Goal: Communication & Community: Answer question/provide support

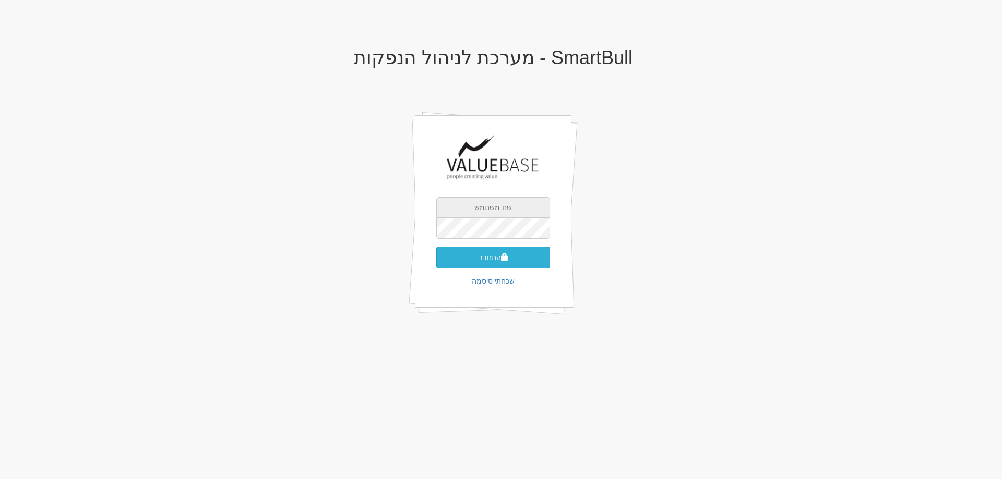
type input "[EMAIL_ADDRESS][DOMAIN_NAME]"
click at [495, 259] on button "התחבר" at bounding box center [493, 258] width 114 height 22
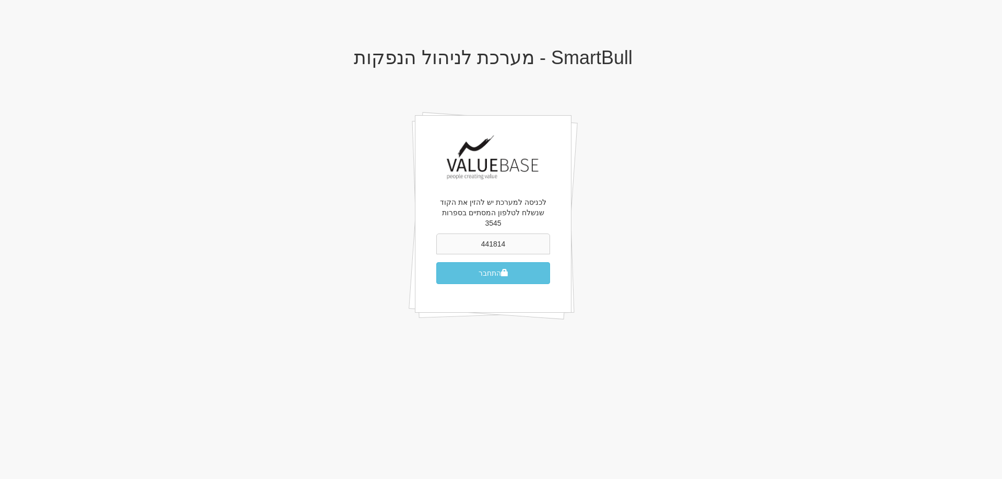
type input "441814"
click at [436, 262] on button "התחבר" at bounding box center [493, 273] width 114 height 22
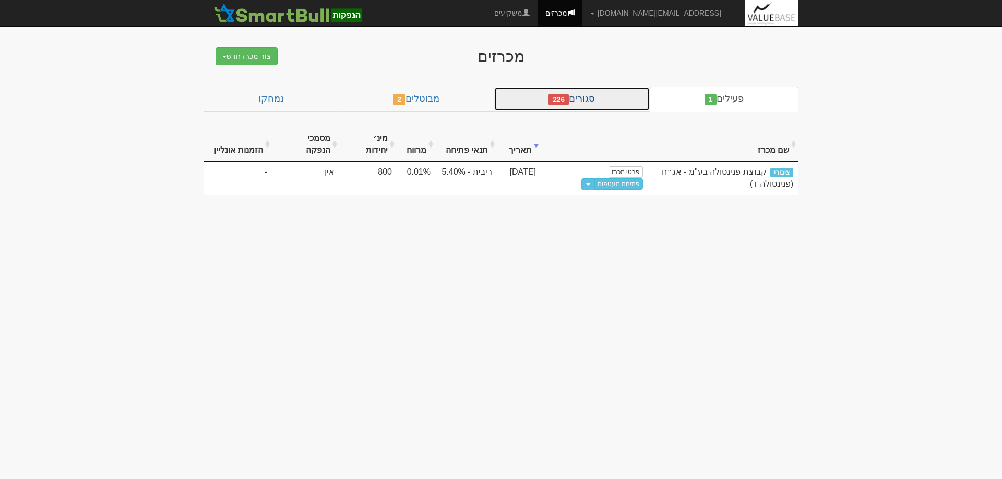
click at [591, 102] on link "סגורים 226" at bounding box center [571, 99] width 155 height 25
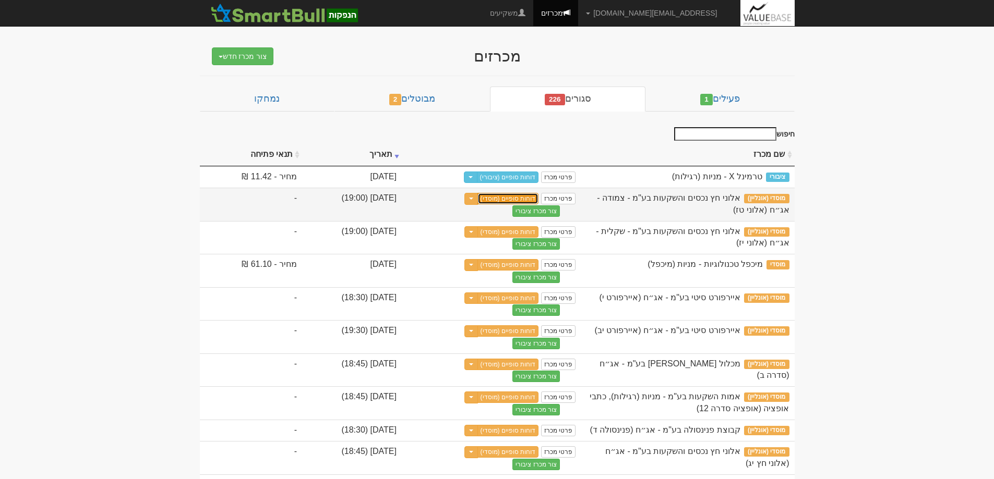
click at [539, 198] on link "דוחות סופיים (מוסדי)" at bounding box center [508, 198] width 62 height 11
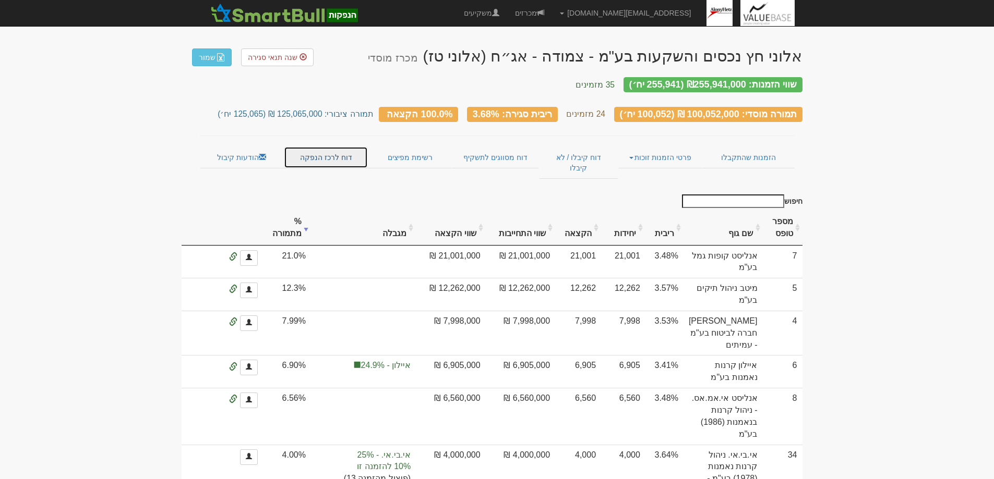
click at [328, 151] on link "דוח לרכז הנפקה" at bounding box center [326, 158] width 84 height 22
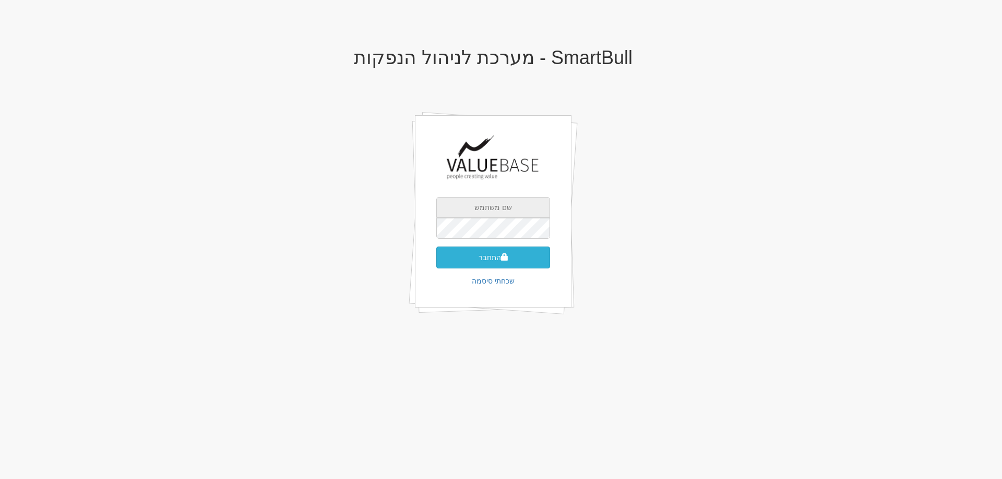
type input "[EMAIL_ADDRESS][DOMAIN_NAME]"
click at [487, 256] on button "התחבר" at bounding box center [493, 258] width 114 height 22
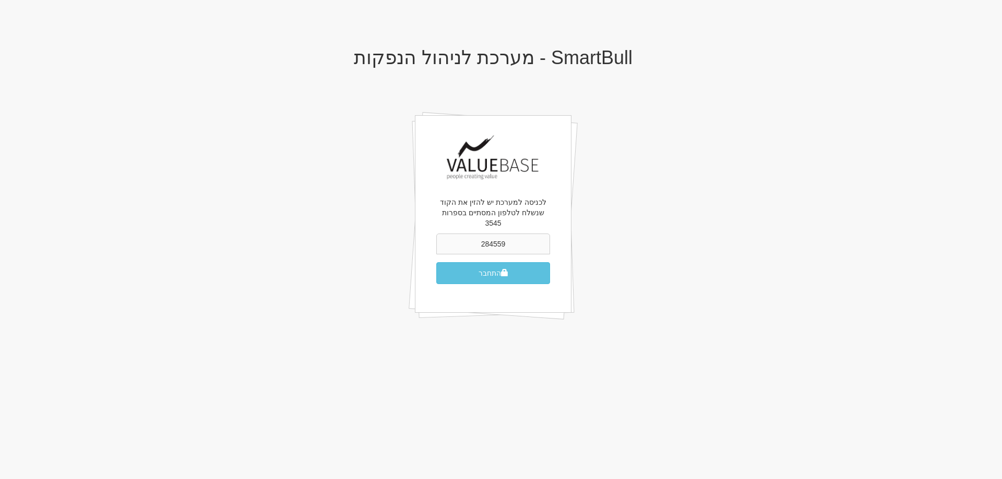
type input "284559"
click at [436, 262] on button "התחבר" at bounding box center [493, 273] width 114 height 22
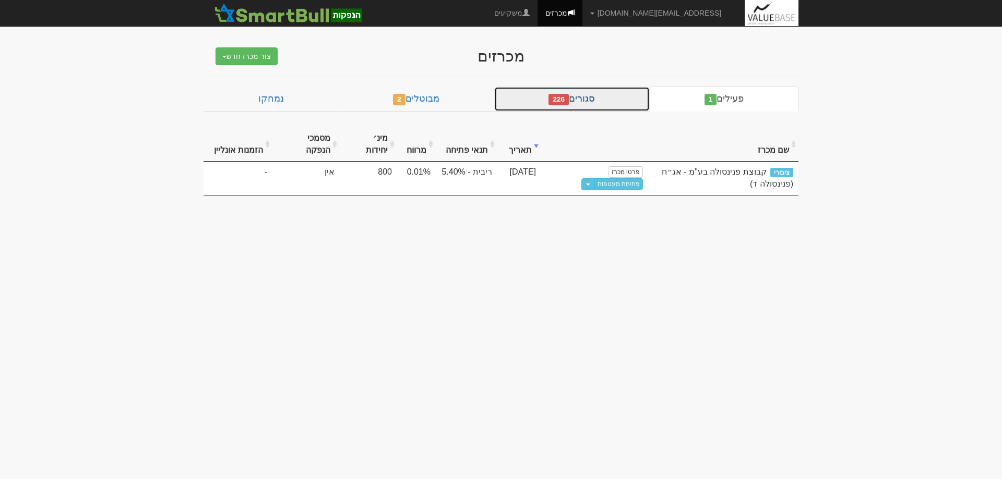
click at [584, 98] on link "סגורים 226" at bounding box center [571, 99] width 155 height 25
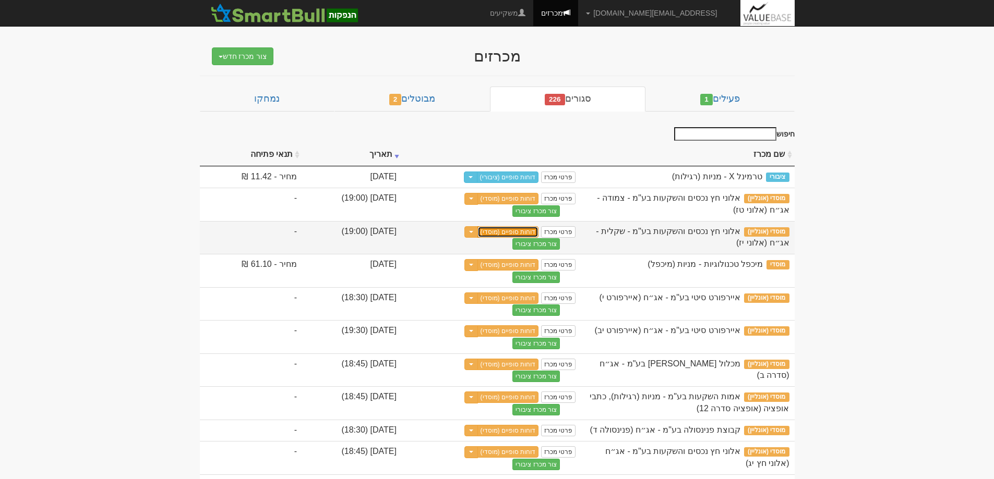
click at [539, 232] on link "דוחות סופיים (מוסדי)" at bounding box center [508, 231] width 62 height 11
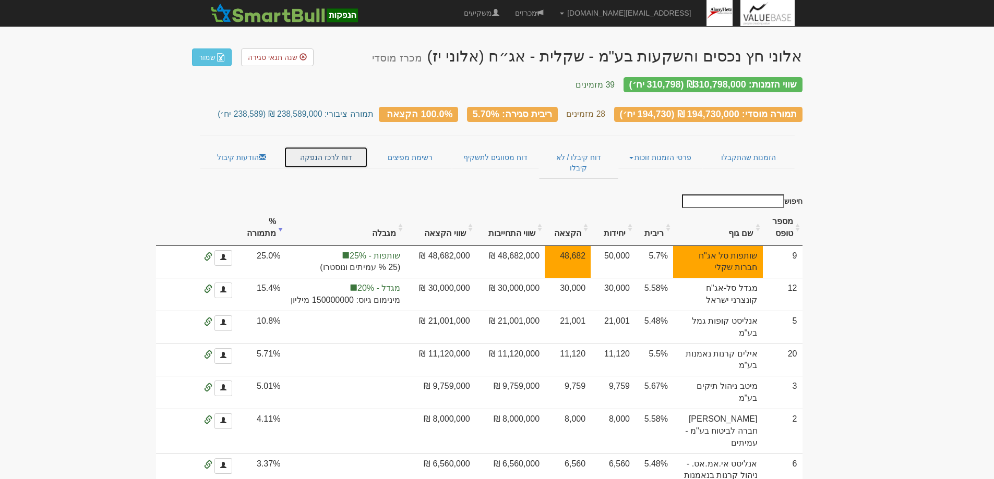
click at [326, 147] on link "דוח לרכז הנפקה" at bounding box center [326, 158] width 84 height 22
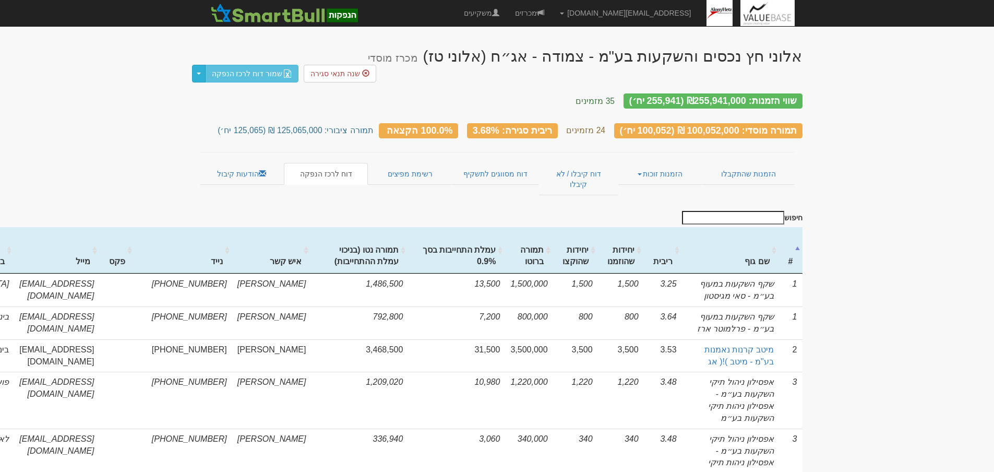
click at [199, 73] on span "button" at bounding box center [199, 74] width 4 height 2
click at [233, 87] on link "ייצא נתונים לרכז ההנפקה" at bounding box center [244, 94] width 107 height 14
click at [199, 65] on button "Toggle Dropdown" at bounding box center [199, 74] width 14 height 18
click at [232, 87] on link "ייצא נתונים לרכז ההנפקה" at bounding box center [244, 94] width 107 height 14
click at [760, 163] on link "הזמנות שהתקבלו" at bounding box center [748, 174] width 92 height 22
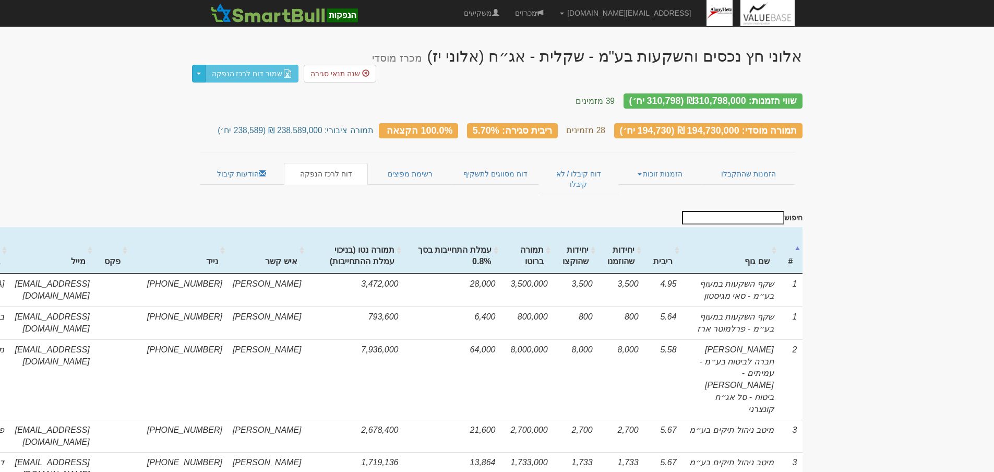
click at [197, 65] on button "Toggle Dropdown" at bounding box center [199, 74] width 14 height 18
click at [233, 87] on link "ייצא נתונים לרכז ההנפקה" at bounding box center [244, 94] width 107 height 14
click at [231, 163] on link "הודעות קיבול" at bounding box center [242, 174] width 84 height 22
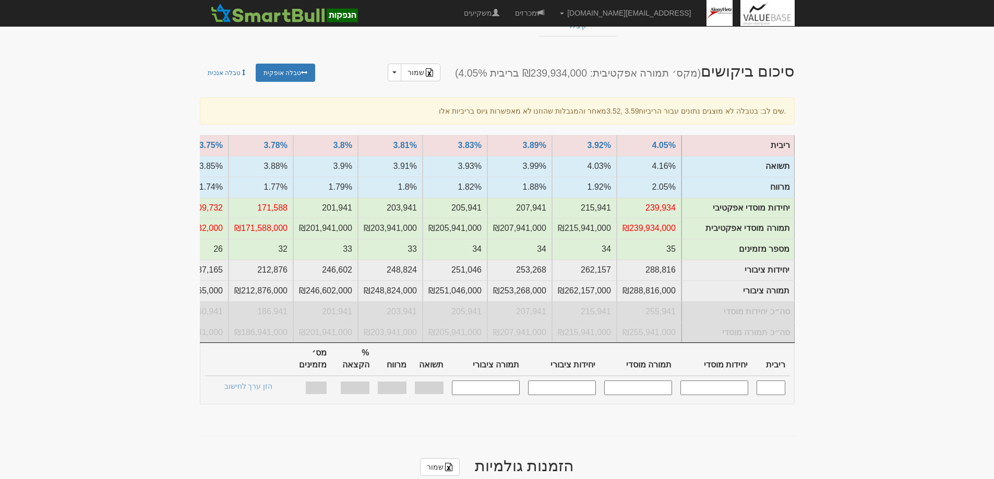
scroll to position [365, 0]
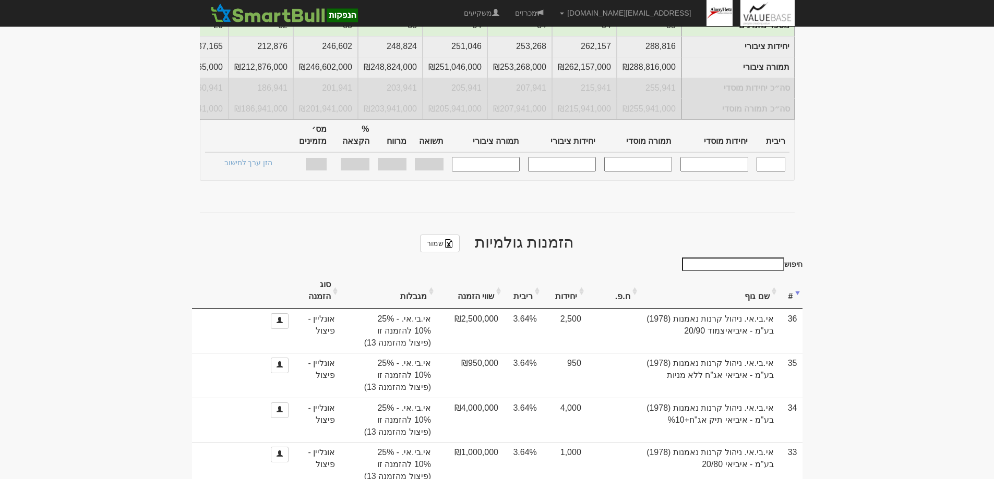
click at [525, 274] on th "ריבית" at bounding box center [522, 291] width 39 height 35
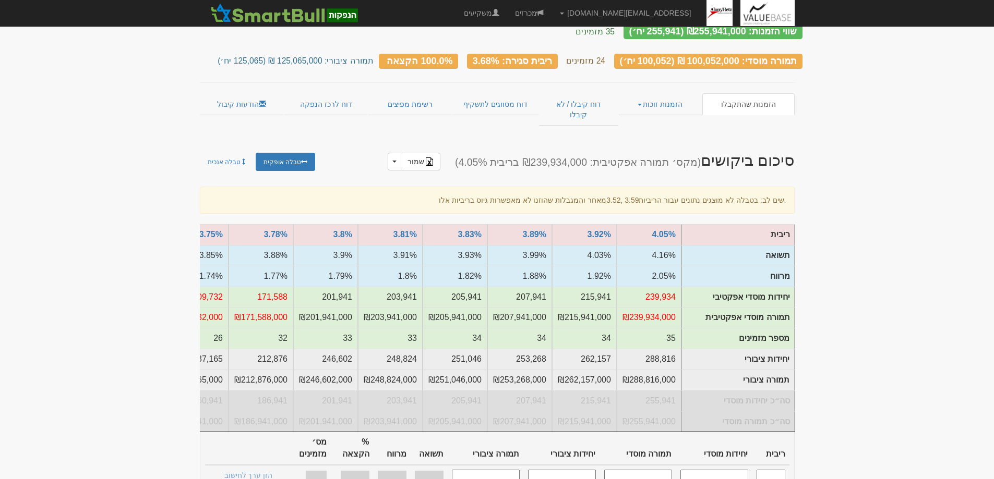
scroll to position [0, 0]
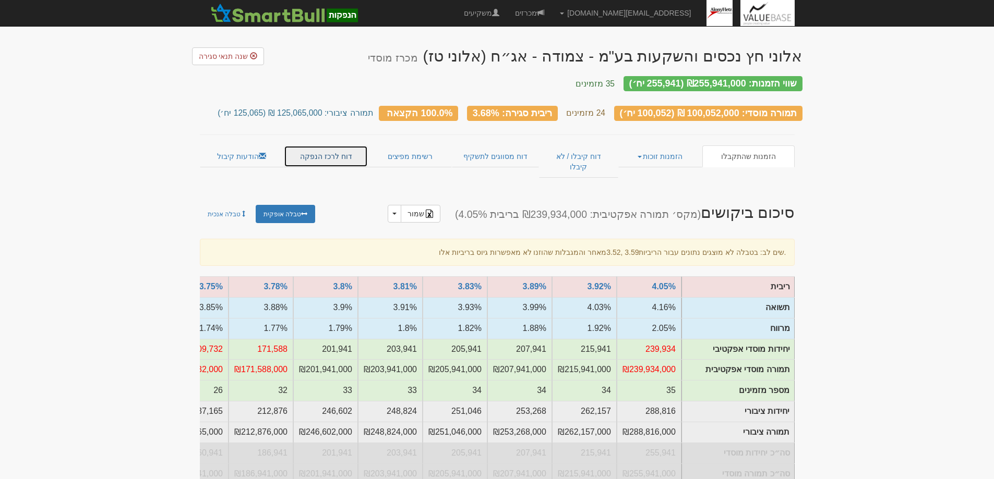
click at [327, 146] on link "דוח לרכז הנפקה" at bounding box center [326, 157] width 84 height 22
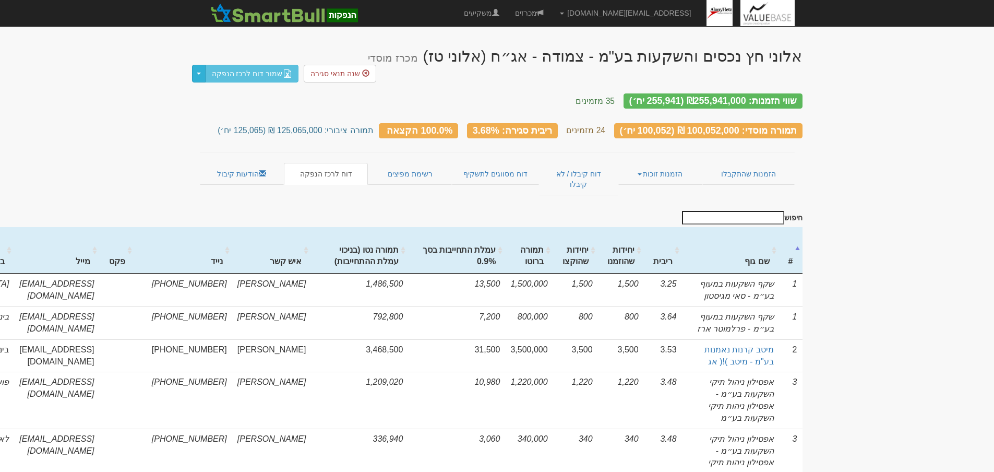
click at [199, 65] on button "Toggle Dropdown" at bounding box center [199, 74] width 14 height 18
click at [227, 163] on link "הודעות קיבול" at bounding box center [242, 174] width 84 height 22
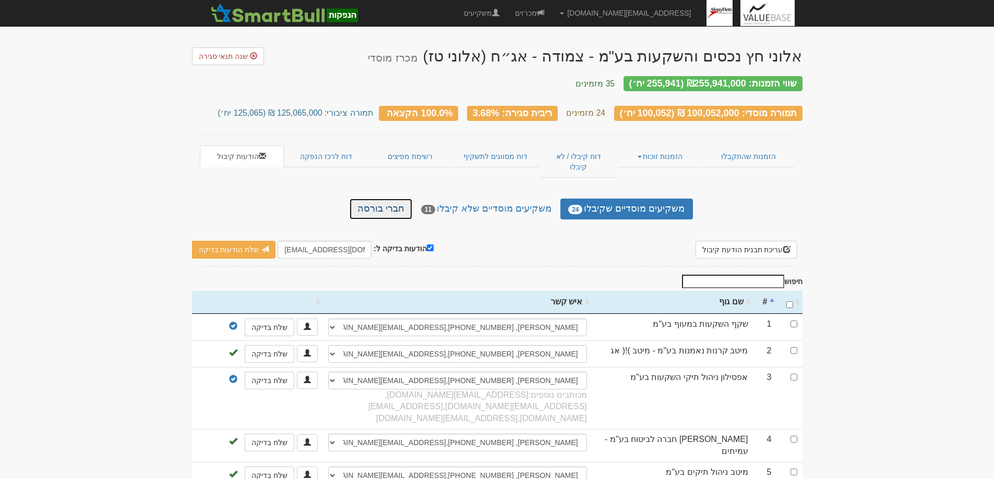
click at [393, 199] on link "חברי בורסה" at bounding box center [381, 209] width 63 height 21
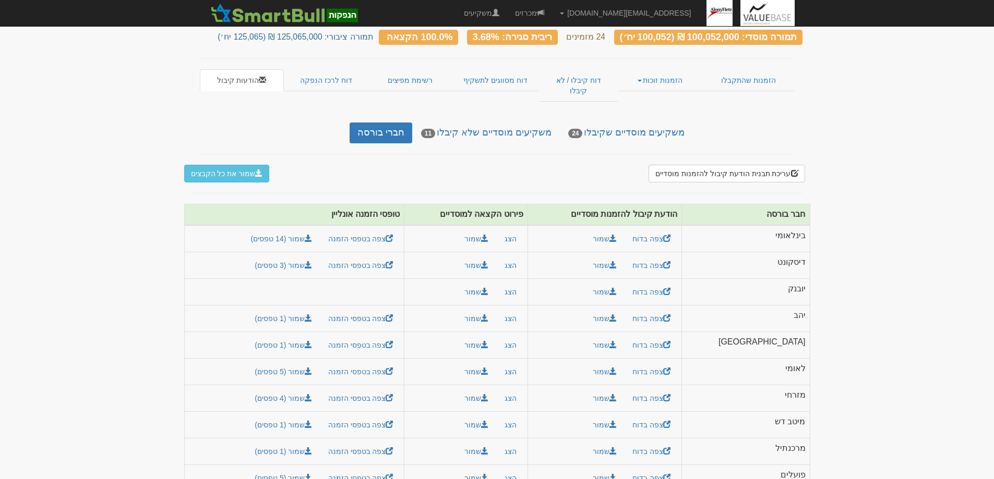
scroll to position [80, 0]
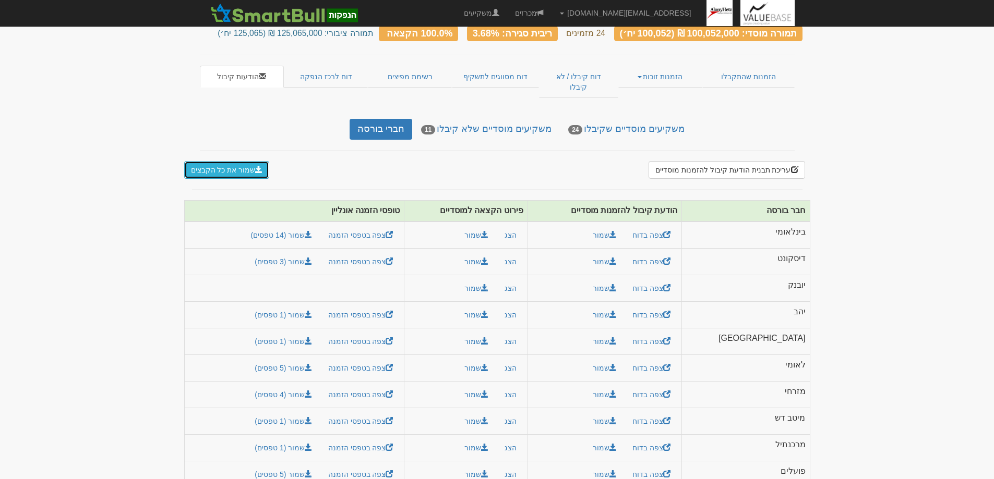
click at [230, 161] on button "שמור את כל הקבצים" at bounding box center [227, 170] width 86 height 18
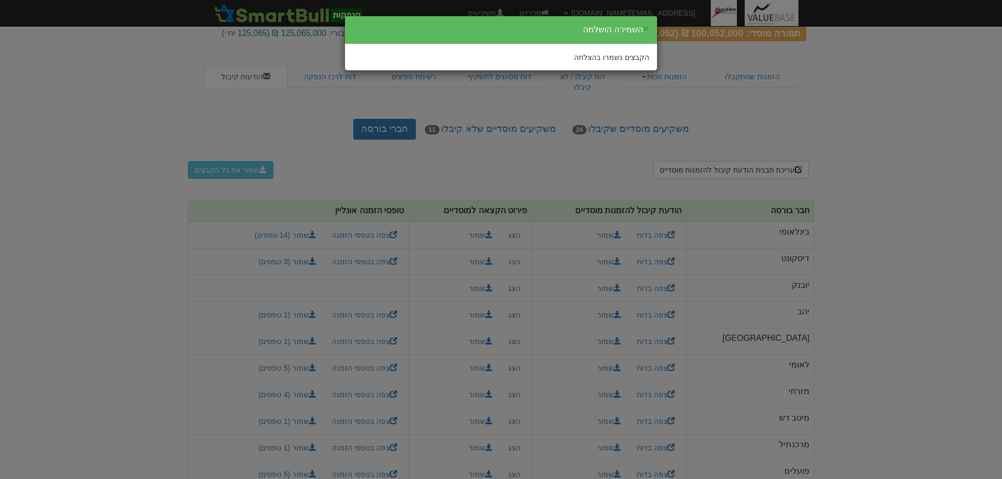
click at [945, 165] on div "× השמירה הושלמה הקבצים נשמרו בהצלחה" at bounding box center [501, 239] width 1002 height 479
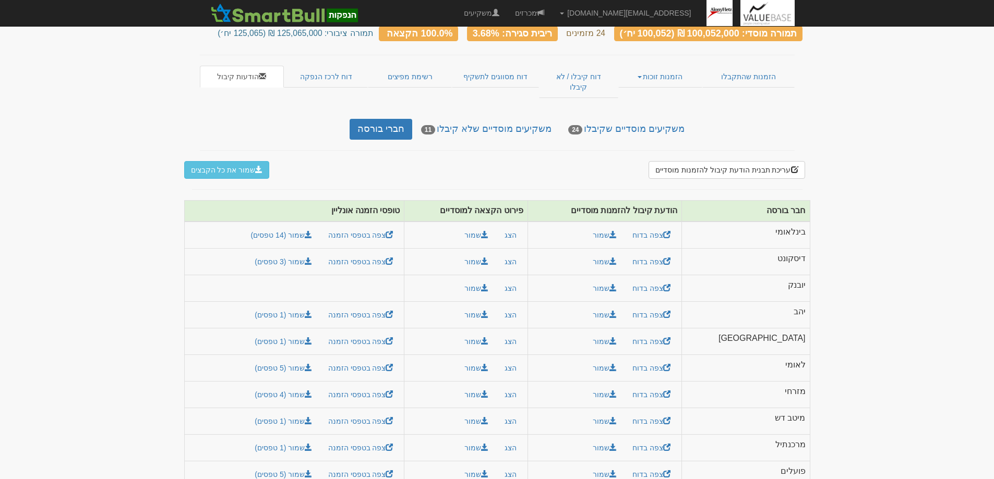
scroll to position [0, 0]
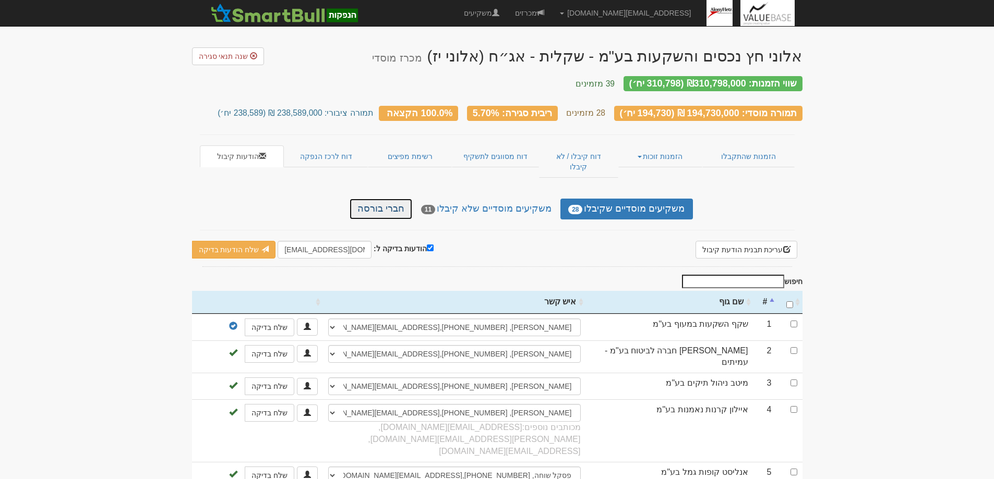
click at [396, 199] on link "חברי בורסה" at bounding box center [381, 209] width 63 height 21
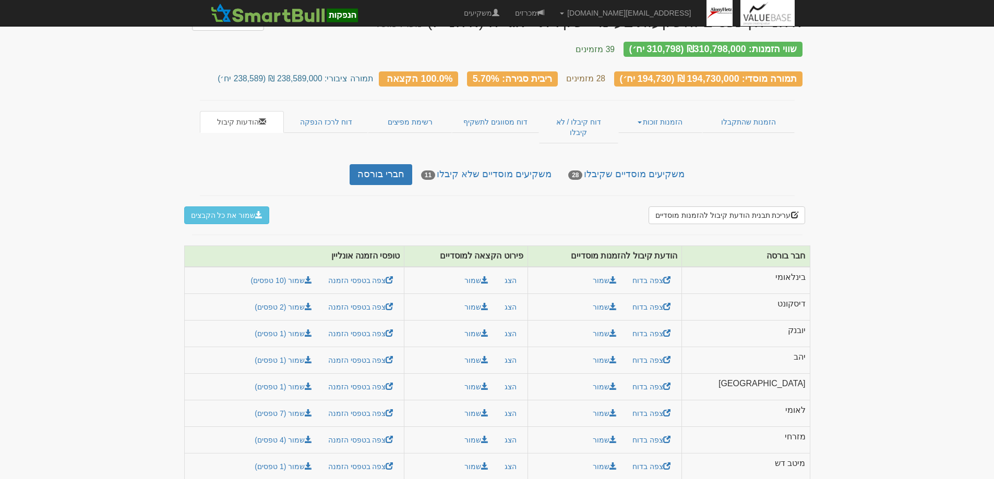
scroll to position [80, 0]
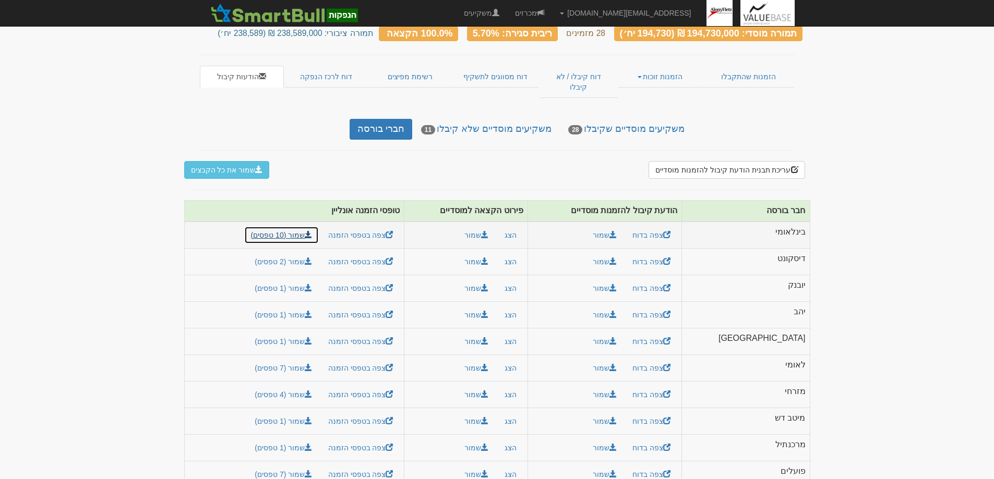
click at [319, 226] on link "שמור (10 טפסים)" at bounding box center [281, 235] width 75 height 18
click at [319, 253] on link "שמור (2 טפסים)" at bounding box center [283, 262] width 71 height 18
click at [319, 280] on link "שמור (1 טפסים)" at bounding box center [283, 289] width 71 height 18
click at [319, 306] on link "שמור (1 טפסים)" at bounding box center [283, 315] width 71 height 18
drag, startPoint x: 324, startPoint y: 321, endPoint x: 329, endPoint y: 331, distance: 10.8
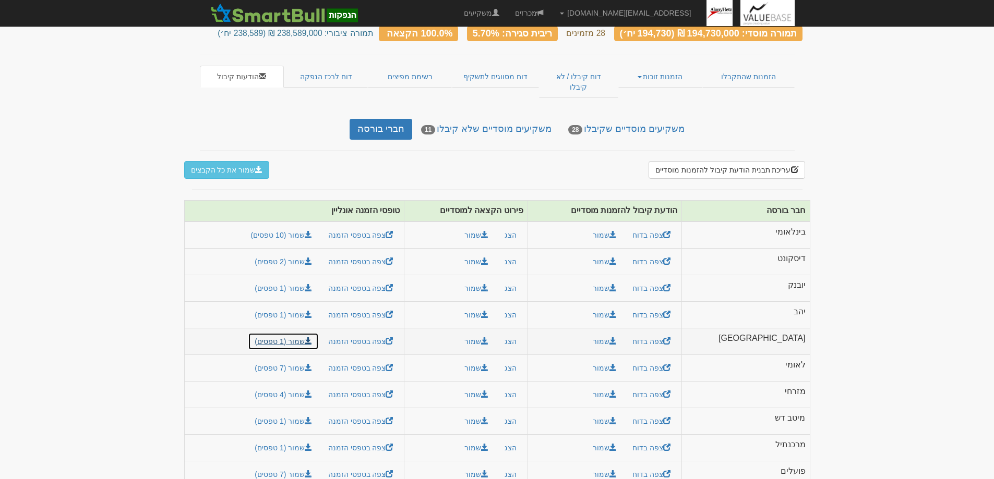
click at [319, 333] on link "שמור (1 טפסים)" at bounding box center [283, 342] width 71 height 18
drag, startPoint x: 309, startPoint y: 345, endPoint x: 307, endPoint y: 353, distance: 8.0
click at [309, 359] on link "שמור (7 טפסים)" at bounding box center [283, 368] width 71 height 18
click at [314, 386] on link "שמור (4 טפסים)" at bounding box center [283, 395] width 71 height 18
click at [319, 413] on link "שמור (1 טפסים)" at bounding box center [283, 422] width 71 height 18
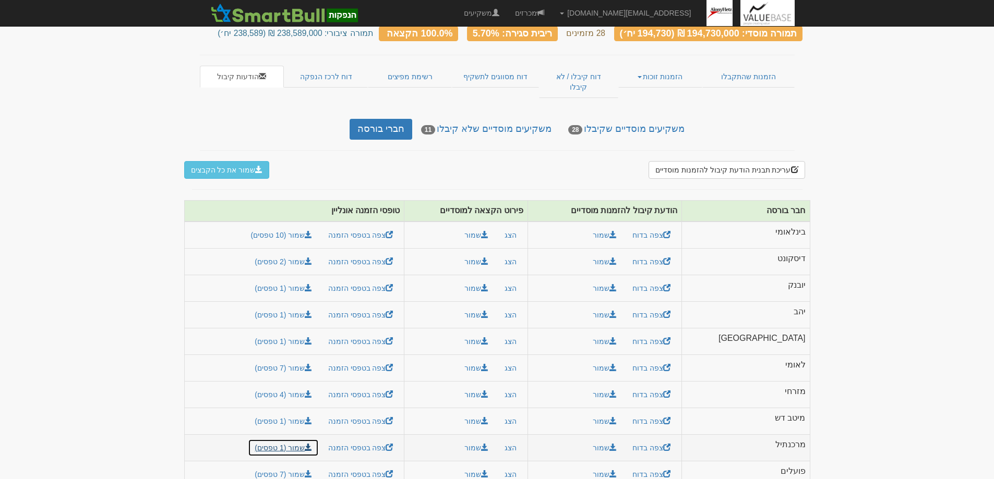
click at [317, 439] on link "שמור (1 טפסים)" at bounding box center [283, 448] width 71 height 18
click at [304, 466] on link "שמור (7 טפסים)" at bounding box center [283, 475] width 71 height 18
click at [319, 253] on link "שמור (2 טפסים)" at bounding box center [283, 262] width 71 height 18
click at [302, 226] on link "שמור (10 טפסים)" at bounding box center [281, 235] width 75 height 18
click at [317, 359] on link "שמור (7 טפסים)" at bounding box center [283, 368] width 71 height 18
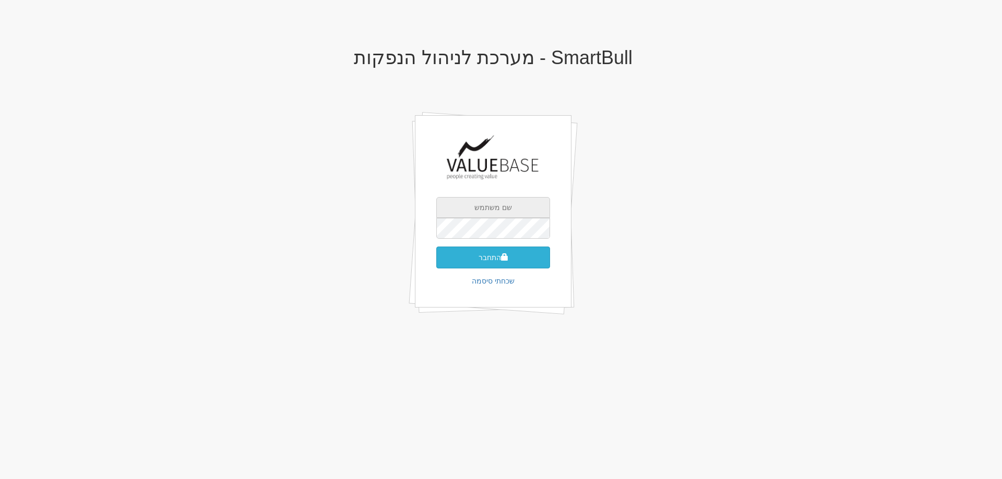
type input "[EMAIL_ADDRESS][DOMAIN_NAME]"
click at [491, 255] on button "התחבר" at bounding box center [493, 258] width 114 height 22
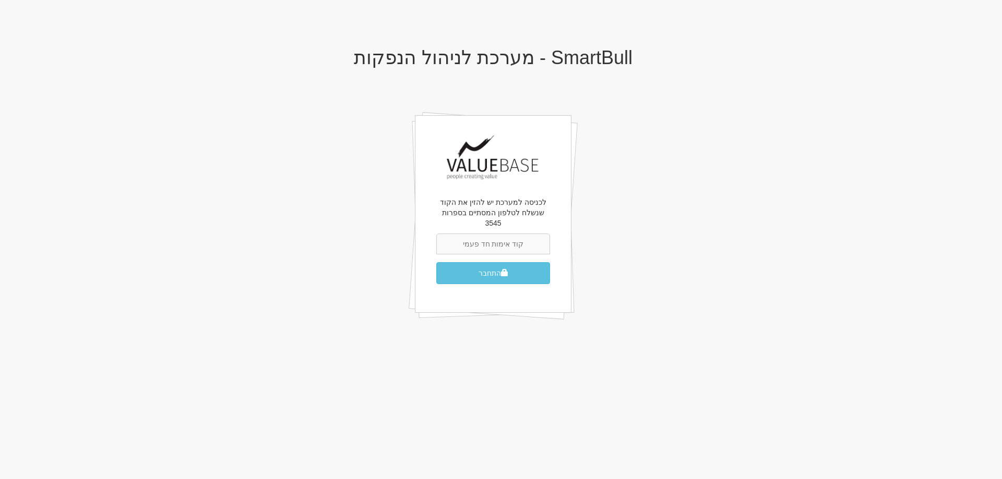
click at [509, 234] on input "text" at bounding box center [493, 244] width 114 height 21
type input "070254"
click at [436, 262] on button "התחבר" at bounding box center [493, 273] width 114 height 22
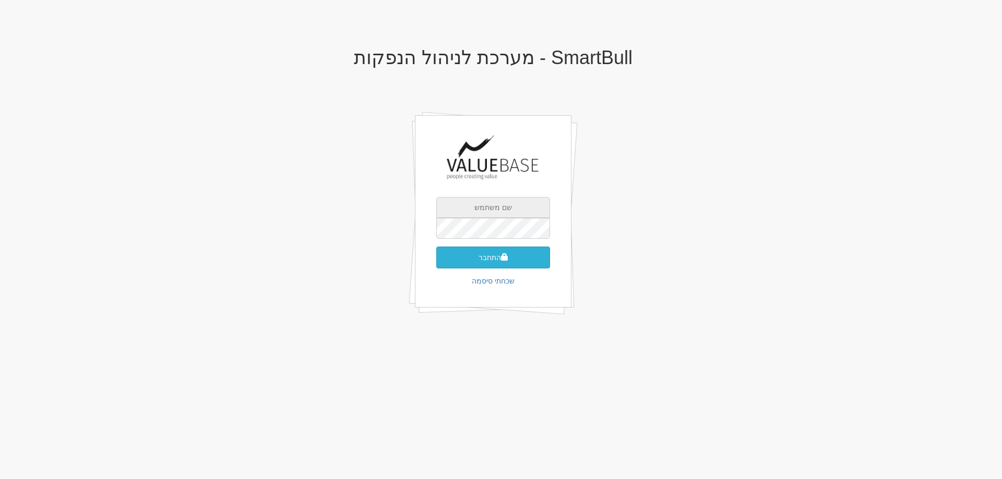
type input "[EMAIL_ADDRESS][DOMAIN_NAME]"
click at [488, 256] on button "התחבר" at bounding box center [493, 258] width 114 height 22
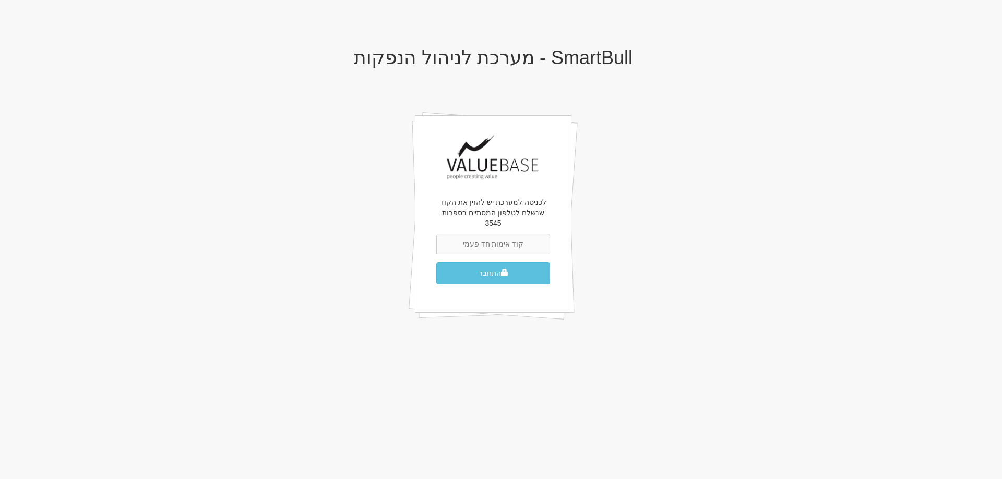
click at [492, 236] on input "text" at bounding box center [493, 244] width 114 height 21
type input "884679"
click at [436, 262] on button "התחבר" at bounding box center [493, 273] width 114 height 22
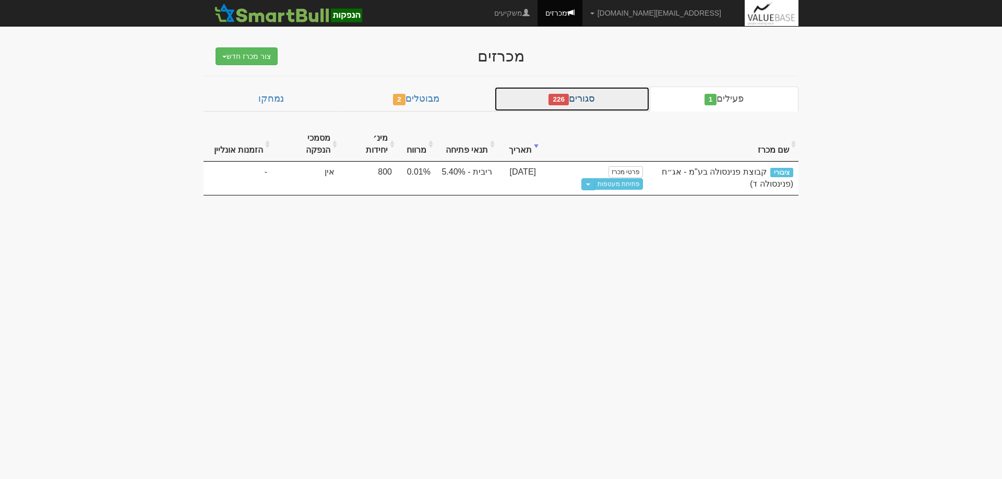
click at [593, 93] on link "סגורים 226" at bounding box center [571, 99] width 155 height 25
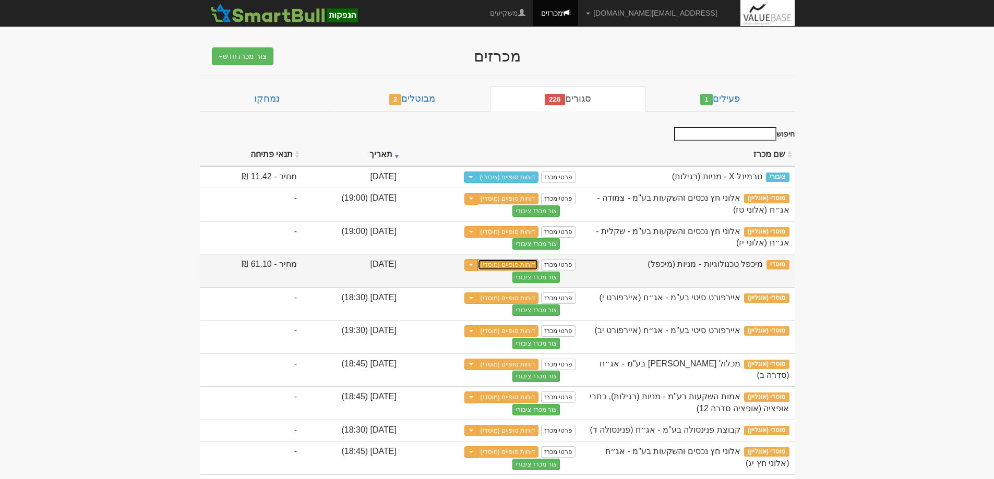
click at [539, 265] on link "דוחות סופיים (מוסדי)" at bounding box center [508, 264] width 62 height 11
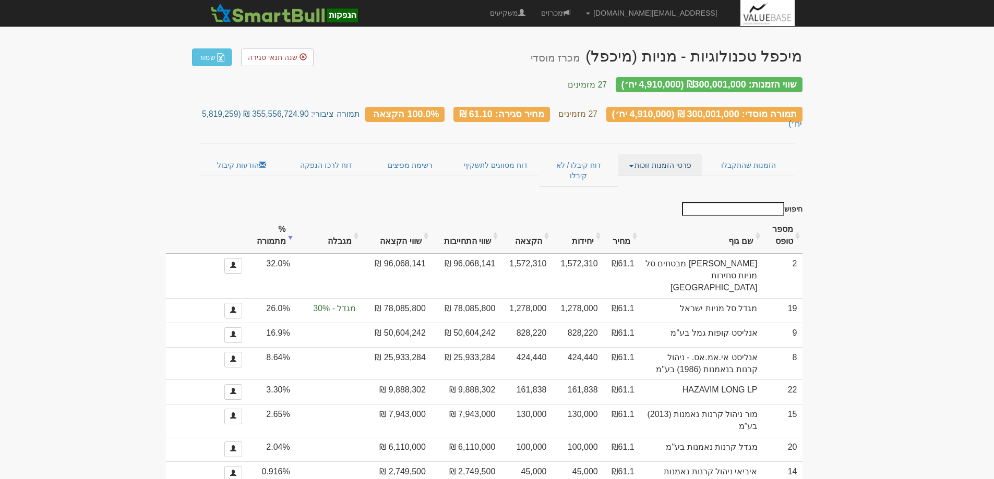
click at [653, 154] on link "פרטי הזמנות זוכות" at bounding box center [660, 165] width 84 height 22
click at [662, 179] on link "אנשי קשר וחשבונות" at bounding box center [660, 186] width 82 height 14
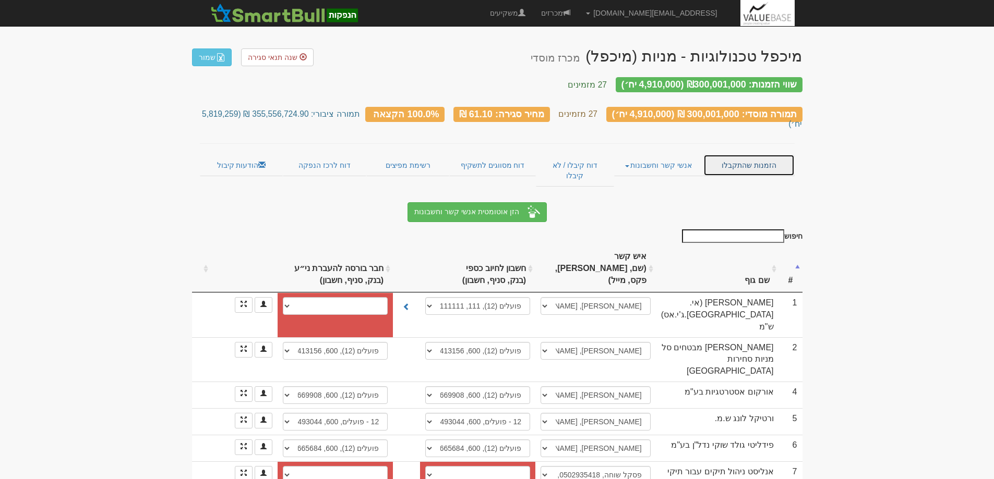
click at [749, 154] on link "הזמנות שהתקבלו" at bounding box center [748, 165] width 91 height 22
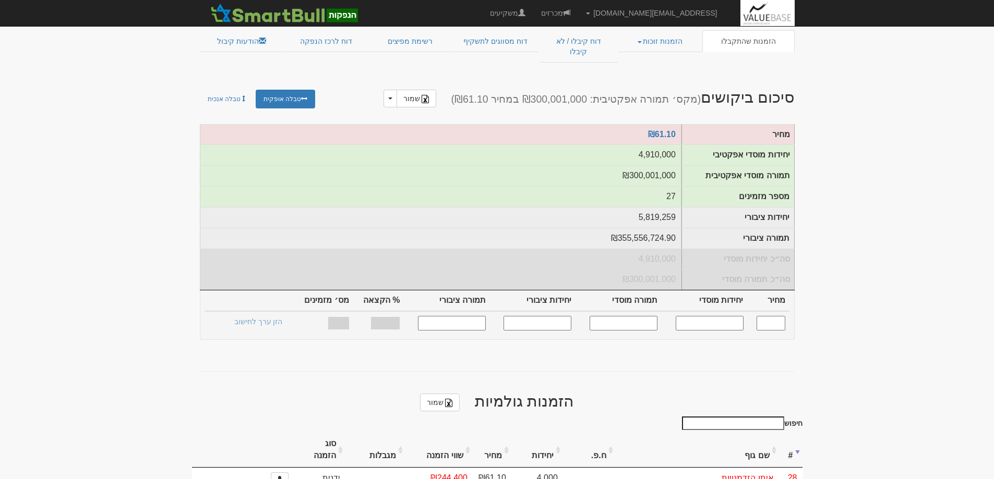
scroll to position [365, 0]
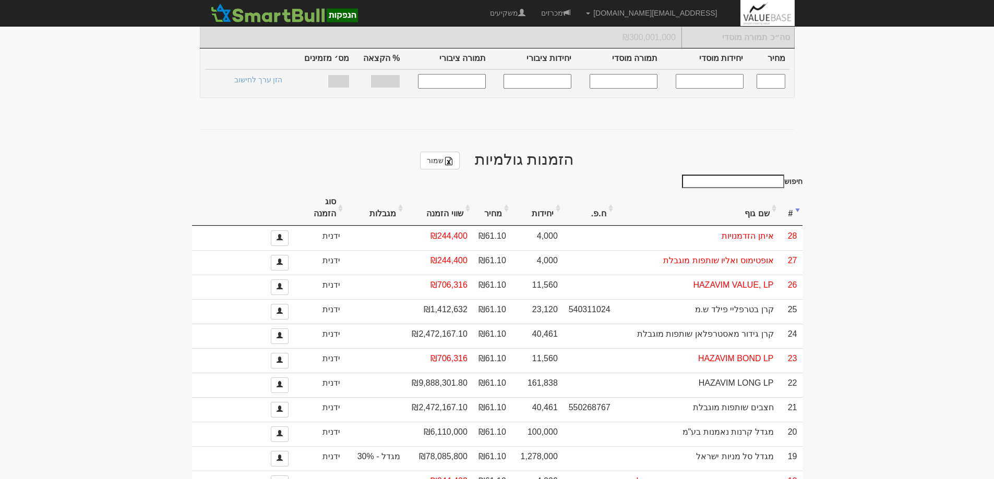
click at [752, 191] on th "שם גוף" at bounding box center [697, 208] width 163 height 35
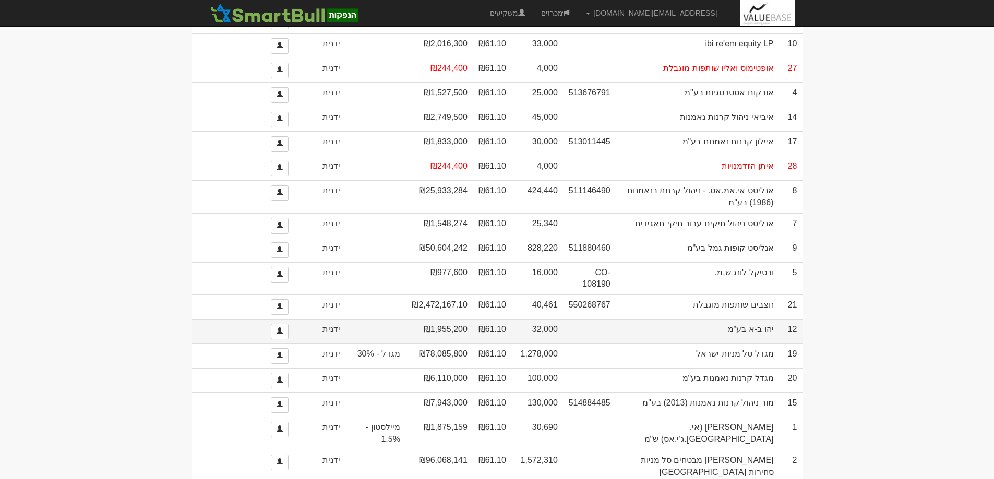
scroll to position [612, 0]
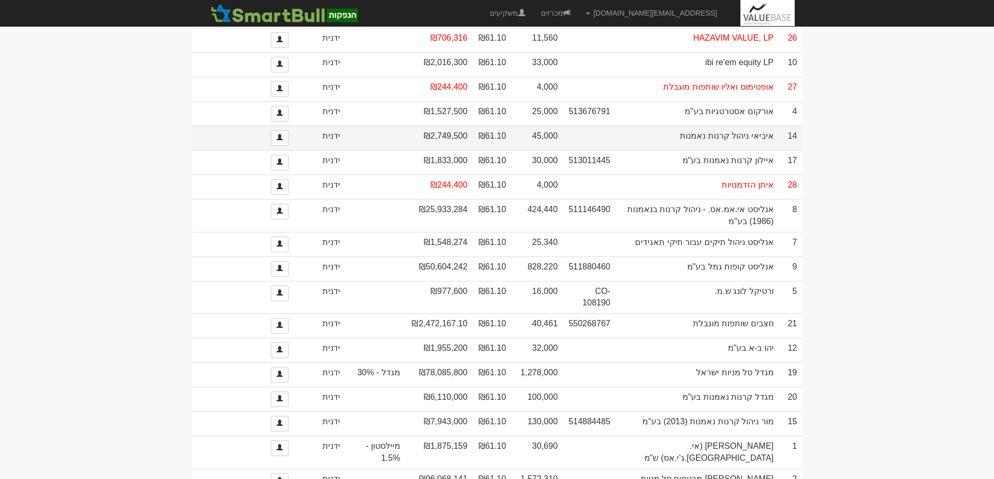
click at [496, 126] on td "₪61.10" at bounding box center [492, 138] width 39 height 25
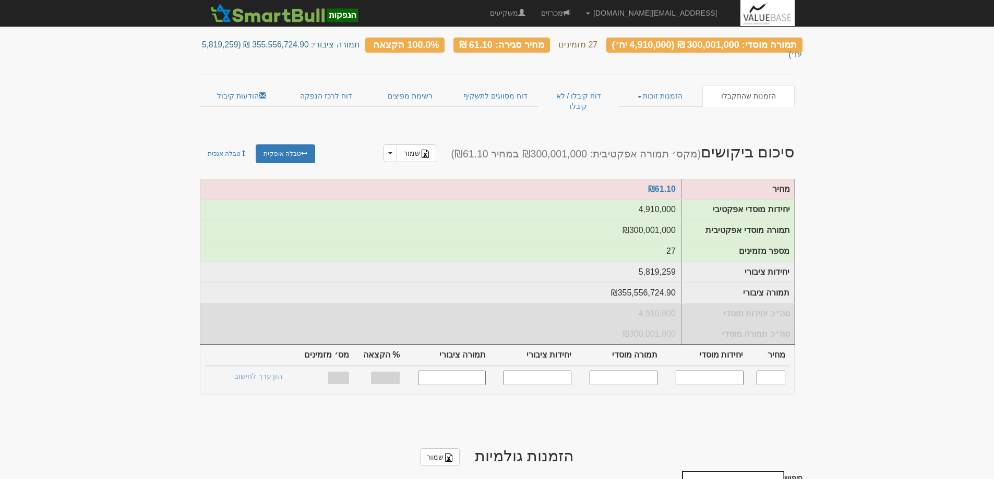
scroll to position [0, 0]
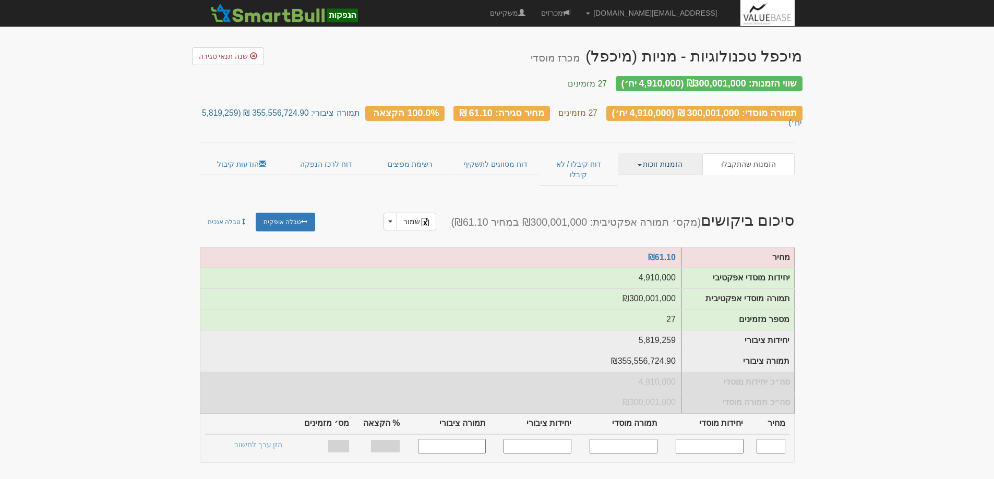
click at [668, 153] on link "הזמנות זוכות" at bounding box center [660, 164] width 84 height 22
click at [667, 178] on link "פרטי הזמנות זוכות" at bounding box center [660, 185] width 82 height 14
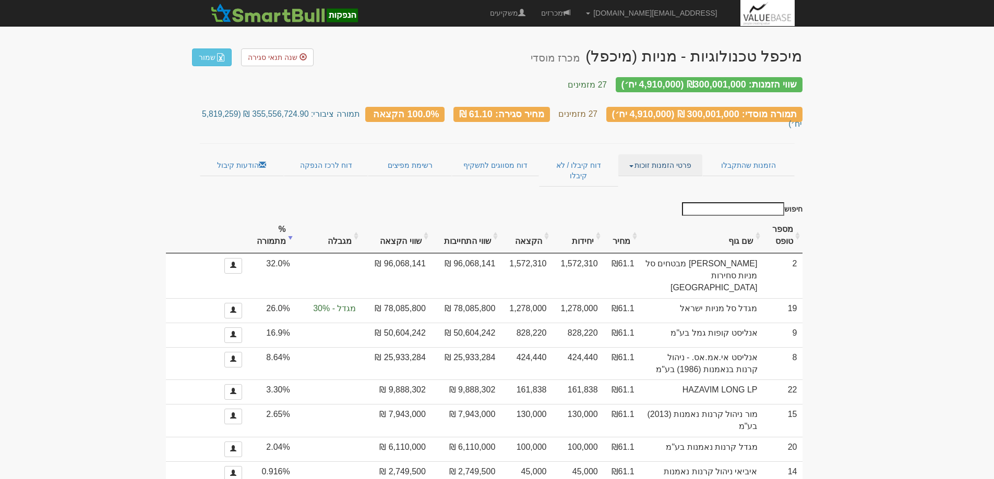
click at [647, 154] on link "פרטי הזמנות זוכות" at bounding box center [660, 165] width 84 height 22
click at [655, 179] on link "אנשי קשר וחשבונות" at bounding box center [660, 186] width 82 height 14
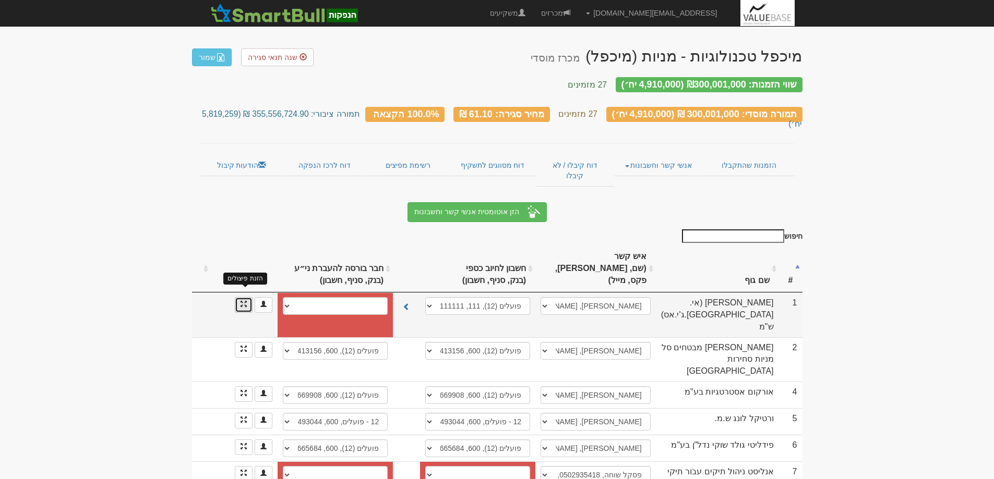
click at [243, 301] on span at bounding box center [243, 304] width 6 height 6
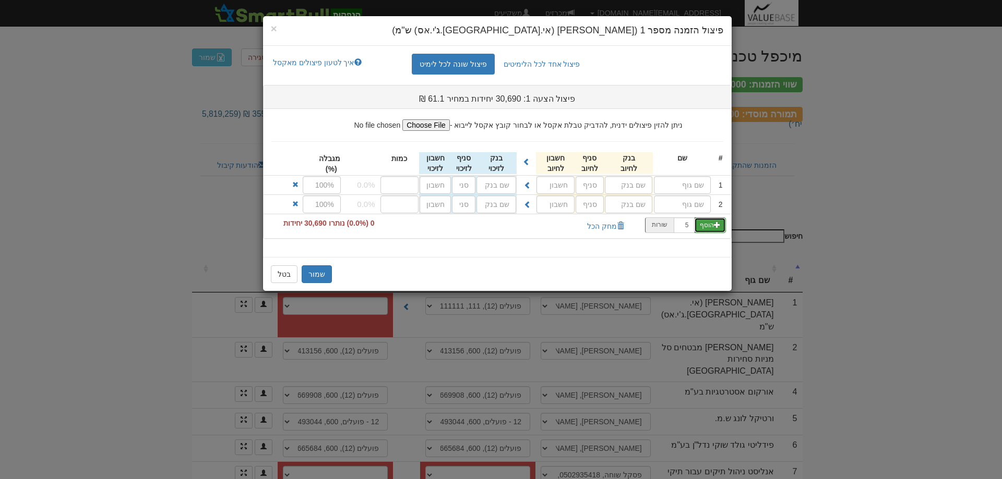
click at [707, 226] on button "הוסף" at bounding box center [710, 226] width 32 height 16
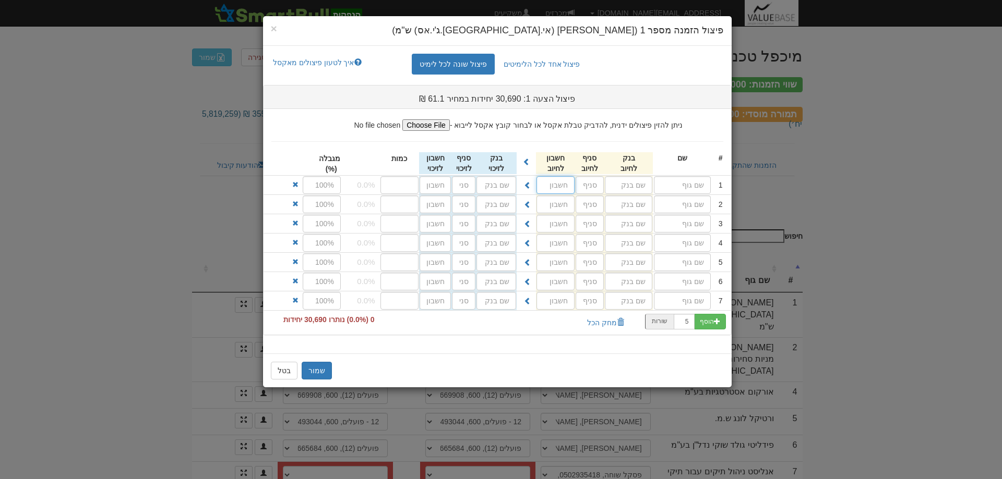
drag, startPoint x: 597, startPoint y: 190, endPoint x: 686, endPoint y: 220, distance: 94.0
click at [686, 220] on ul "ניתן להזין פיצולים ידנית, להדביק טבלת אקסל או לבחור קובץ אקסל לייבוא - # שם" at bounding box center [496, 222] width 467 height 226
drag, startPoint x: 685, startPoint y: 183, endPoint x: 687, endPoint y: 235, distance: 52.2
click at [687, 235] on ul "ניתן להזין פיצולים ידנית, להדביק טבלת אקסל או לבחור קובץ אקסל לייבוא - # שם" at bounding box center [496, 222] width 467 height 226
click at [691, 186] on input "text" at bounding box center [682, 185] width 57 height 18
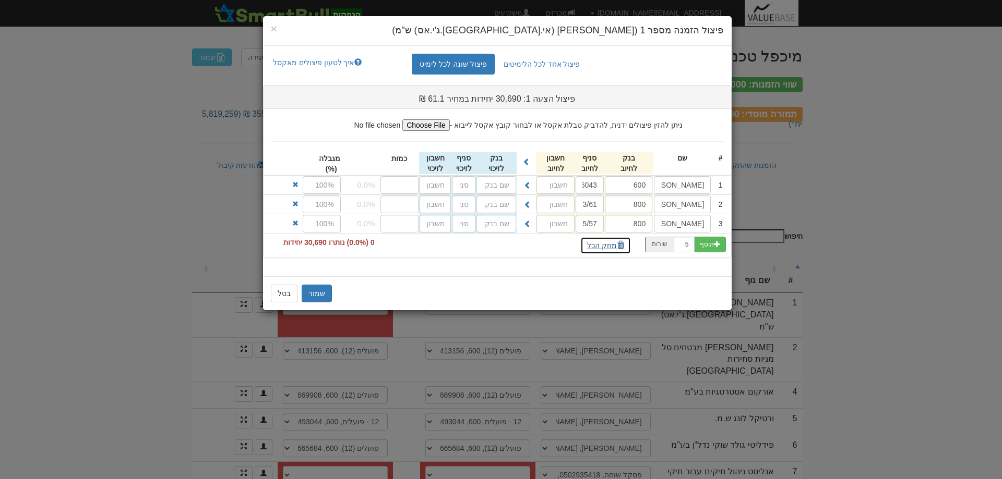
click at [611, 246] on button "מחק הכל" at bounding box center [605, 246] width 51 height 18
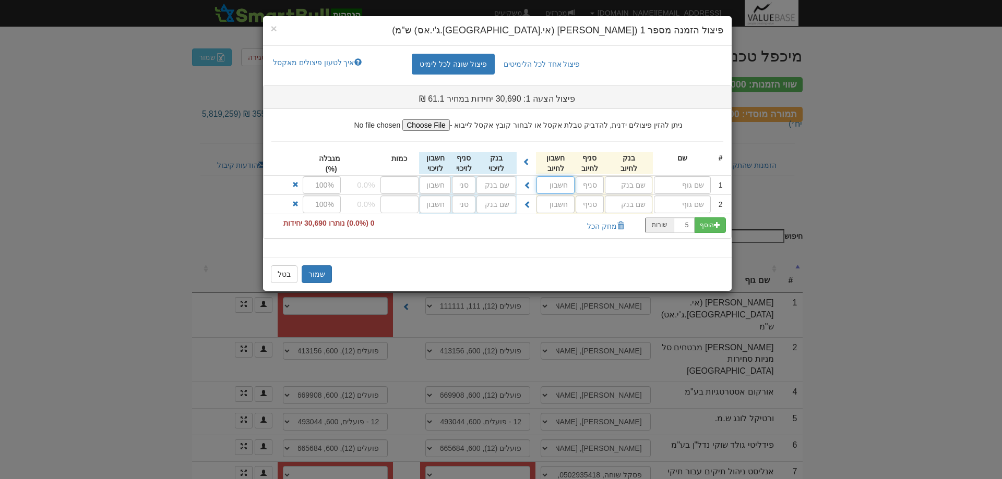
click at [555, 187] on input "text" at bounding box center [555, 185] width 38 height 18
drag, startPoint x: 555, startPoint y: 187, endPoint x: 668, endPoint y: 190, distance: 112.7
click at [668, 190] on div "1" at bounding box center [496, 185] width 467 height 19
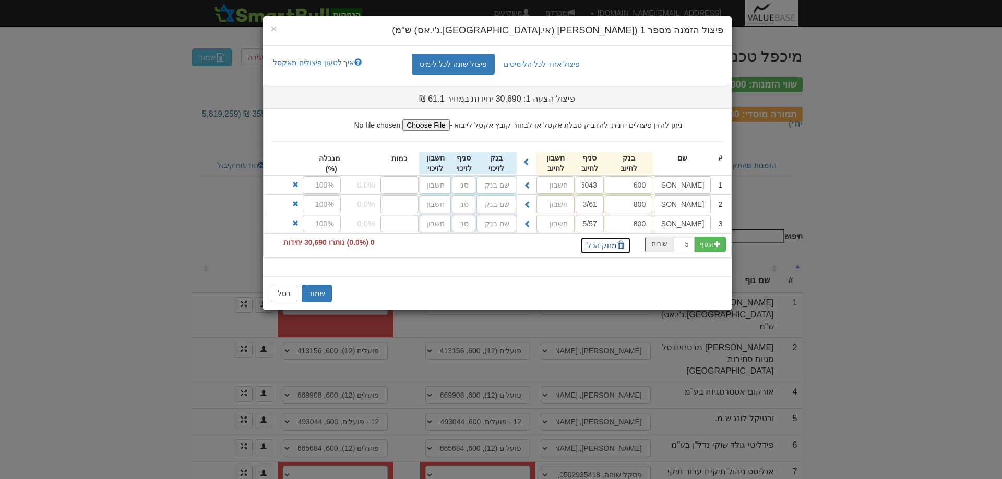
click at [597, 244] on button "מחק הכל" at bounding box center [605, 246] width 51 height 18
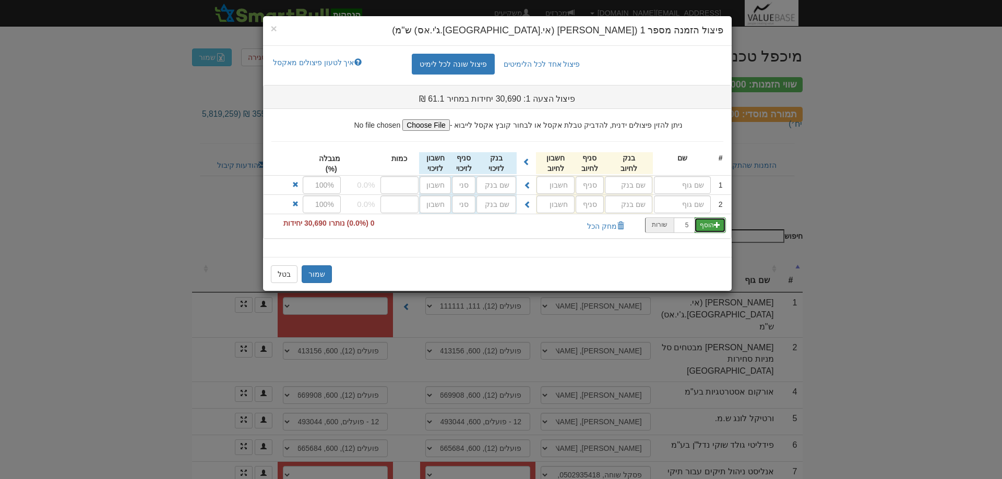
click at [718, 224] on span "button" at bounding box center [717, 225] width 6 height 6
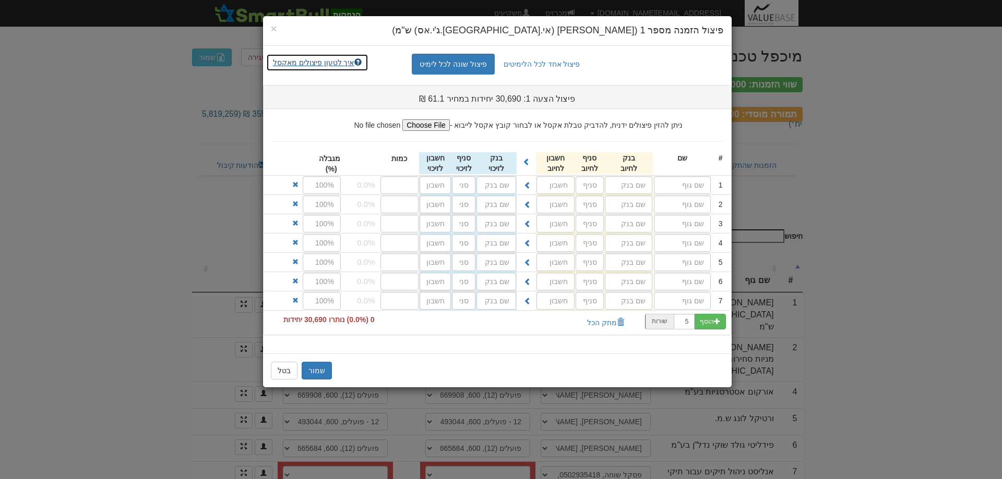
click at [347, 61] on link "איך לטעון פיצולים מאקסל" at bounding box center [317, 63] width 102 height 18
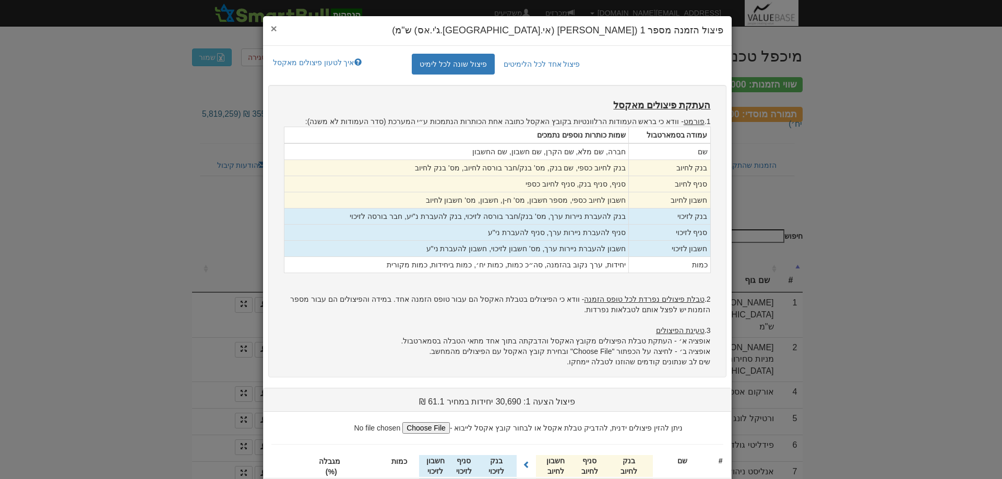
click at [277, 29] on span "×" at bounding box center [274, 28] width 6 height 12
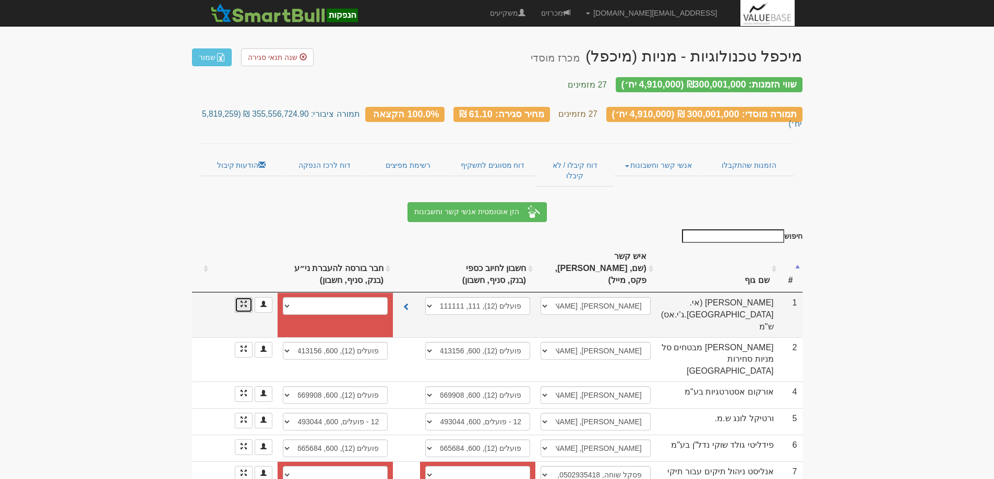
click at [238, 297] on link at bounding box center [244, 305] width 18 height 16
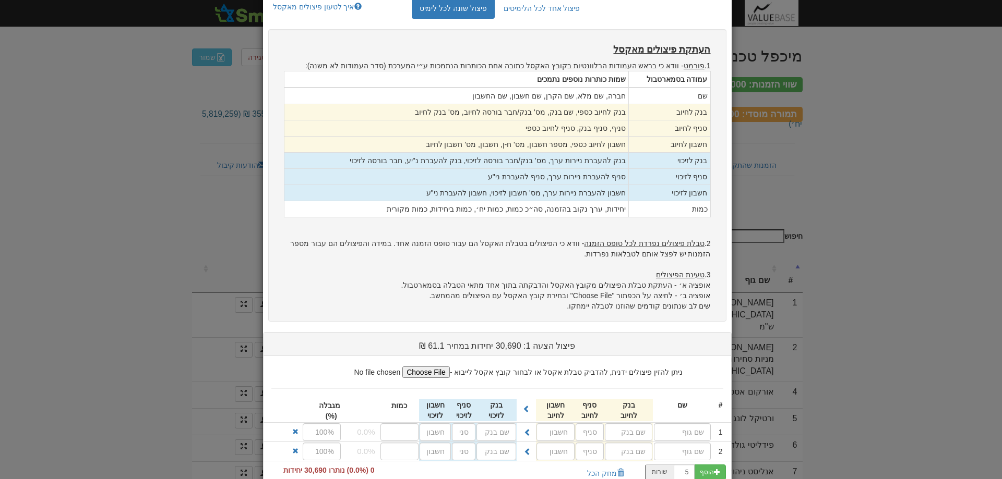
scroll to position [131, 0]
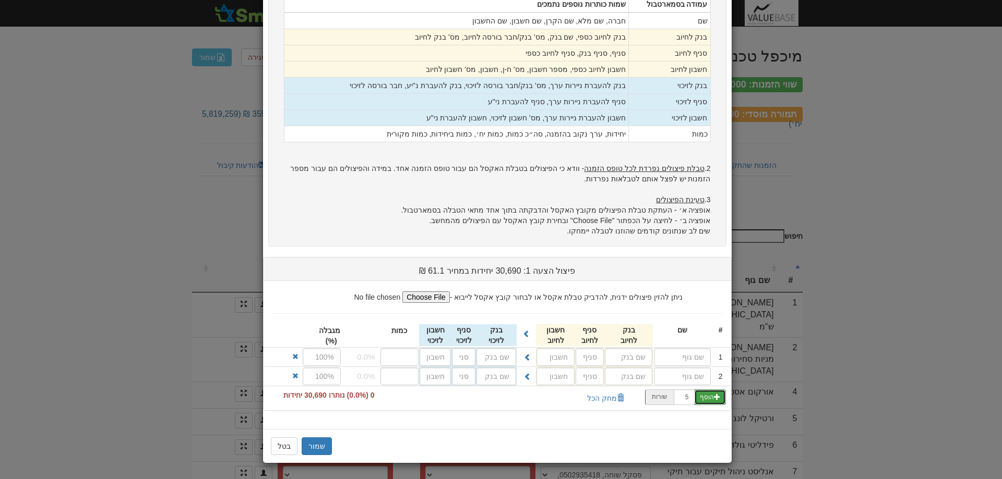
click at [708, 400] on button "הוסף" at bounding box center [710, 398] width 32 height 16
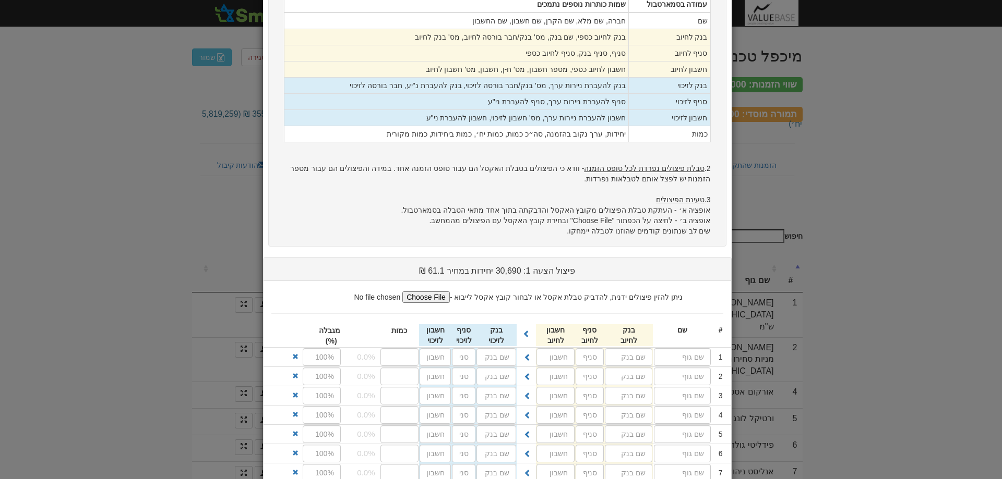
scroll to position [227, 0]
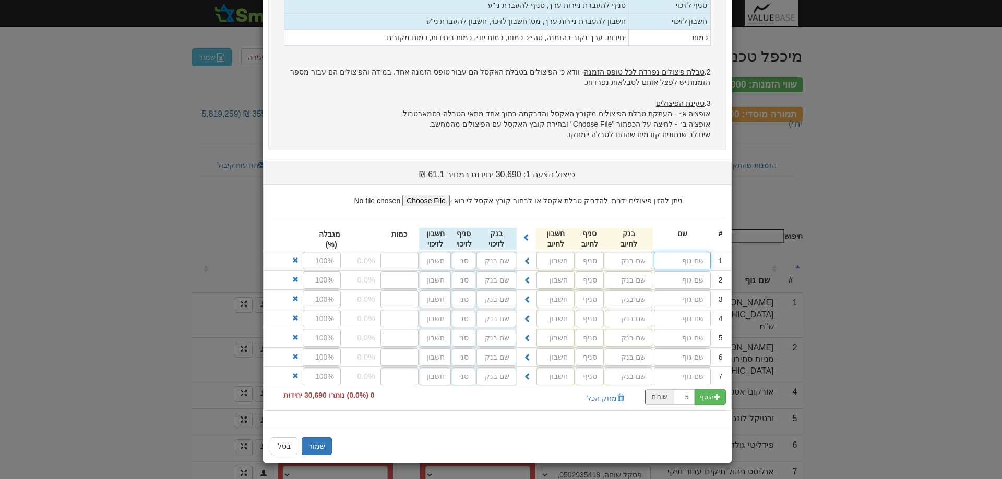
click at [691, 261] on input "text" at bounding box center [682, 261] width 57 height 18
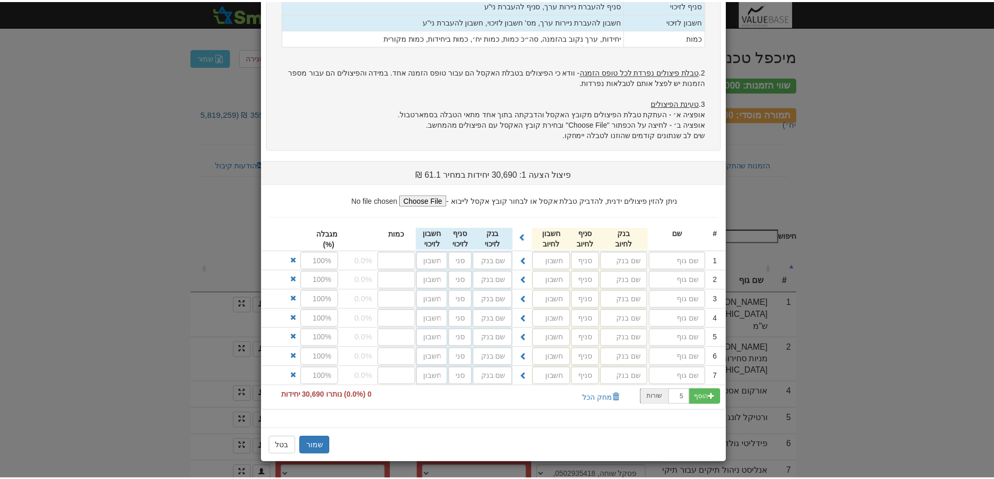
scroll to position [150, 0]
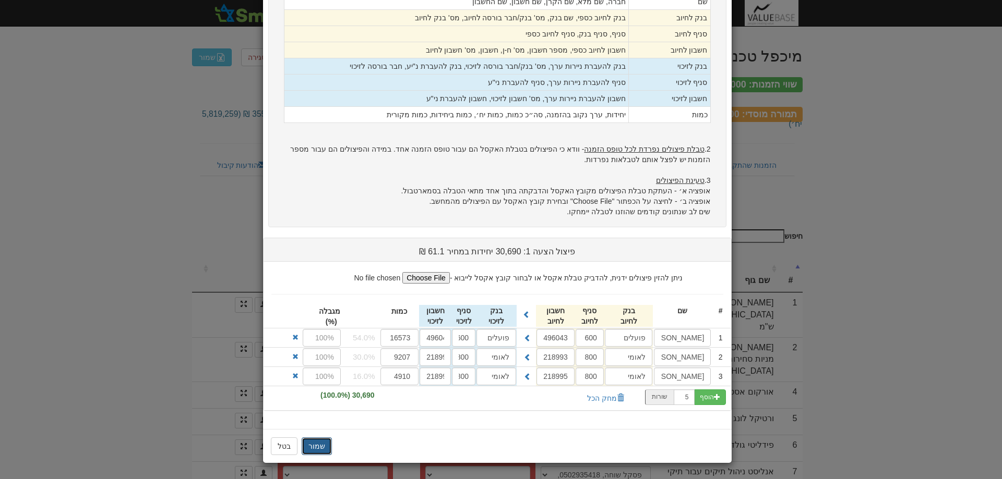
click at [323, 447] on button "שמור" at bounding box center [317, 447] width 30 height 18
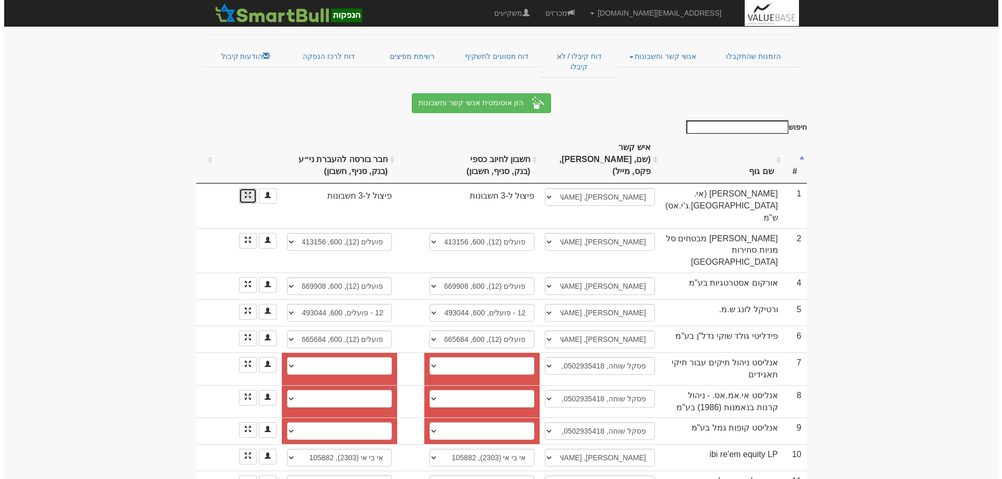
scroll to position [156, 0]
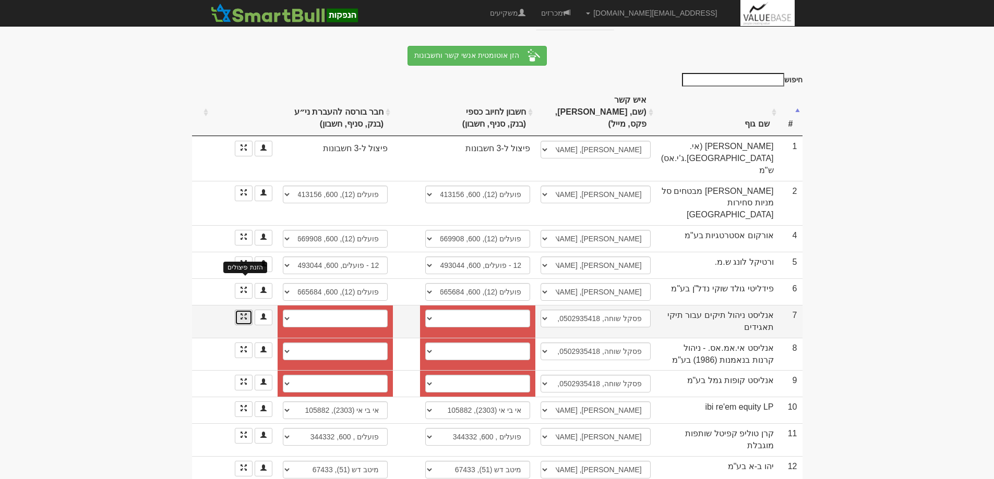
click at [245, 314] on span at bounding box center [243, 317] width 6 height 6
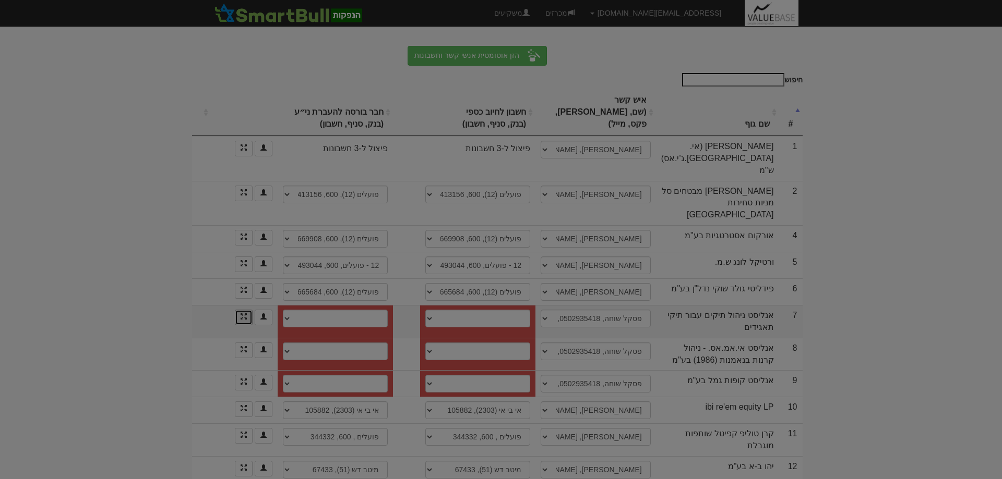
scroll to position [0, 0]
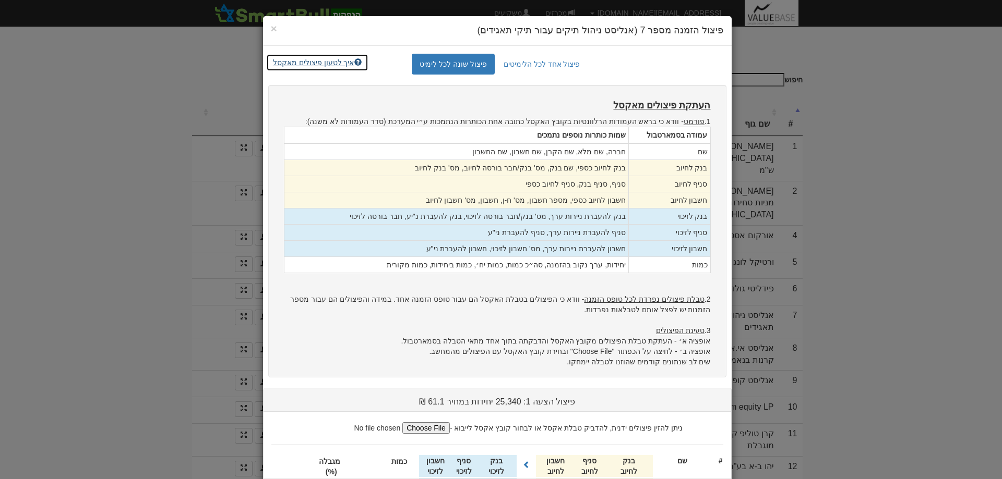
click at [329, 61] on link "איך לטעון פיצולים מאקסל" at bounding box center [317, 63] width 102 height 18
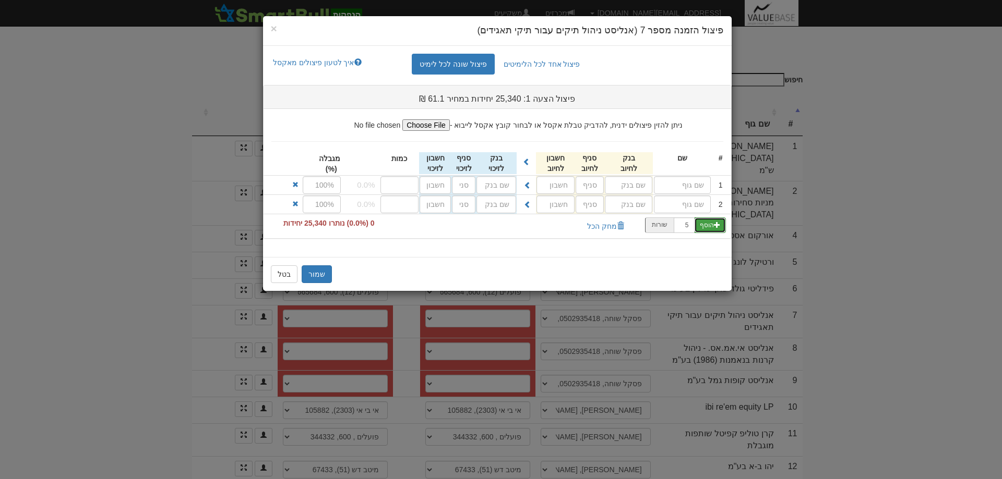
click at [715, 226] on span "button" at bounding box center [717, 225] width 6 height 6
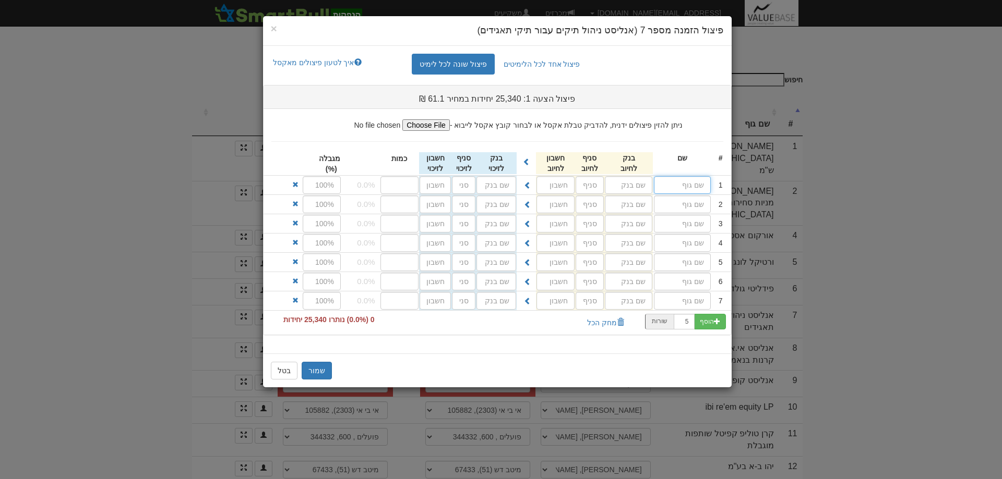
click at [693, 186] on input "text" at bounding box center [682, 185] width 57 height 18
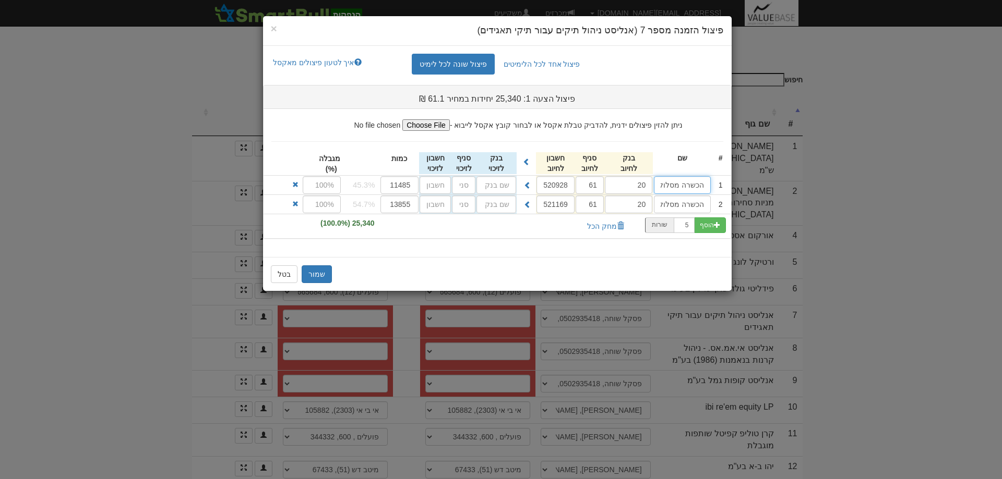
click at [682, 187] on input "הכשרה מסלול מניות" at bounding box center [682, 185] width 57 height 18
click at [501, 183] on input "text" at bounding box center [496, 185] width 40 height 18
click at [505, 206] on div "מזרחי ( 20 )" at bounding box center [472, 206] width 88 height 14
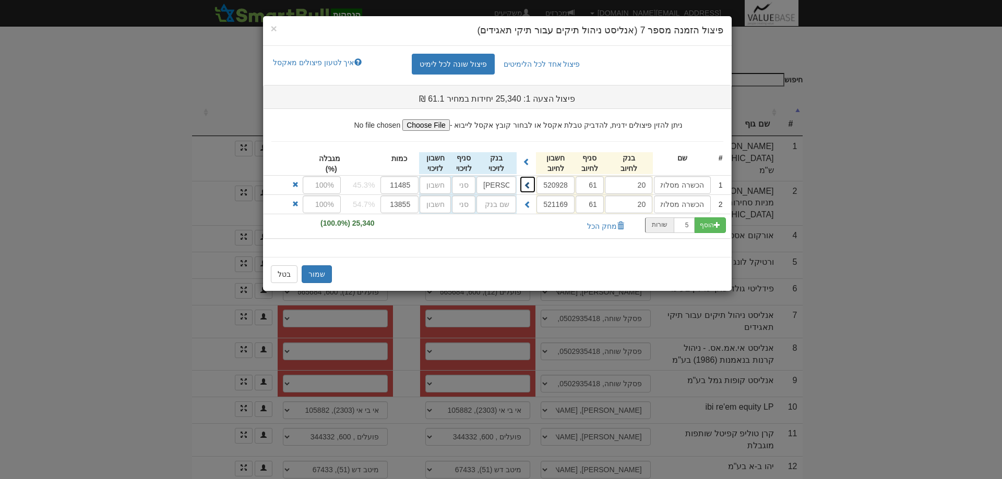
click at [529, 183] on span at bounding box center [527, 185] width 7 height 7
type input "20"
type input "61"
type input "520928"
click at [527, 203] on span at bounding box center [527, 204] width 7 height 7
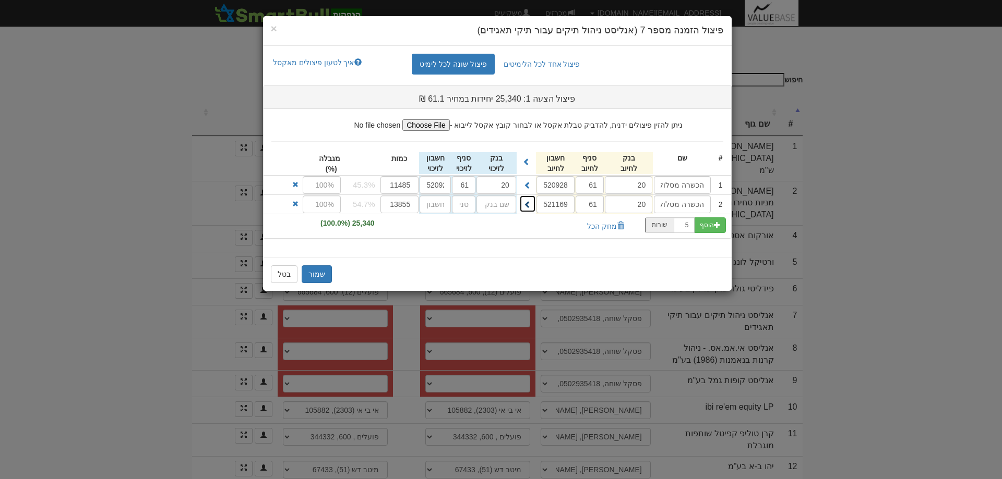
type input "20"
type input "61"
type input "521169"
click at [317, 274] on button "שמור" at bounding box center [317, 275] width 30 height 18
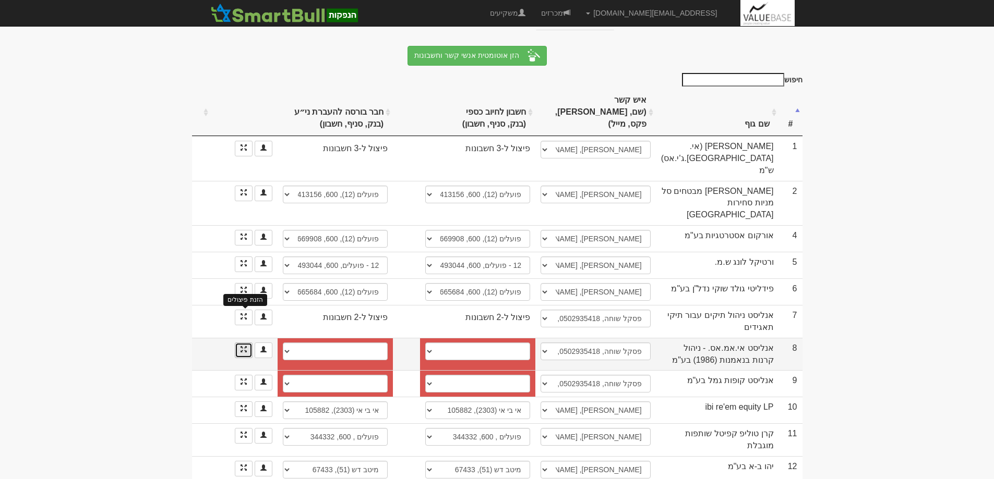
click at [246, 346] on span at bounding box center [243, 349] width 6 height 6
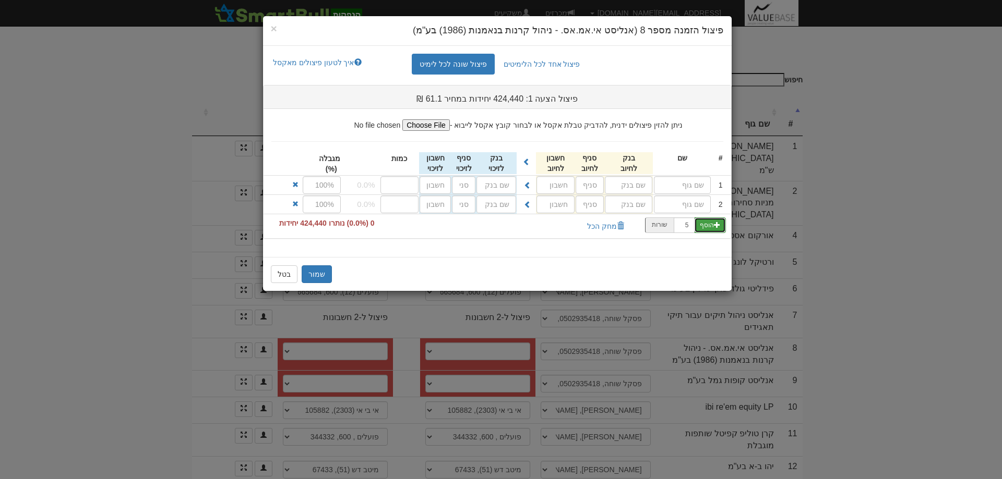
click at [715, 223] on span "button" at bounding box center [717, 225] width 6 height 6
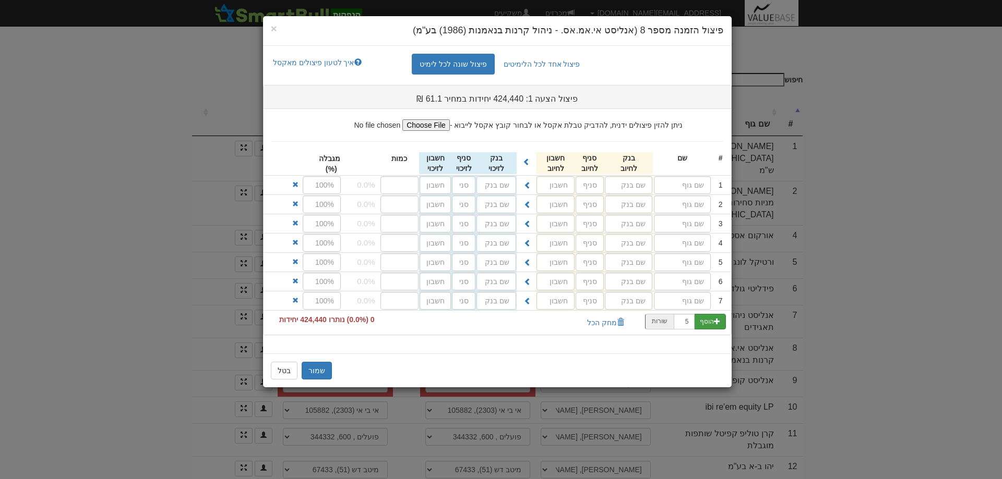
click at [715, 223] on div "3" at bounding box center [716, 223] width 11 height 11
click at [713, 321] on button "הוסף" at bounding box center [710, 322] width 32 height 16
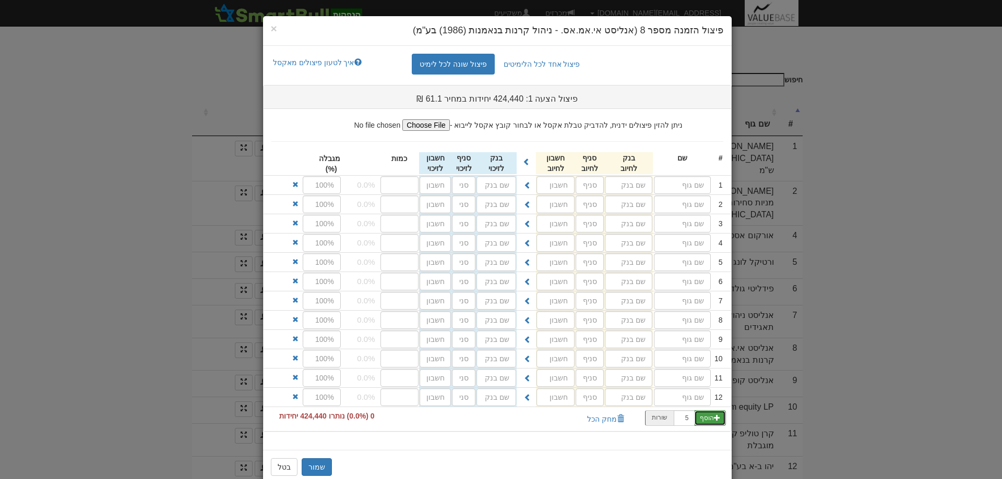
click at [710, 417] on button "הוסף" at bounding box center [710, 419] width 32 height 16
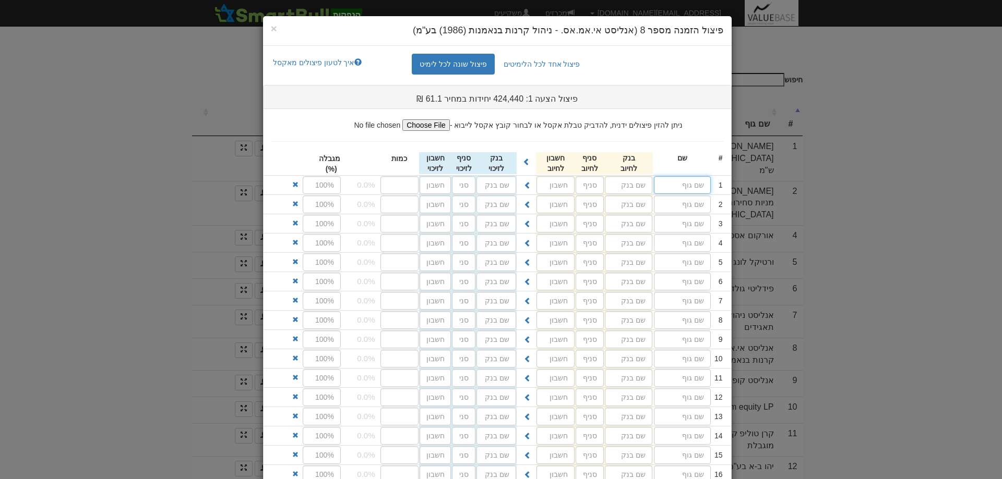
click at [690, 186] on input "text" at bounding box center [682, 185] width 57 height 18
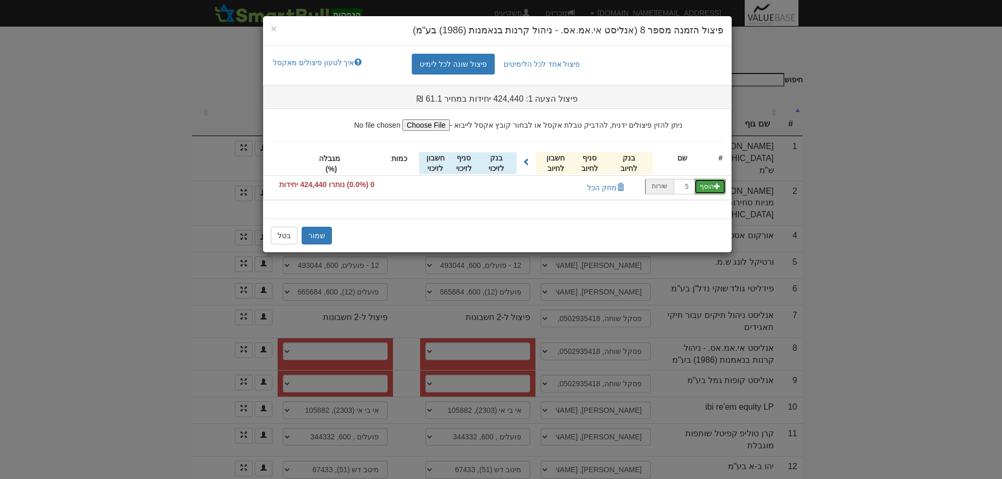
click at [711, 185] on button "הוסף" at bounding box center [710, 187] width 32 height 16
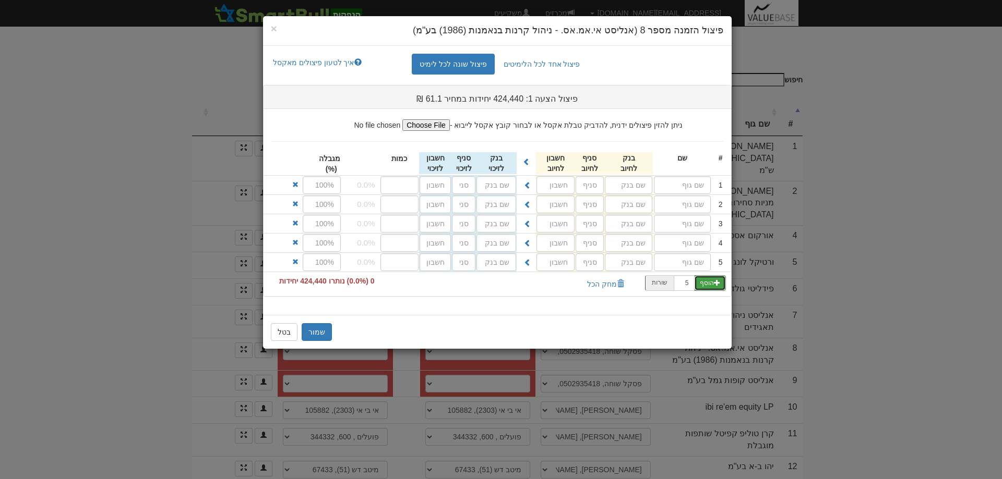
click at [712, 280] on button "הוסף" at bounding box center [710, 283] width 32 height 16
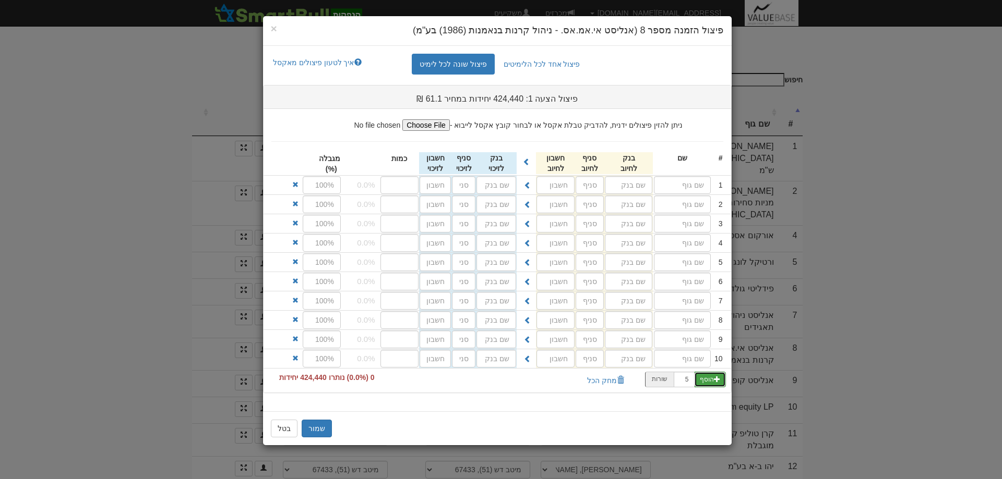
click at [713, 382] on button "הוסף" at bounding box center [710, 380] width 32 height 16
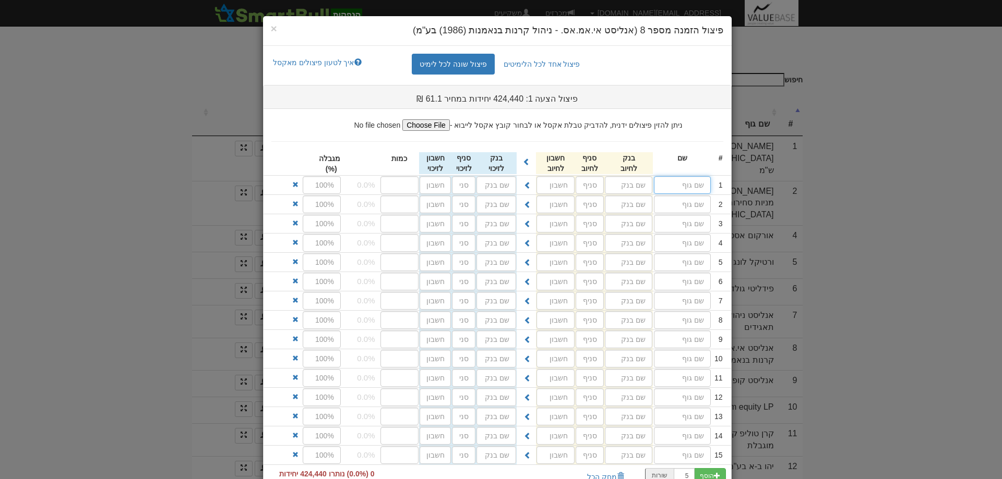
click at [679, 188] on input "text" at bounding box center [682, 185] width 57 height 18
drag, startPoint x: 679, startPoint y: 188, endPoint x: 695, endPoint y: 183, distance: 17.0
click at [695, 183] on input "text" at bounding box center [682, 185] width 57 height 18
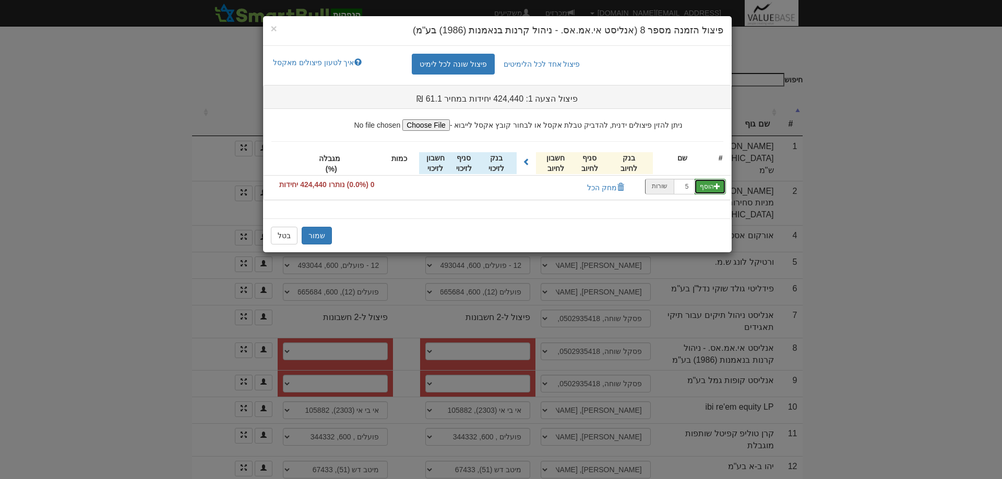
click at [701, 185] on button "הוסף" at bounding box center [710, 187] width 32 height 16
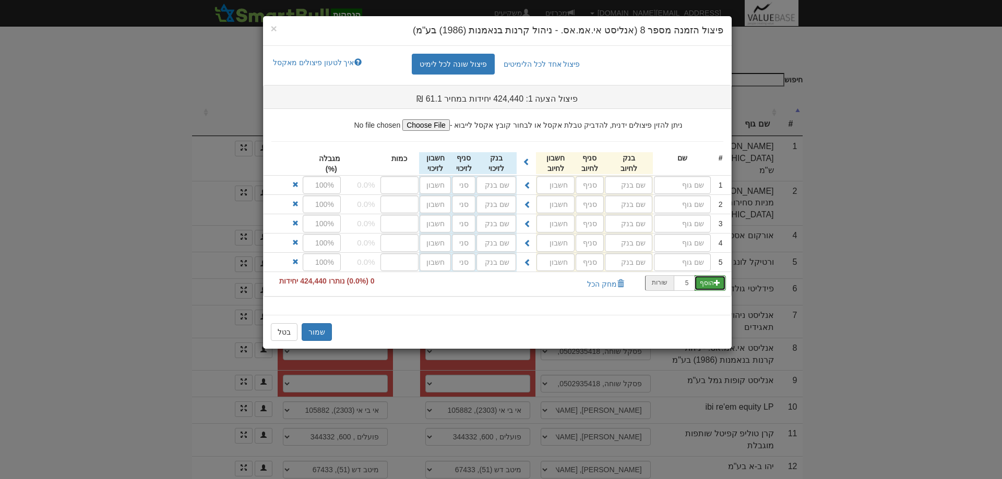
click at [707, 288] on button "הוסף" at bounding box center [710, 283] width 32 height 16
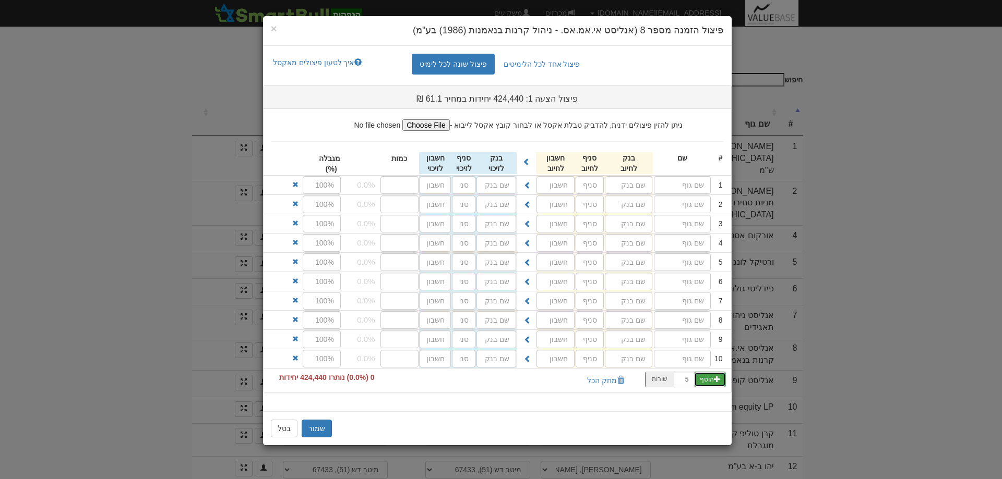
click at [713, 381] on button "הוסף" at bounding box center [710, 380] width 32 height 16
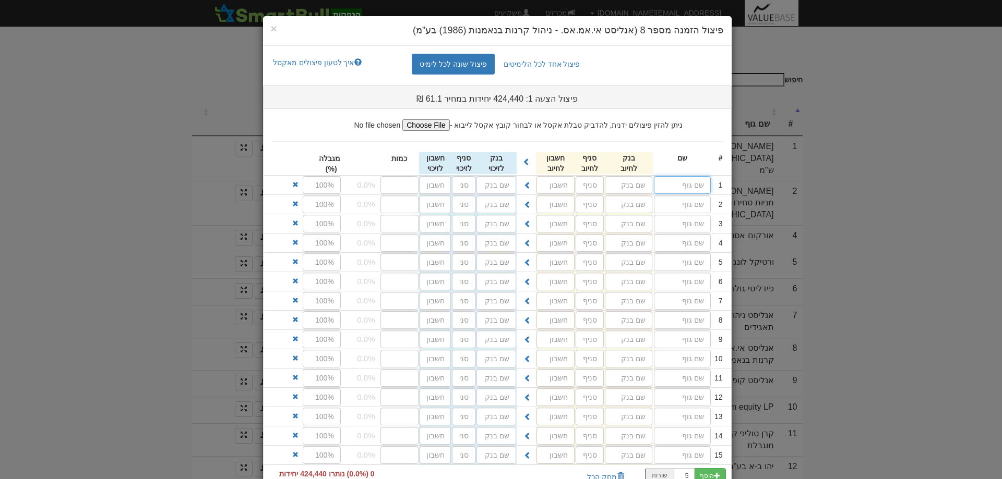
drag, startPoint x: 680, startPoint y: 190, endPoint x: 681, endPoint y: 427, distance: 236.8
click at [681, 427] on ul "ניתן להזין פיצולים ידנית, להדביק טבלת אקסל או לבחור קובץ אקסל לייבוא - # שם" at bounding box center [496, 299] width 467 height 380
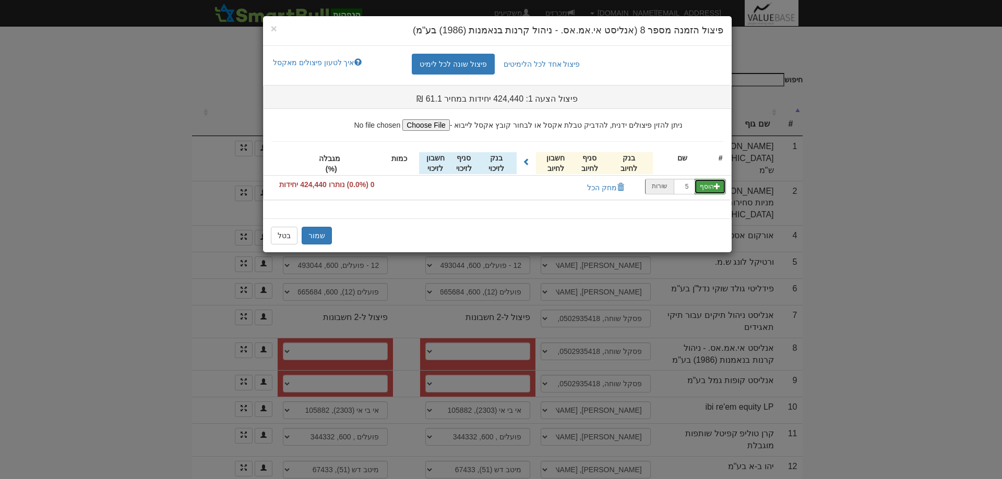
click at [708, 189] on button "הוסף" at bounding box center [710, 187] width 32 height 16
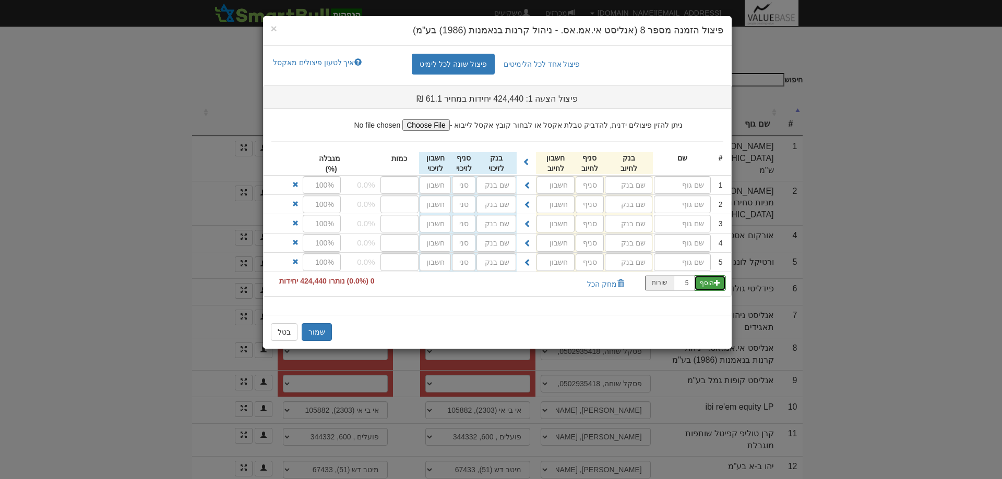
click at [709, 285] on button "הוסף" at bounding box center [710, 283] width 32 height 16
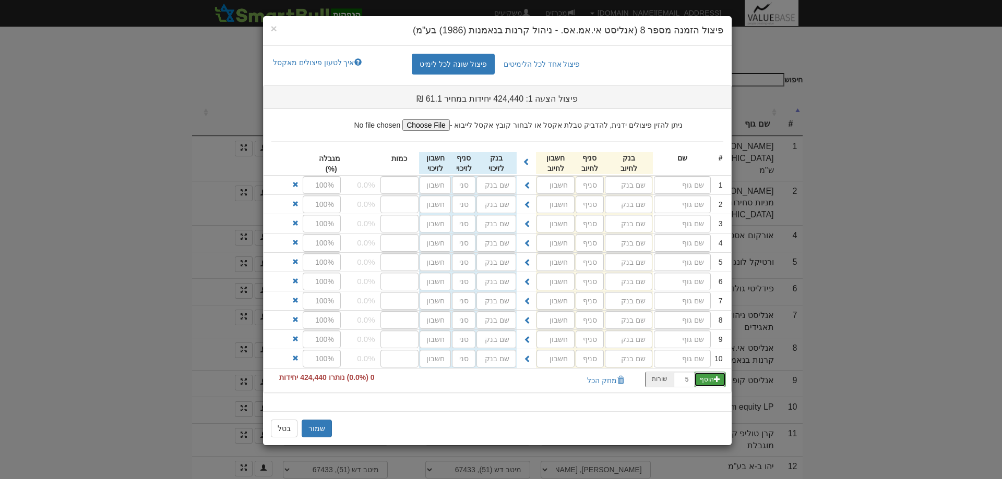
click at [721, 381] on button "הוסף" at bounding box center [710, 380] width 32 height 16
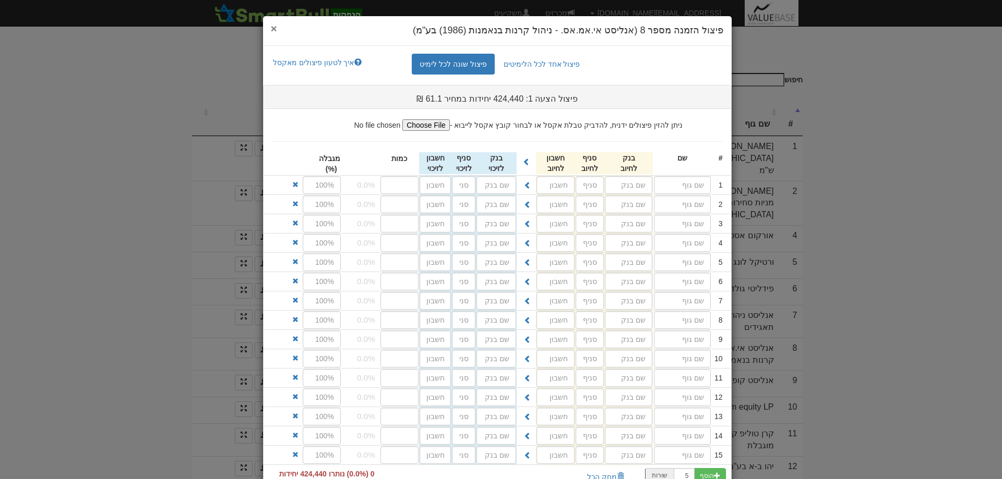
click at [277, 26] on span "×" at bounding box center [274, 28] width 6 height 12
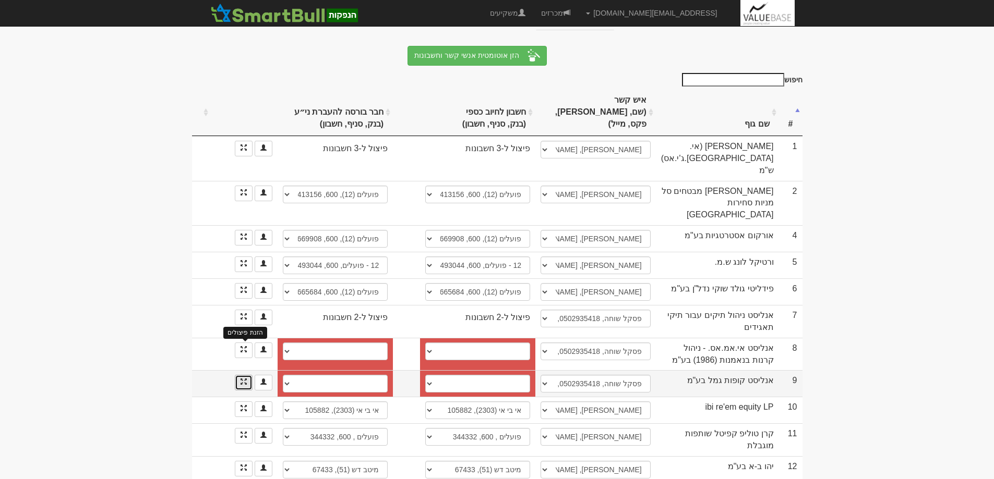
click at [242, 379] on span at bounding box center [243, 382] width 6 height 6
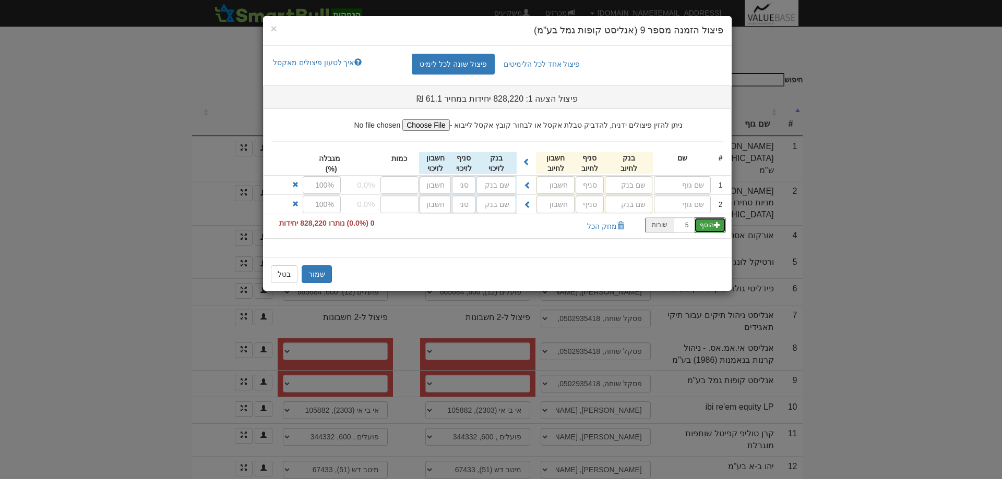
click at [705, 223] on button "הוסף" at bounding box center [710, 226] width 32 height 16
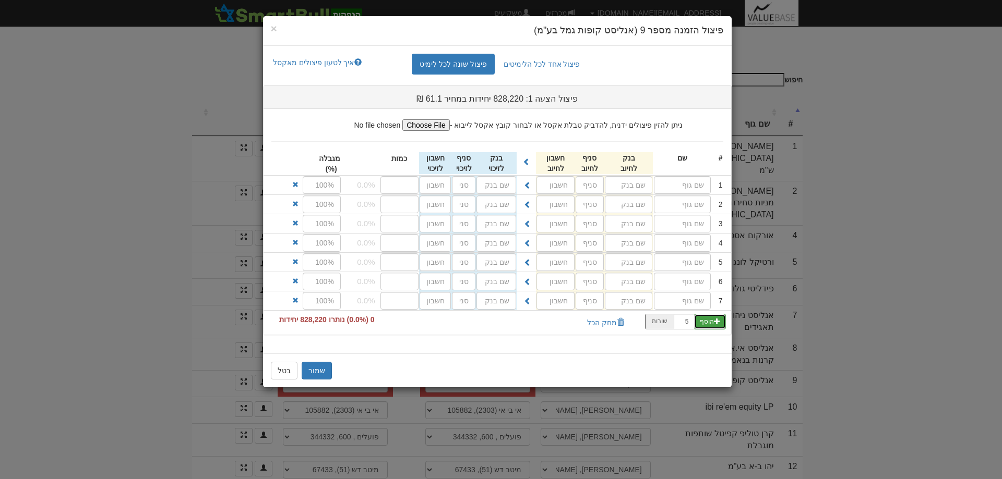
click at [716, 320] on span "button" at bounding box center [717, 321] width 6 height 6
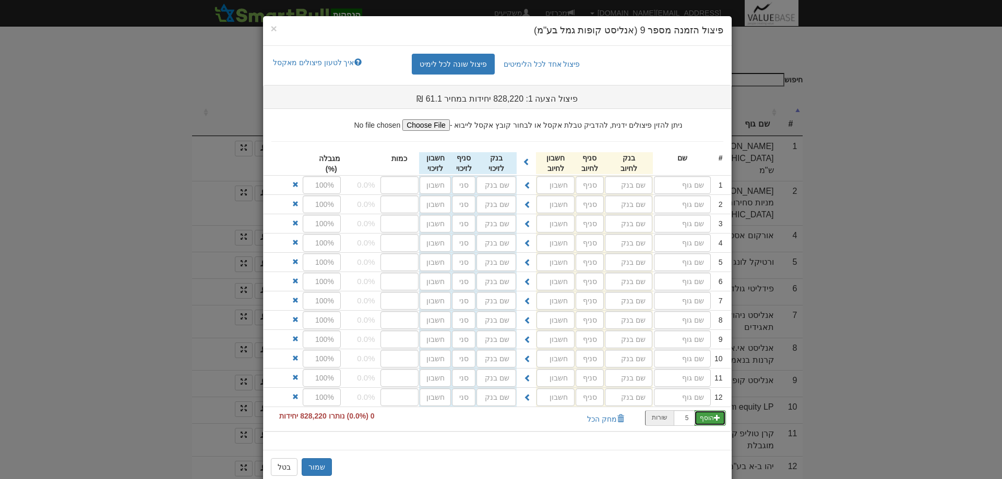
click at [710, 423] on button "הוסף" at bounding box center [710, 419] width 32 height 16
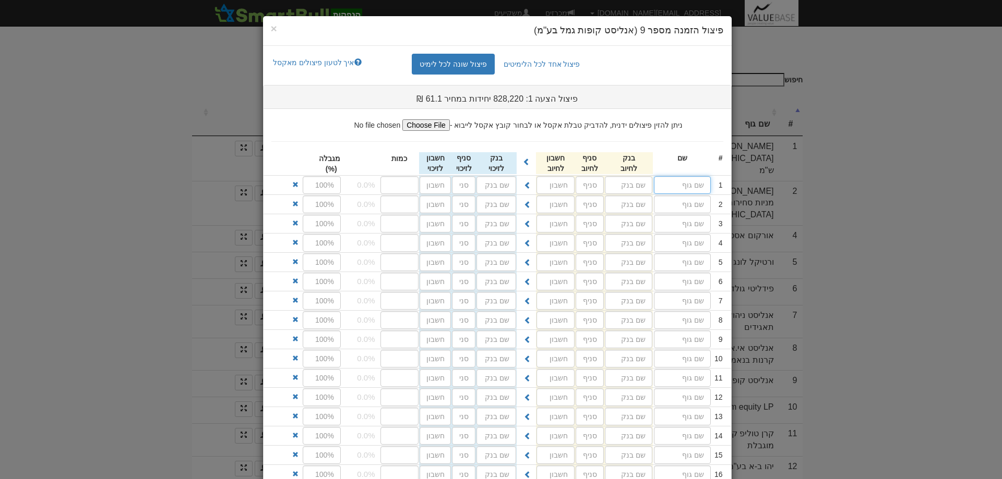
click at [689, 186] on input "text" at bounding box center [682, 185] width 57 height 18
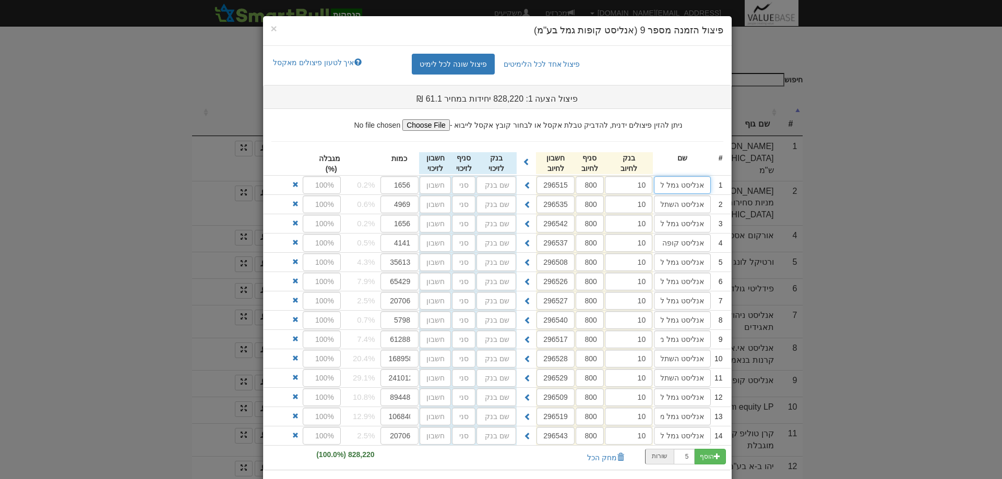
click at [692, 184] on input "אנליסט גמל להשקעה אשראי ואג''ח עד 25% מניות" at bounding box center [682, 185] width 57 height 18
click at [605, 455] on button "מחק הכל" at bounding box center [605, 458] width 51 height 18
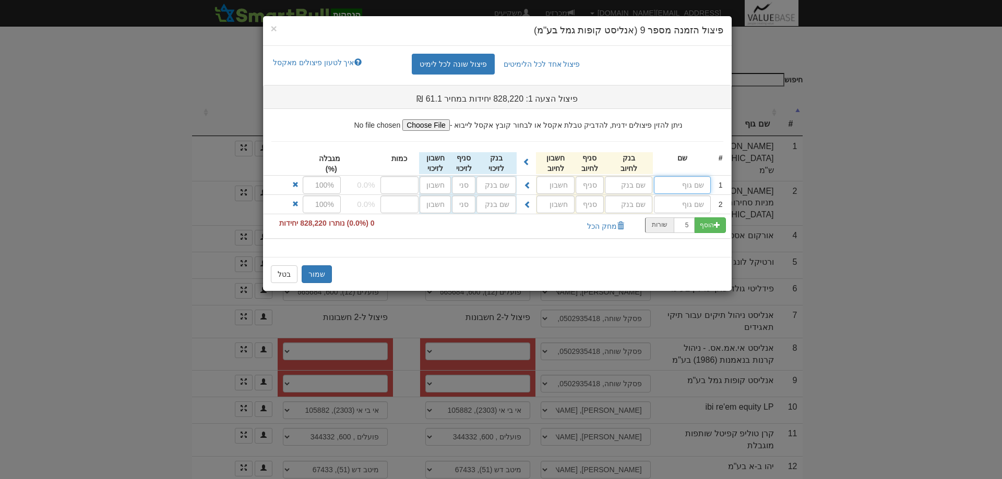
click at [696, 186] on input "text" at bounding box center [682, 185] width 57 height 18
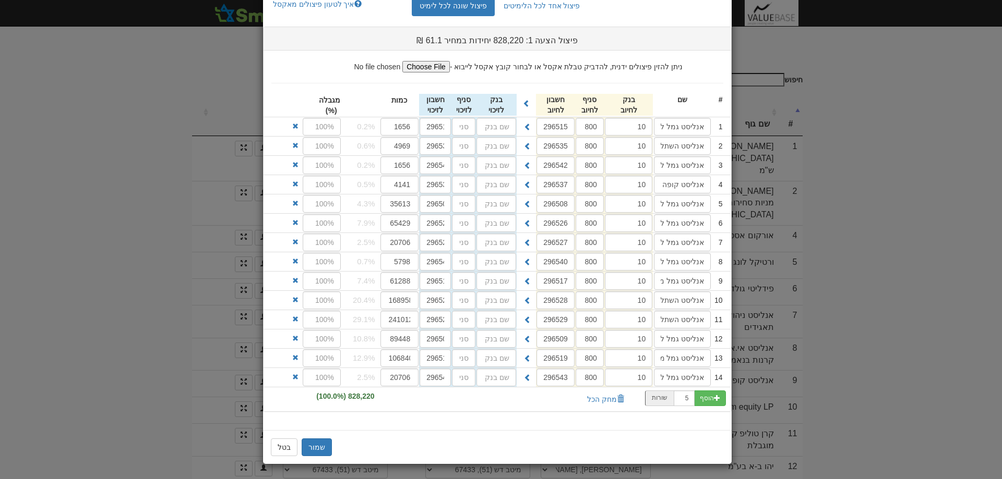
scroll to position [59, 0]
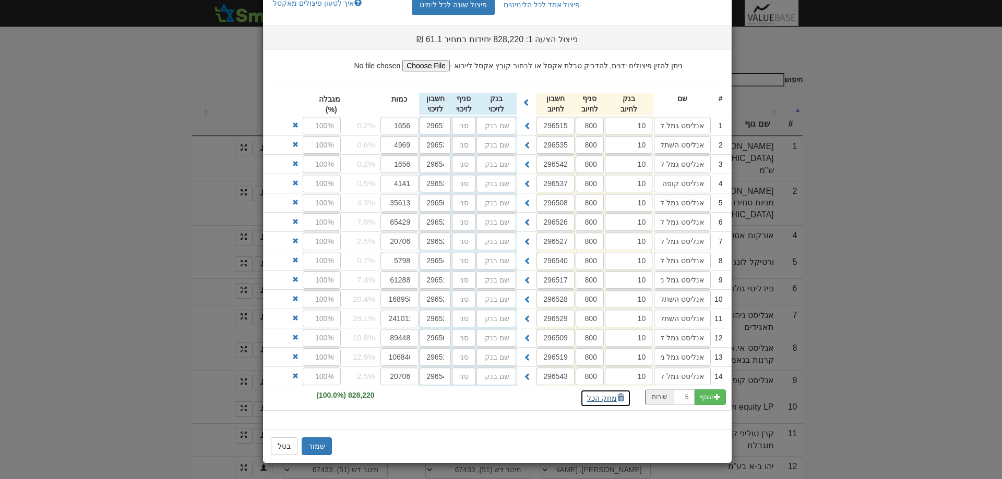
click at [607, 396] on button "מחק הכל" at bounding box center [605, 399] width 51 height 18
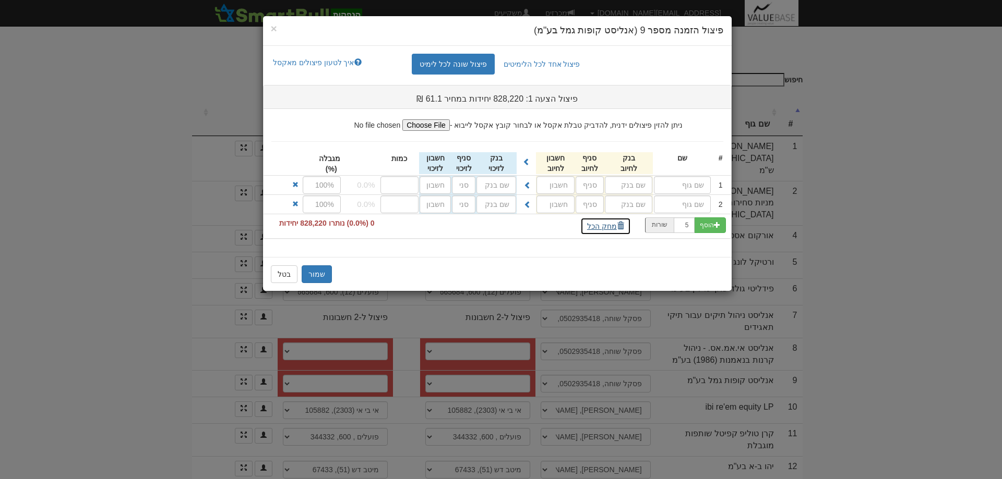
scroll to position [0, 0]
click at [706, 227] on button "הוסף" at bounding box center [710, 226] width 32 height 16
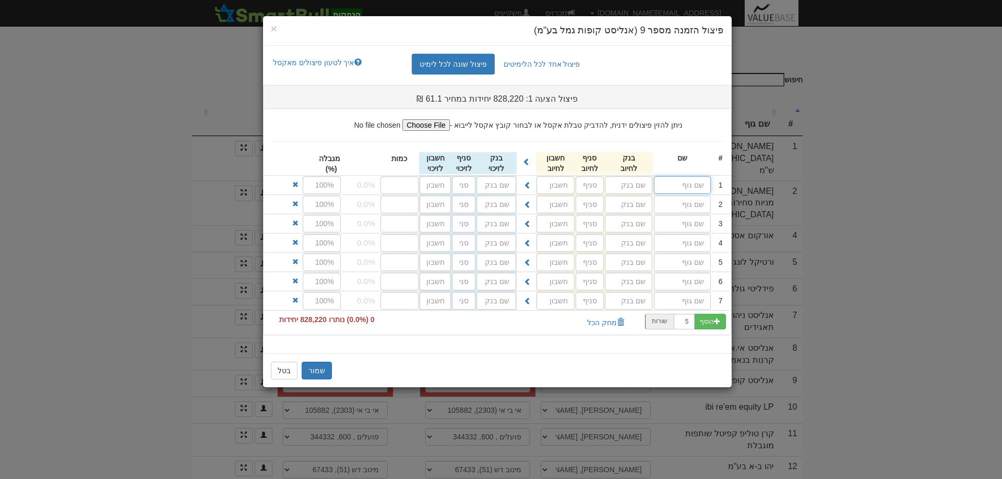
click at [683, 187] on input "text" at bounding box center [682, 185] width 57 height 18
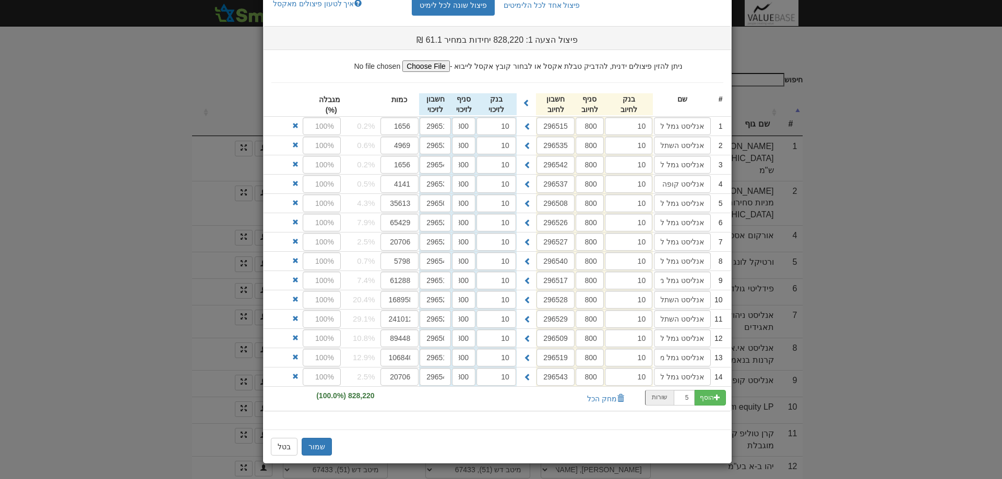
scroll to position [59, 0]
click at [322, 445] on button "שמור" at bounding box center [317, 447] width 30 height 18
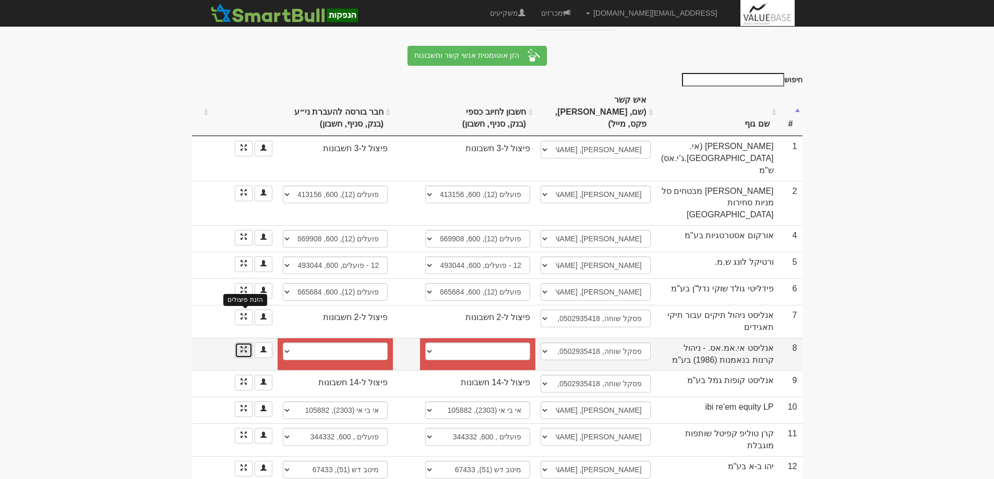
click at [245, 346] on span at bounding box center [243, 349] width 6 height 6
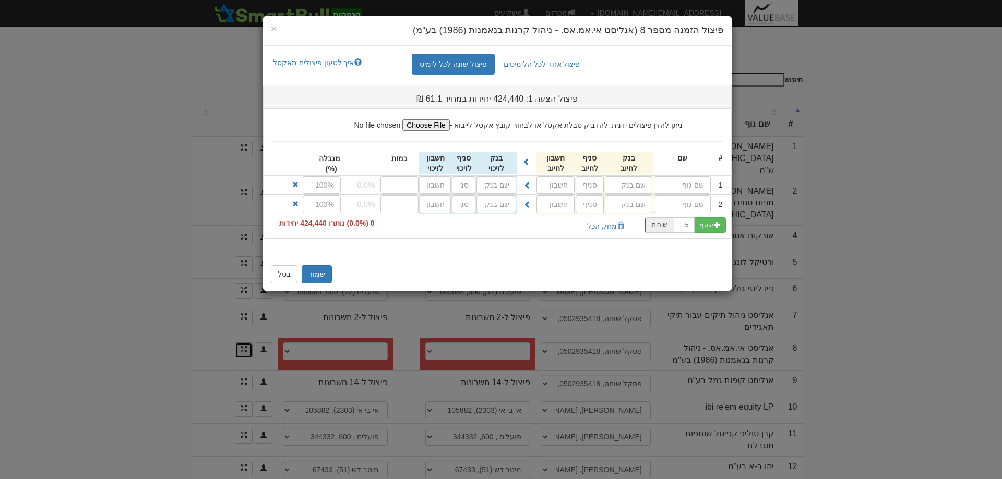
scroll to position [0, 0]
click at [692, 185] on input "text" at bounding box center [682, 185] width 57 height 18
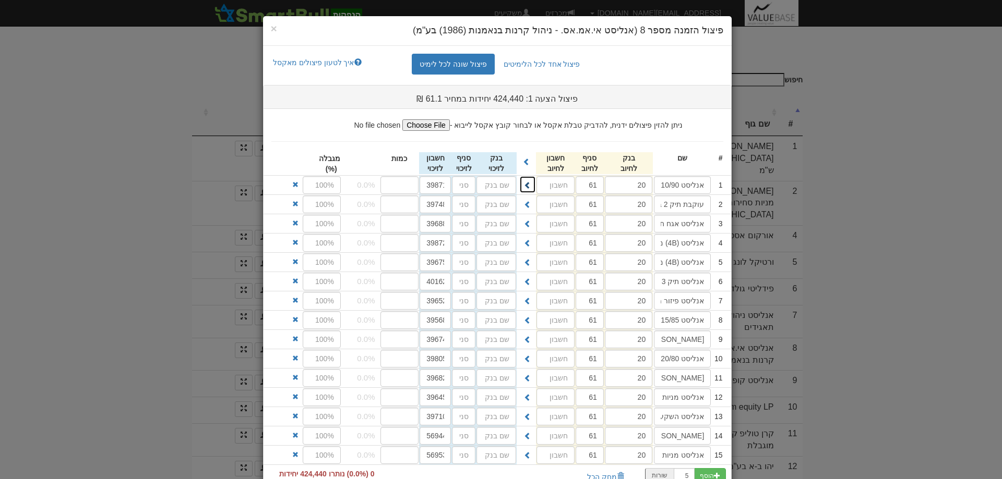
click at [531, 185] on span at bounding box center [527, 185] width 7 height 7
type input "20"
type input "61"
click at [531, 202] on span at bounding box center [527, 204] width 7 height 7
type input "20"
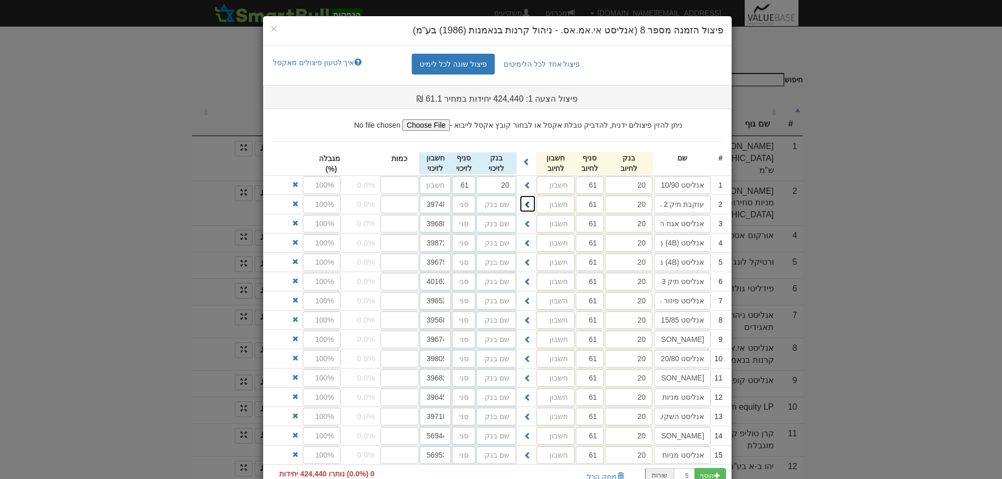
type input "61"
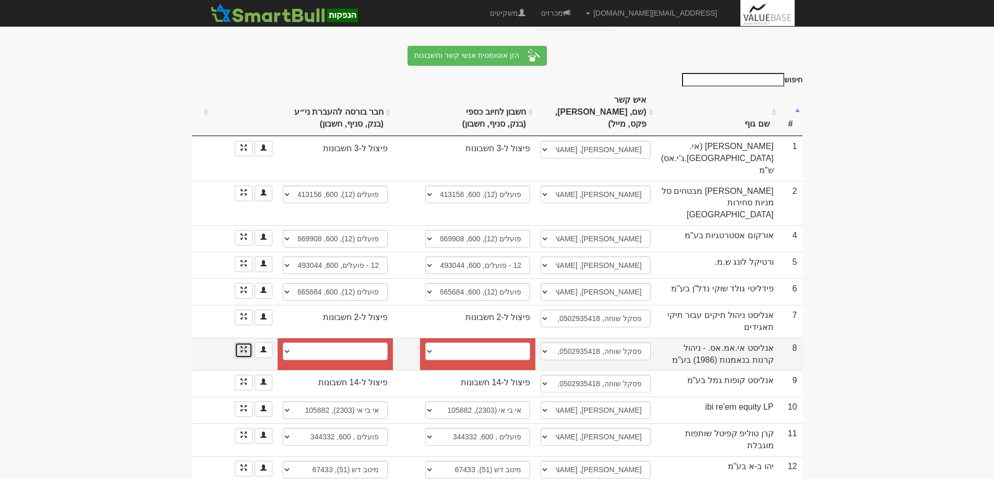
click at [239, 343] on link at bounding box center [244, 351] width 18 height 16
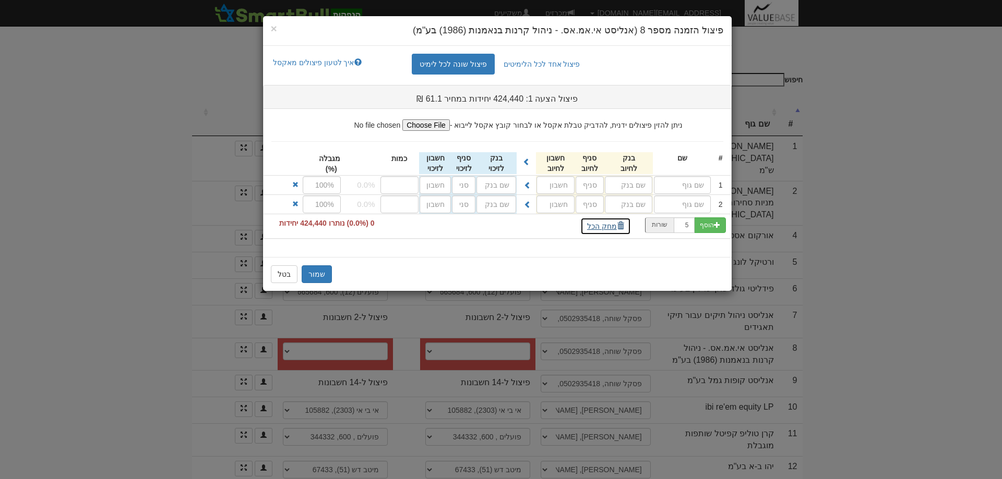
click at [607, 225] on button "מחק הכל" at bounding box center [605, 227] width 51 height 18
click at [692, 188] on input "text" at bounding box center [682, 185] width 57 height 18
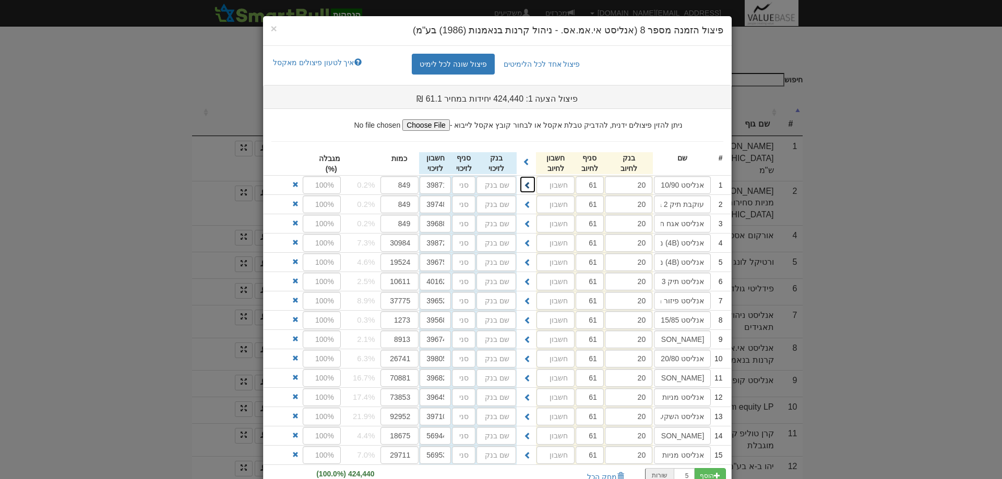
click at [531, 185] on span at bounding box center [527, 185] width 7 height 7
type input "20"
type input "61"
click at [531, 208] on span at bounding box center [527, 204] width 7 height 7
type input "20"
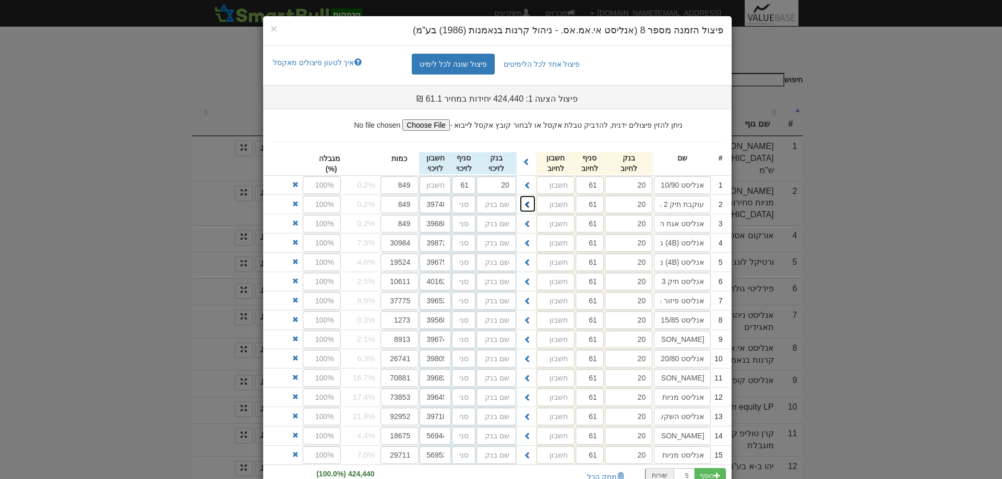
type input "61"
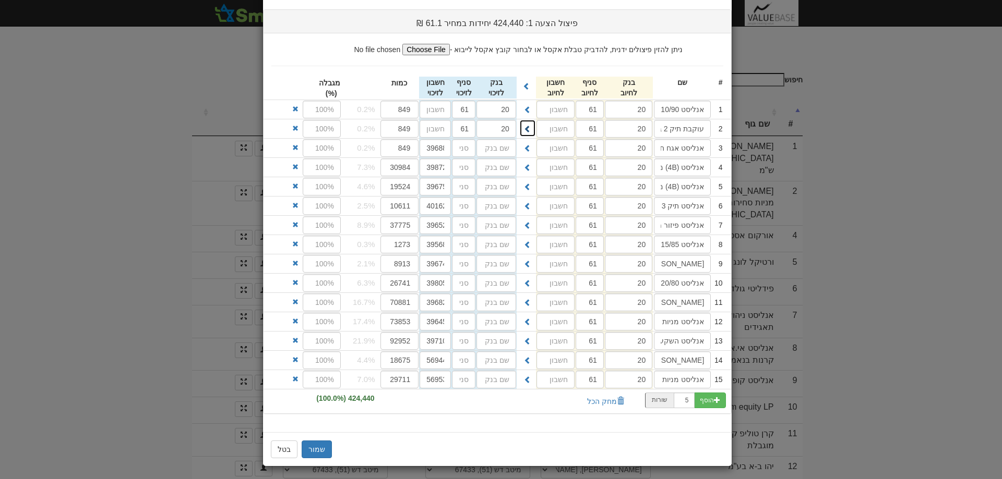
scroll to position [79, 0]
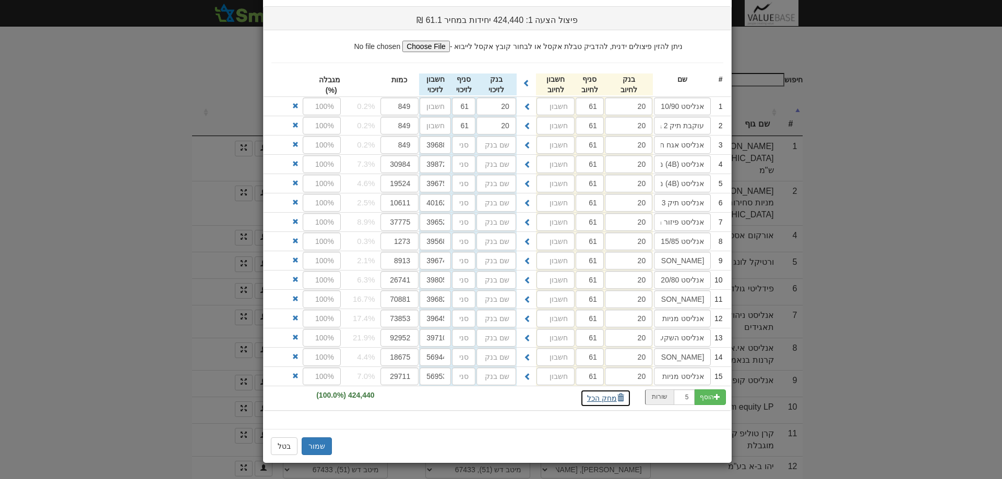
click at [608, 397] on button "מחק הכל" at bounding box center [605, 399] width 51 height 18
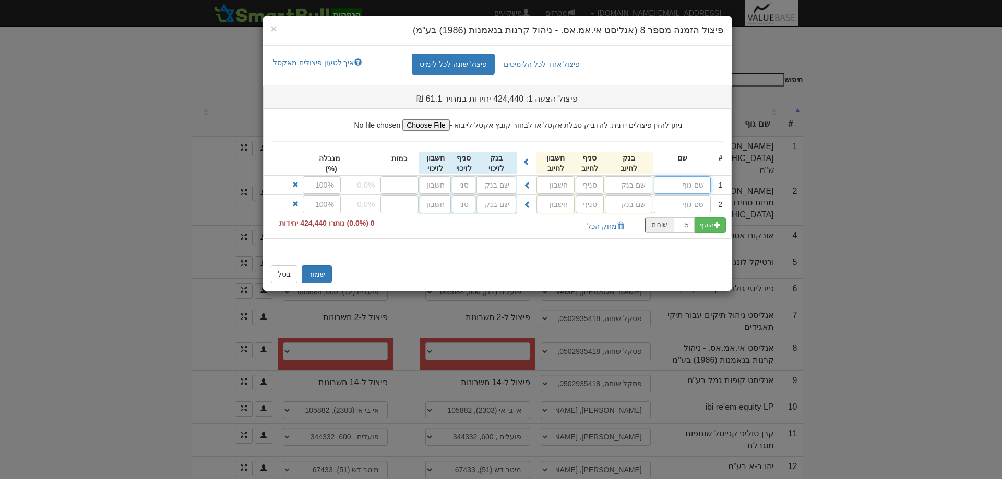
click at [704, 184] on input "text" at bounding box center [682, 185] width 57 height 18
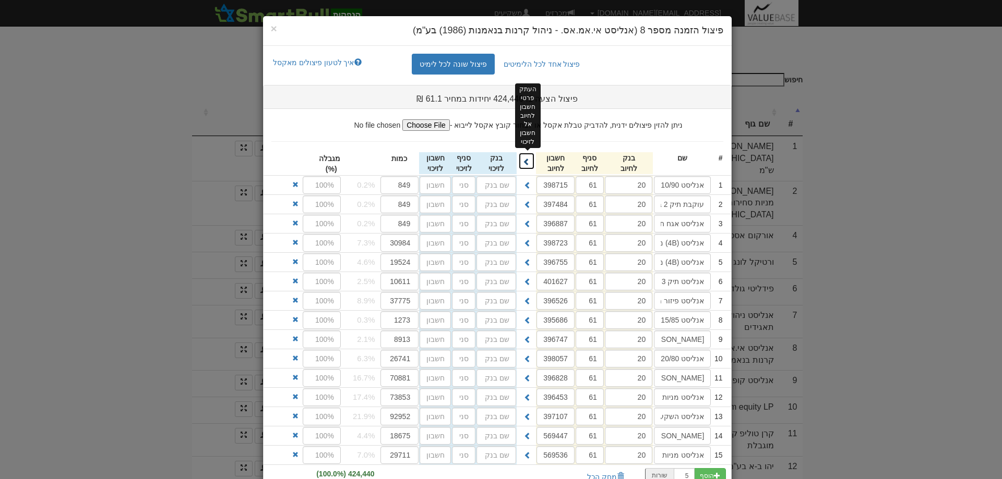
click at [528, 161] on span at bounding box center [526, 161] width 7 height 7
type input "20"
type input "61"
type input "398715"
type input "20"
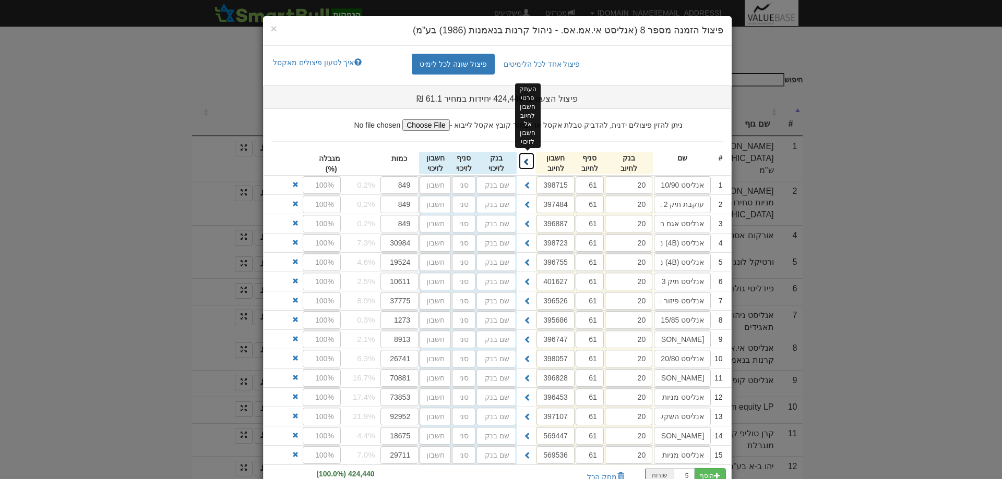
type input "61"
type input "397484"
type input "20"
type input "61"
type input "396887"
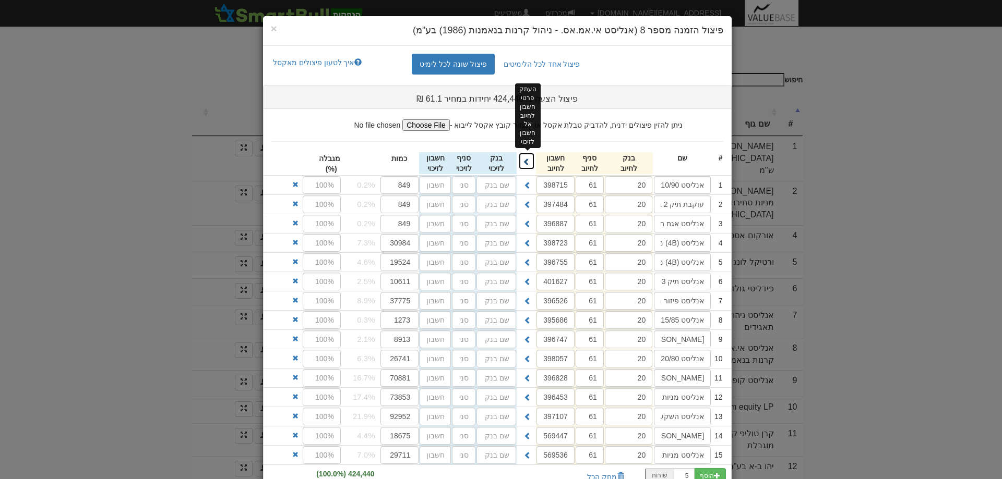
type input "20"
type input "61"
type input "398723"
type input "20"
type input "61"
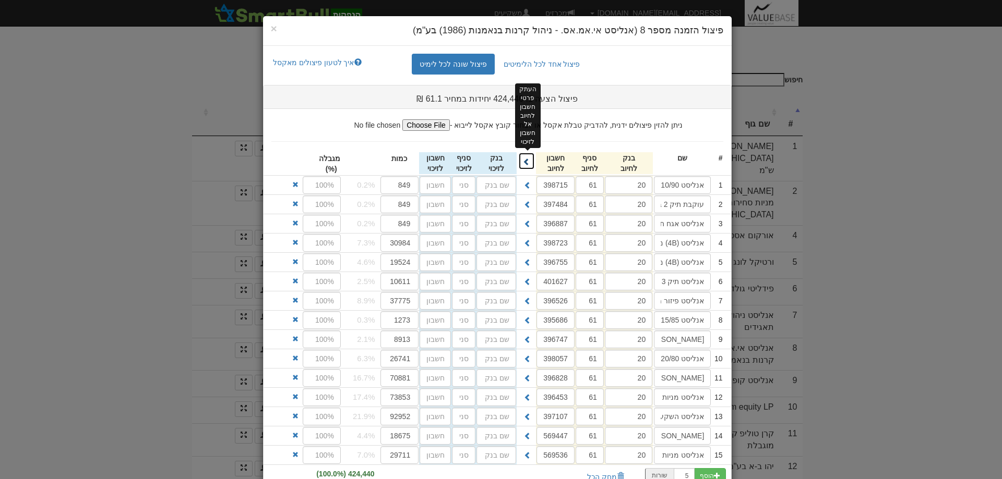
type input "396755"
type input "20"
type input "61"
type input "401627"
type input "20"
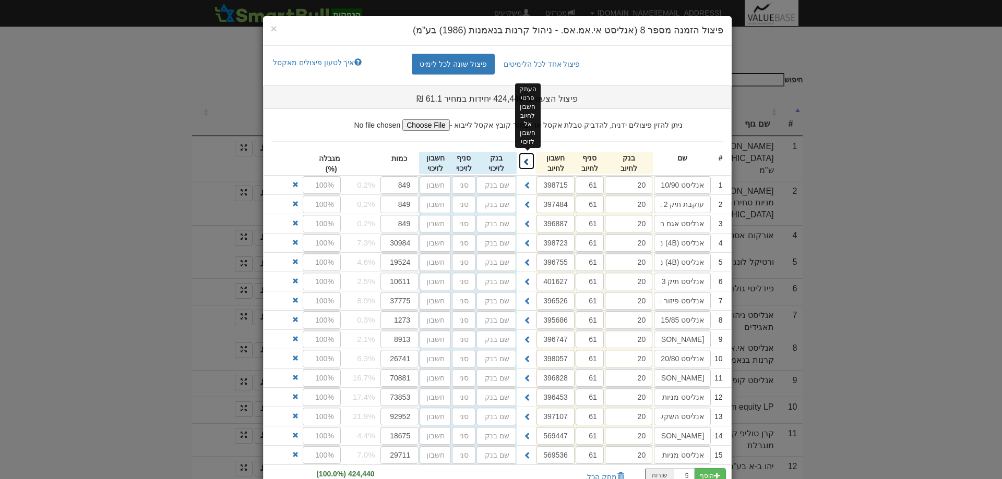
type input "61"
type input "396526"
type input "20"
type input "61"
type input "395686"
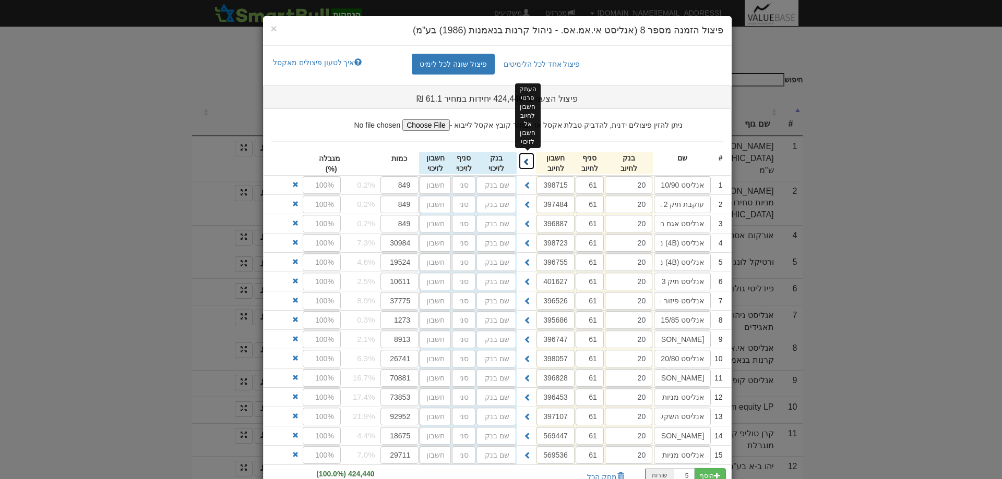
type input "20"
type input "61"
type input "396747"
type input "20"
type input "61"
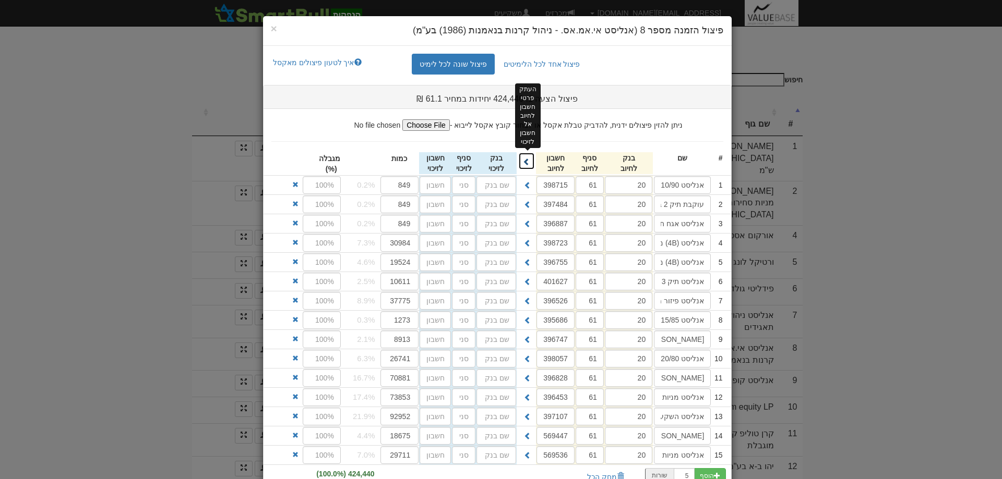
type input "398057"
type input "20"
type input "61"
type input "396828"
type input "20"
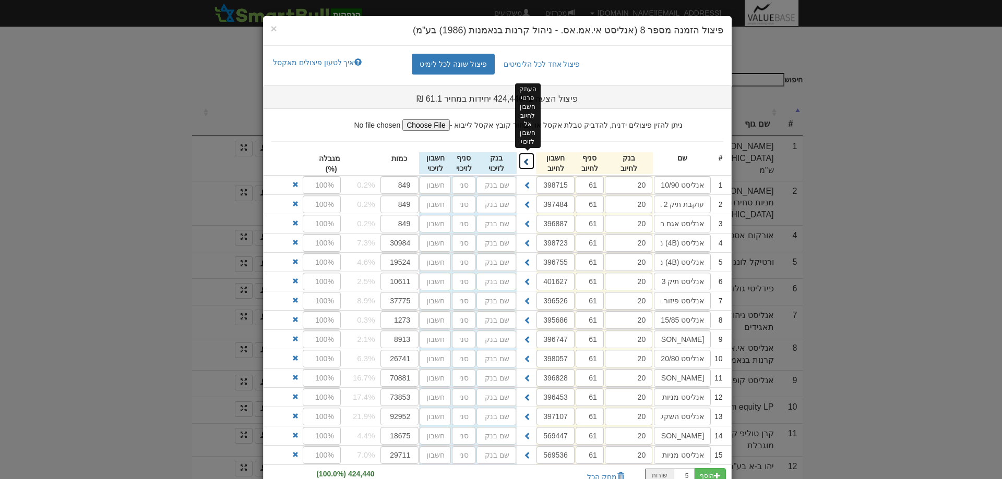
type input "61"
type input "396453"
type input "20"
type input "61"
type input "397107"
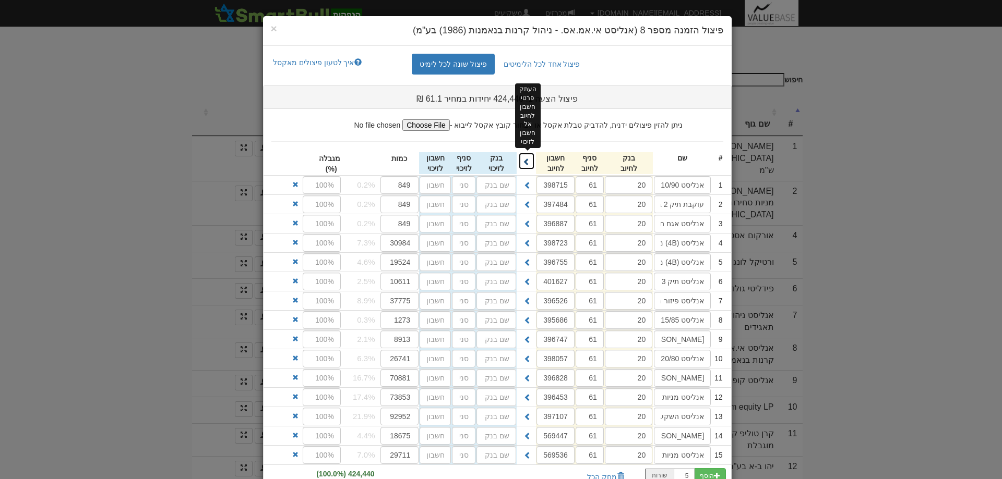
type input "20"
type input "61"
type input "569447"
type input "20"
type input "61"
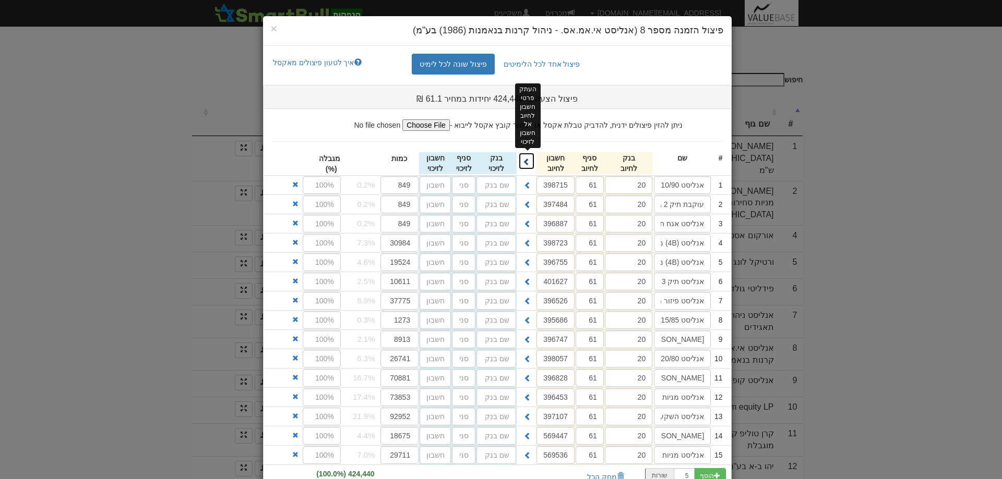
type input "569536"
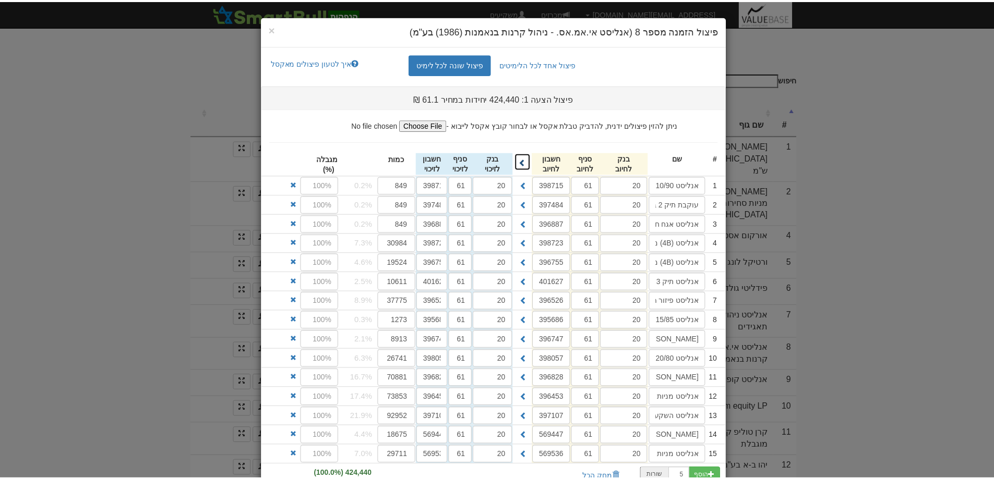
scroll to position [79, 0]
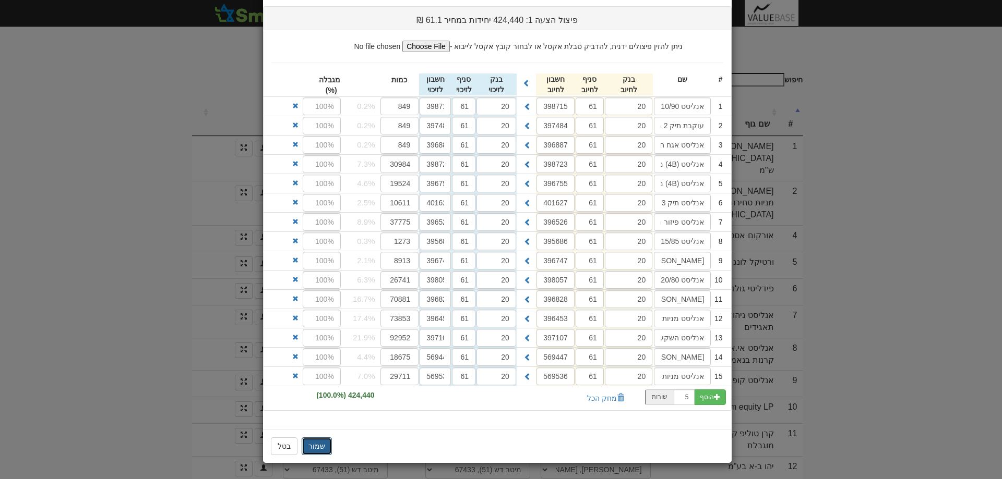
click at [322, 443] on button "שמור" at bounding box center [317, 447] width 30 height 18
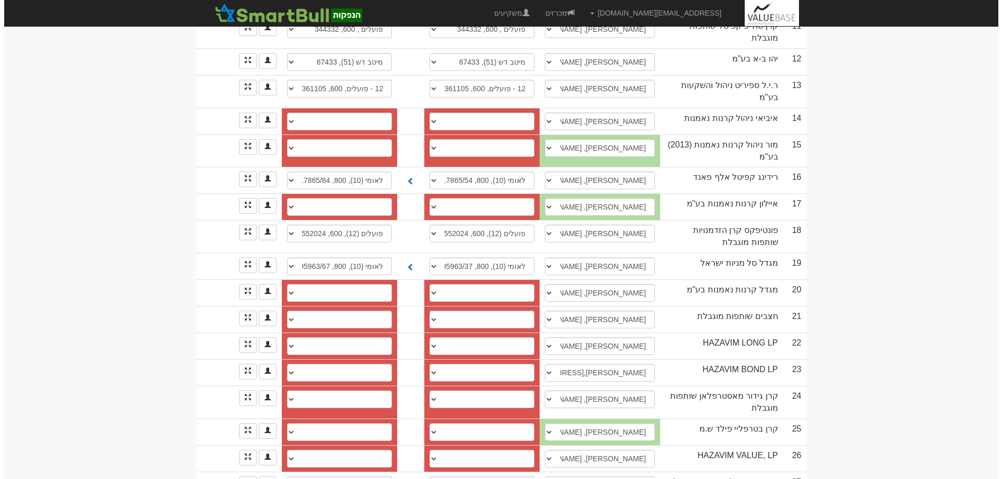
scroll to position [460, 0]
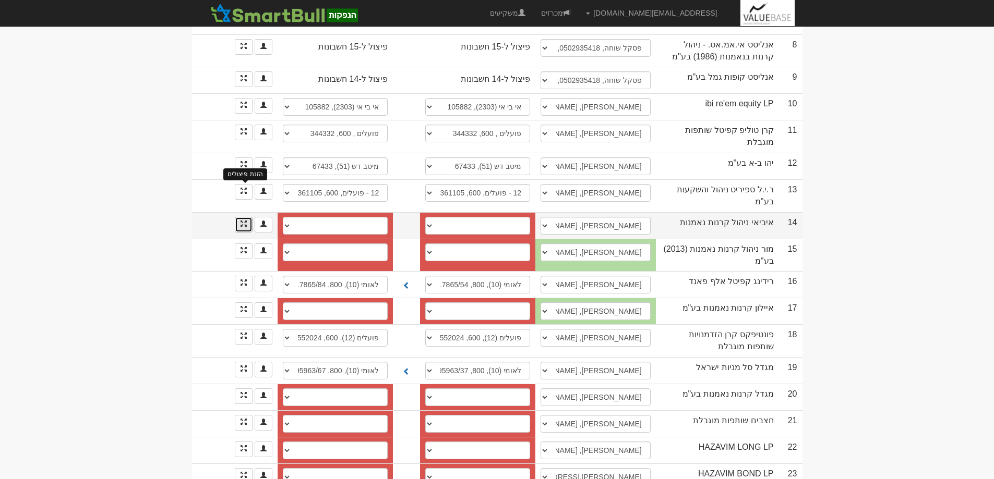
click at [246, 221] on span at bounding box center [243, 224] width 6 height 6
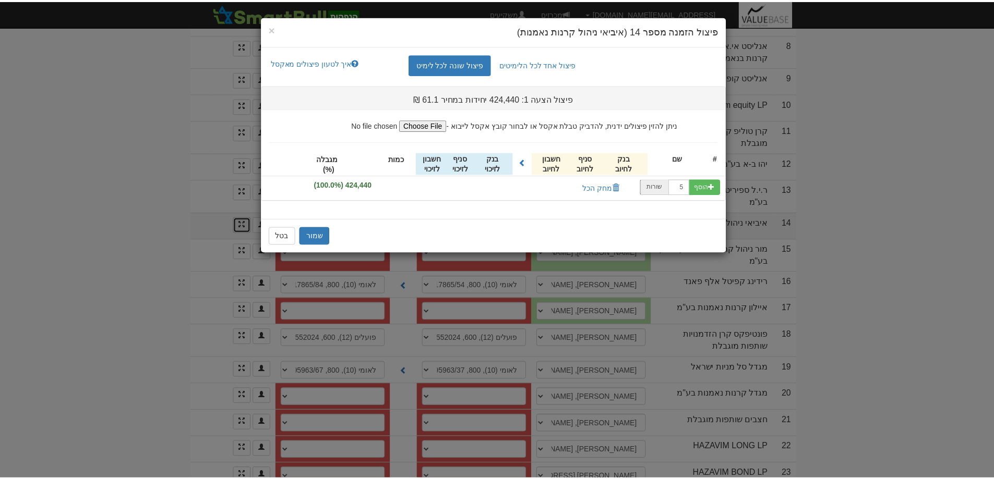
scroll to position [0, 0]
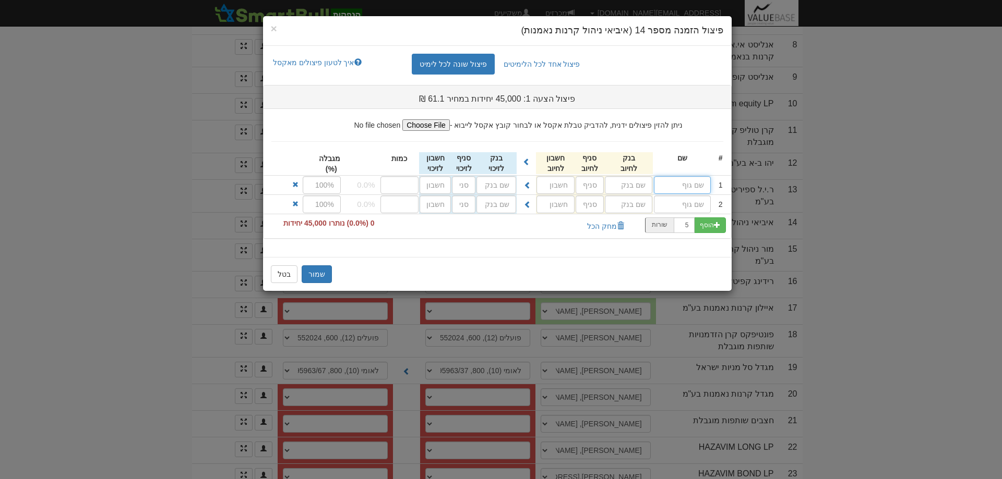
click at [699, 185] on input "text" at bounding box center [682, 185] width 57 height 18
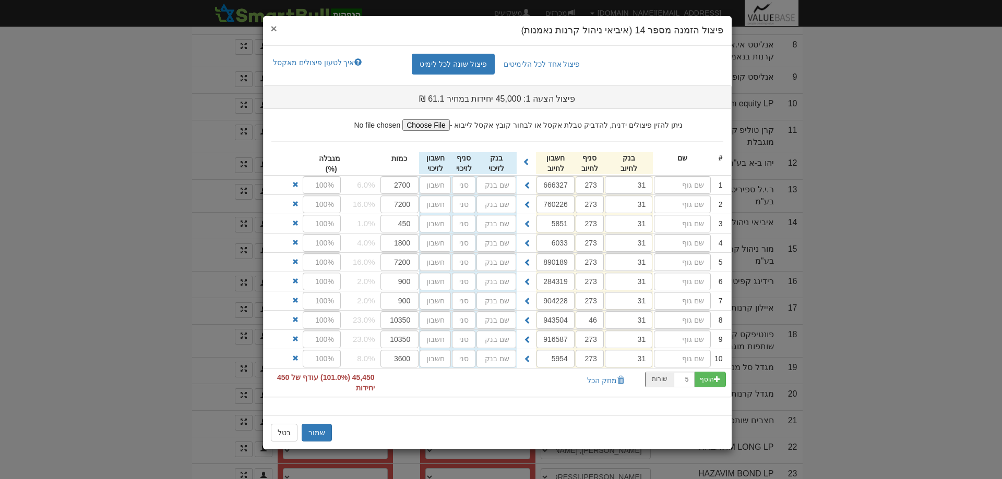
click at [272, 27] on span "×" at bounding box center [274, 28] width 6 height 12
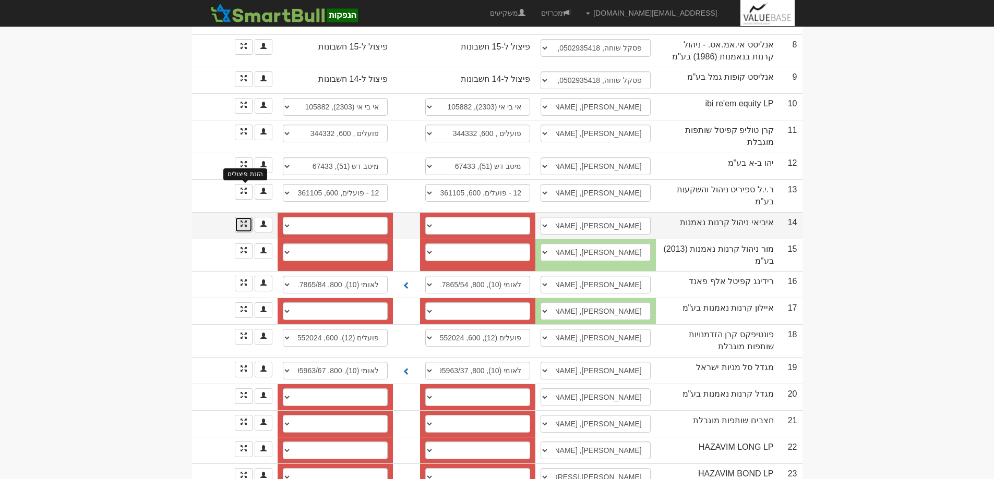
click at [244, 221] on span at bounding box center [243, 224] width 6 height 6
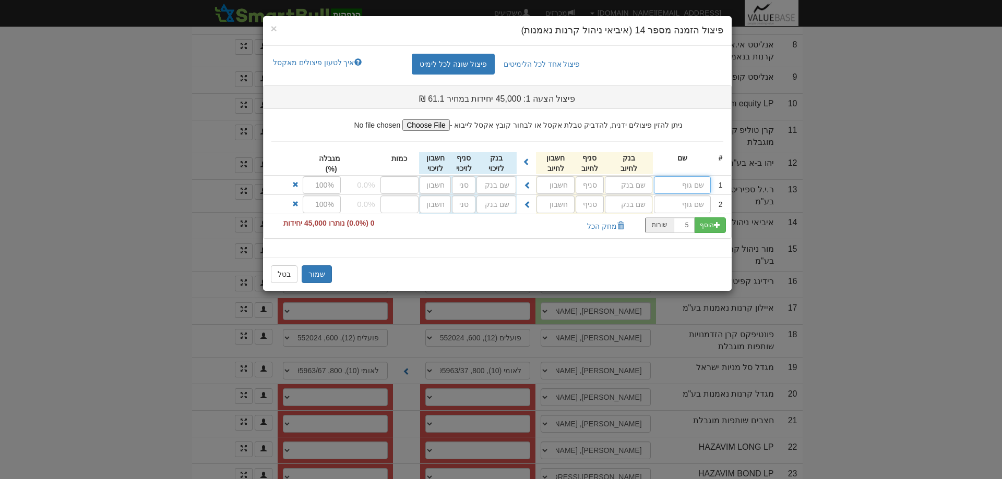
click at [691, 185] on input "text" at bounding box center [682, 185] width 57 height 18
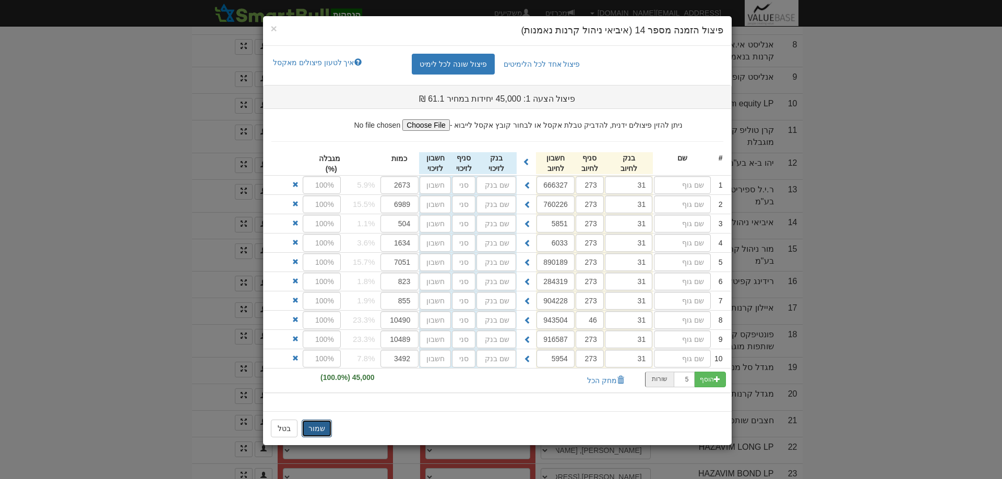
click at [320, 433] on button "שמור" at bounding box center [317, 429] width 30 height 18
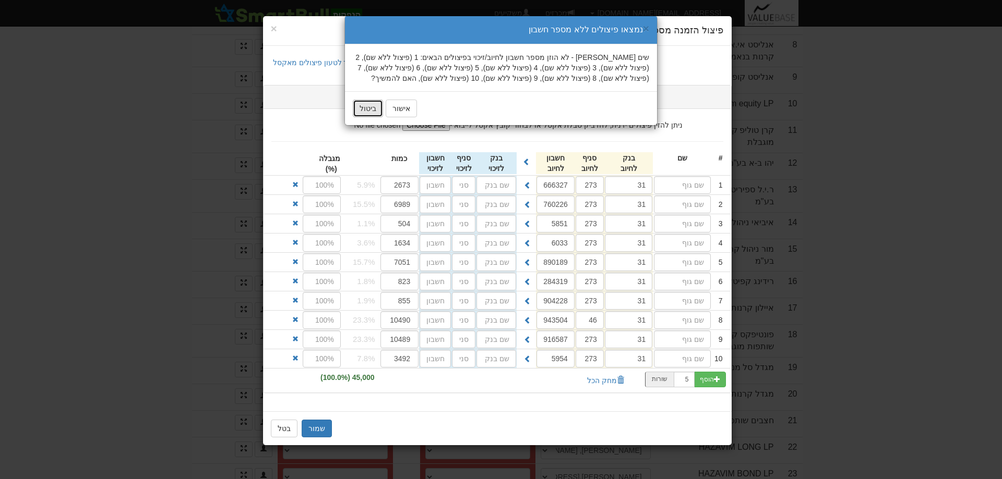
click at [367, 107] on button "ביטול" at bounding box center [368, 109] width 30 height 18
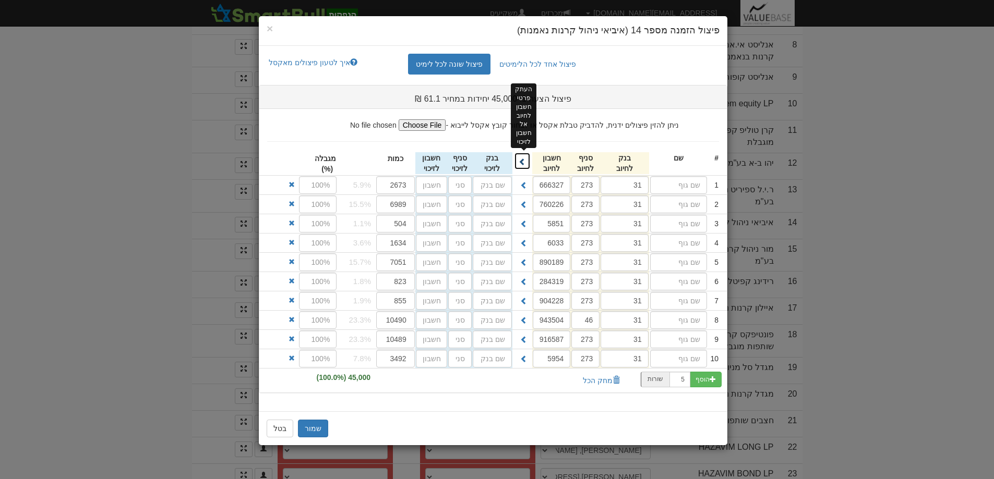
click at [522, 159] on span at bounding box center [522, 161] width 7 height 7
type input "31"
type input "273"
type input "666327"
type input "31"
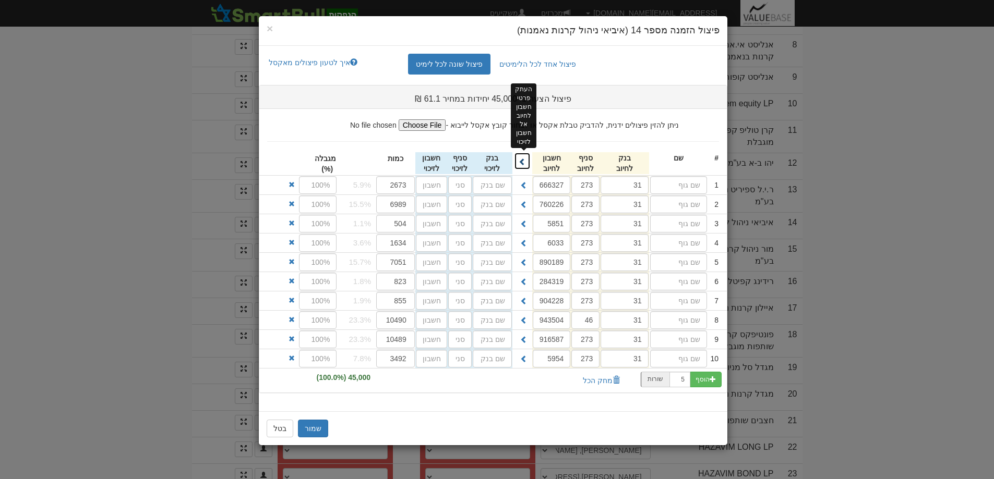
type input "273"
type input "760226"
type input "31"
type input "273"
type input "5851"
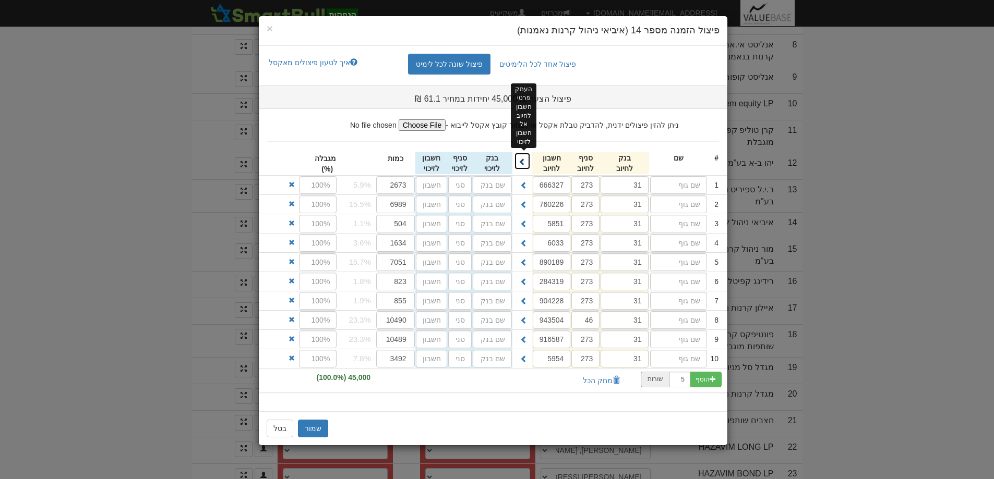
type input "31"
type input "273"
type input "6033"
type input "31"
type input "273"
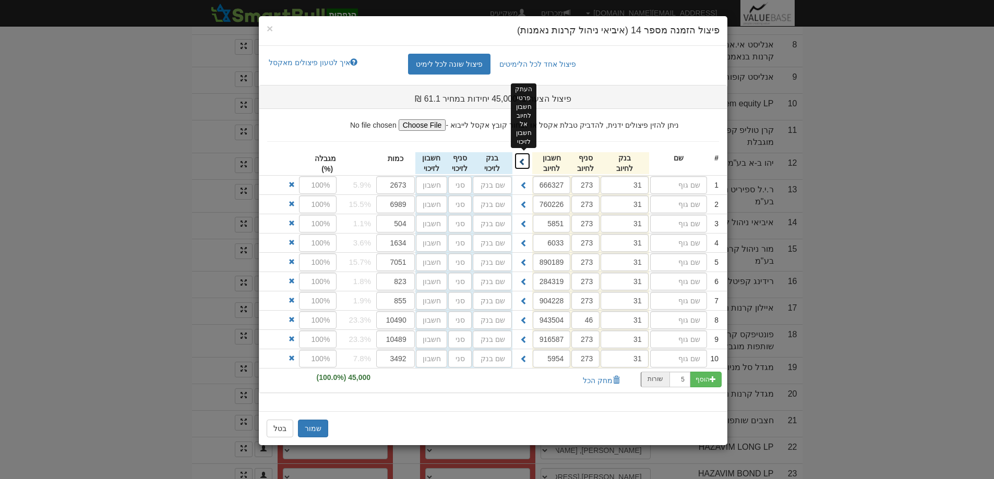
type input "890189"
type input "31"
type input "273"
type input "284319"
type input "31"
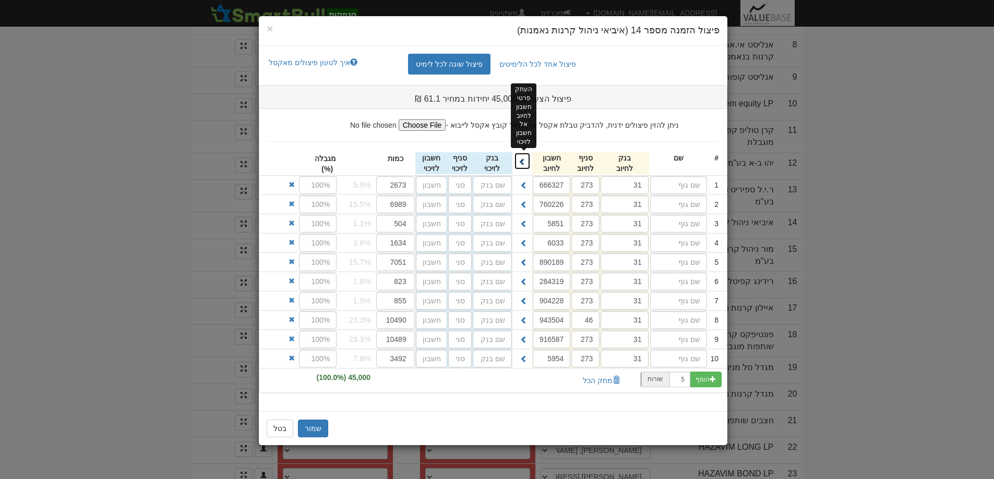
type input "273"
type input "904228"
type input "31"
type input "46"
type input "943504"
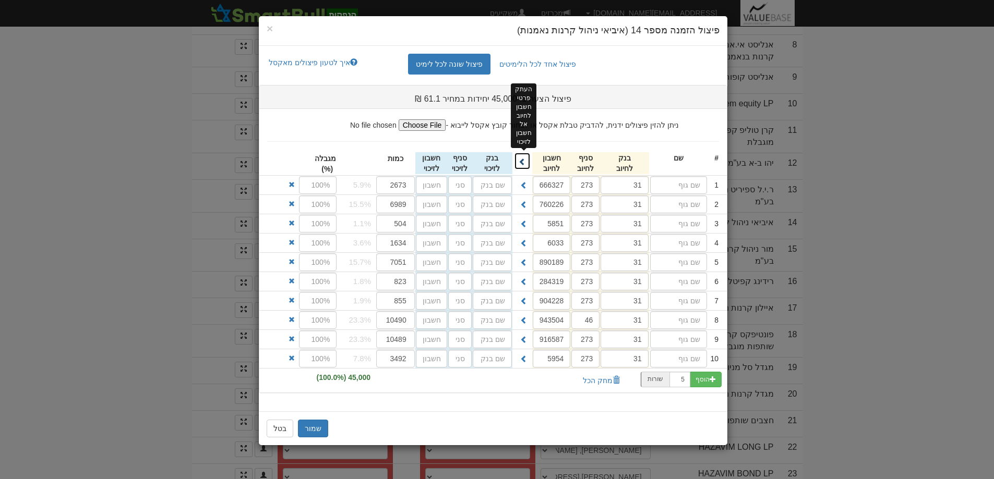
type input "31"
type input "273"
type input "916587"
type input "31"
type input "273"
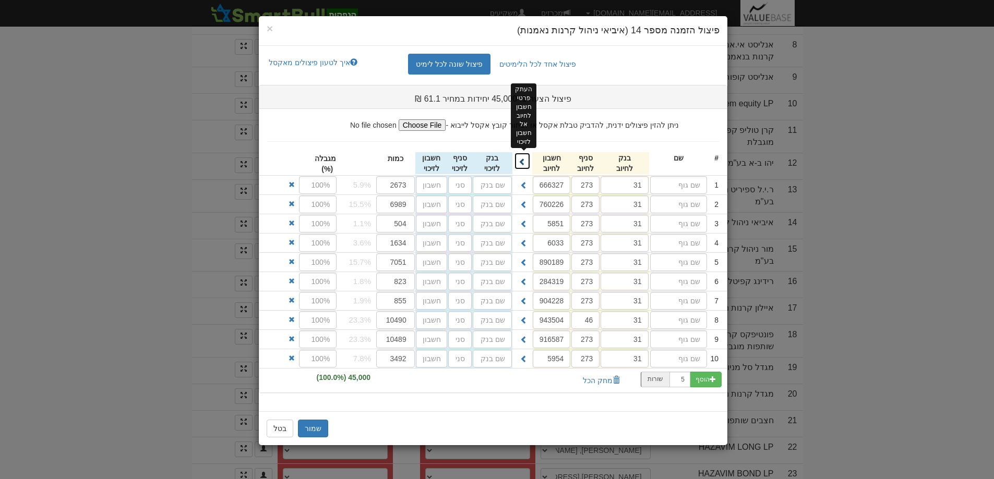
type input "5954"
click at [310, 430] on button "שמור" at bounding box center [313, 429] width 30 height 18
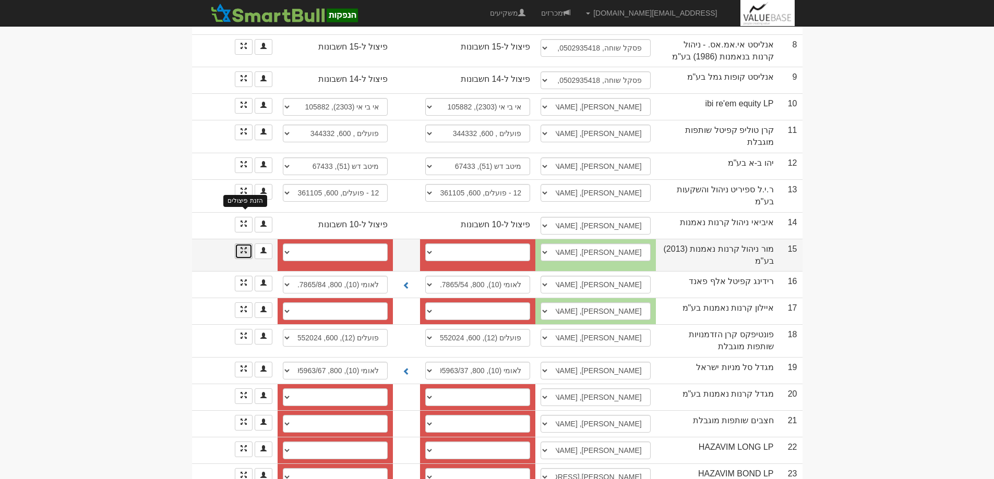
click at [242, 247] on span at bounding box center [243, 250] width 6 height 6
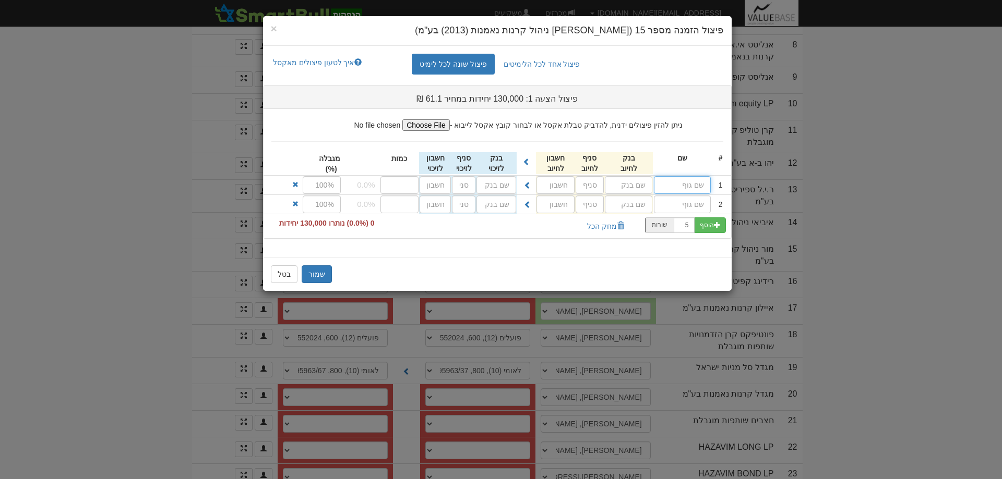
click at [686, 187] on input "text" at bounding box center [682, 185] width 57 height 18
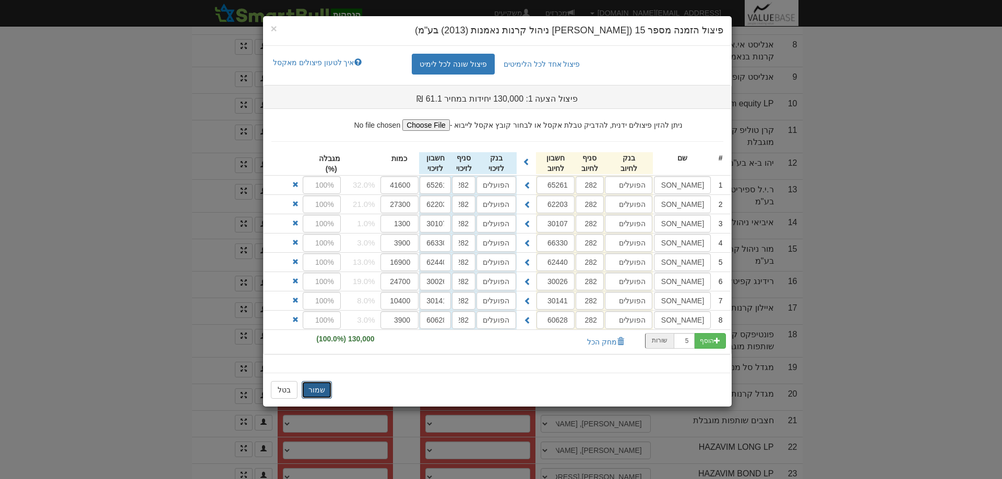
click at [313, 390] on button "שמור" at bounding box center [317, 390] width 30 height 18
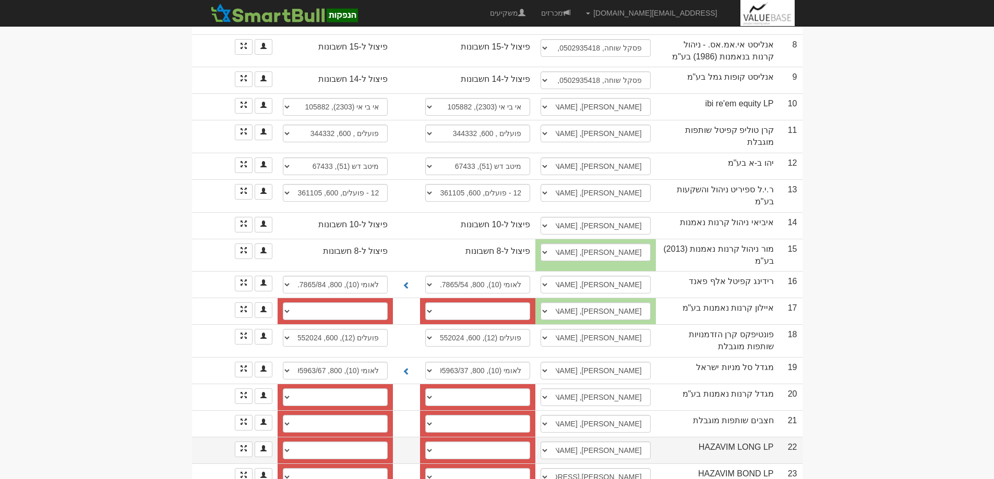
scroll to position [564, 0]
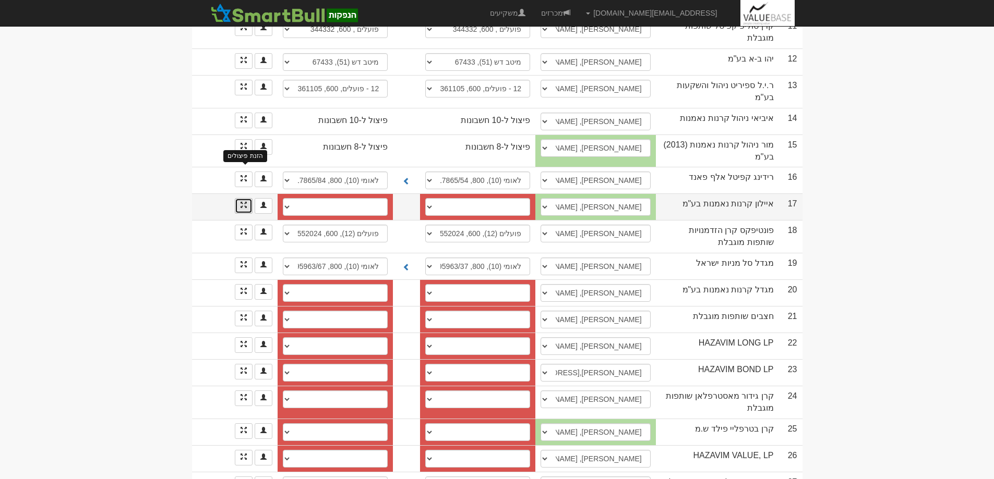
click at [244, 202] on span at bounding box center [243, 205] width 6 height 6
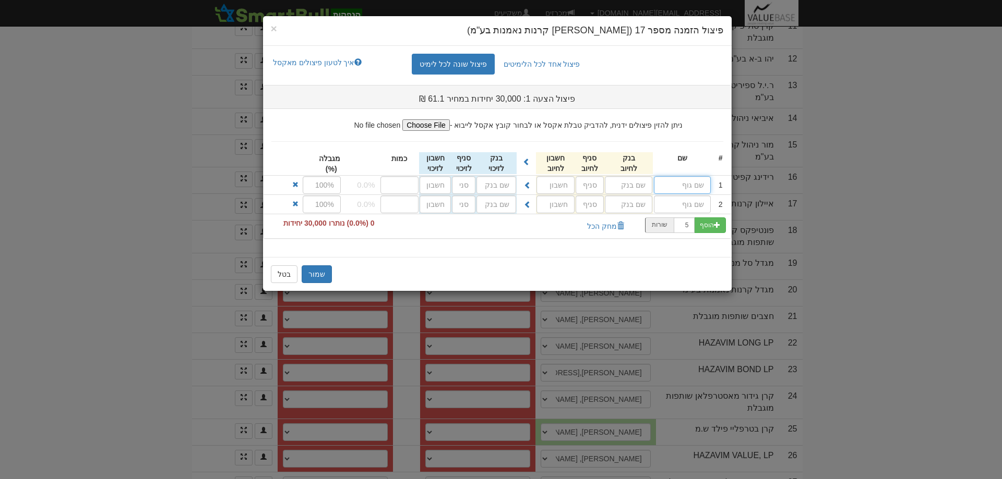
click at [697, 185] on input "text" at bounding box center [682, 185] width 57 height 18
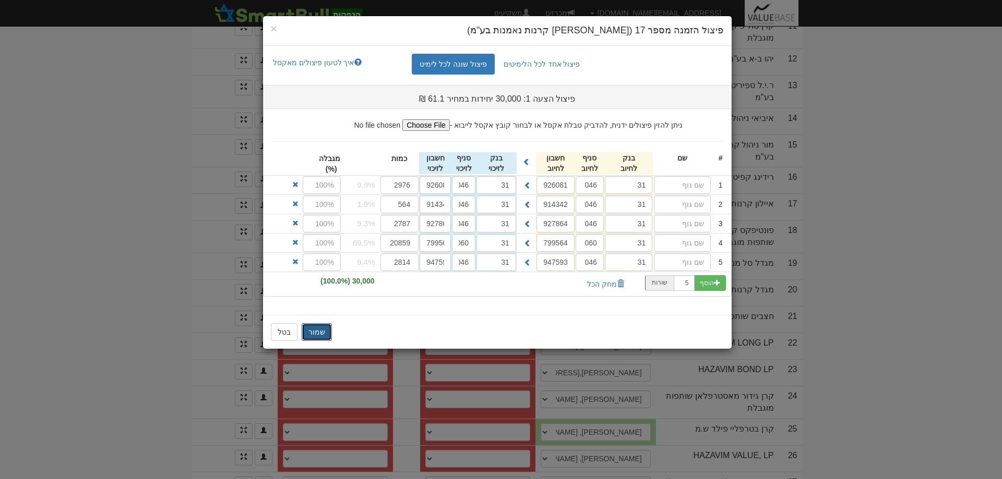
click at [309, 331] on button "שמור" at bounding box center [317, 332] width 30 height 18
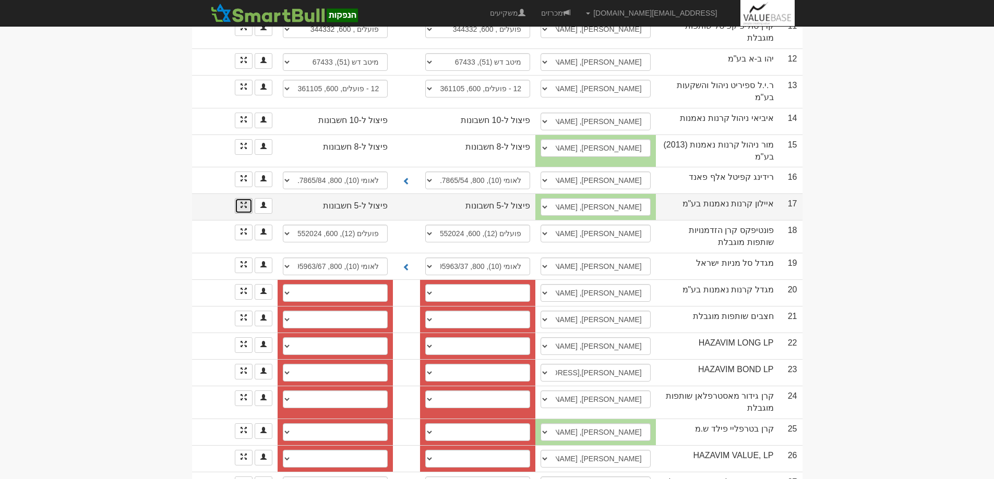
click at [239, 198] on link at bounding box center [244, 206] width 18 height 16
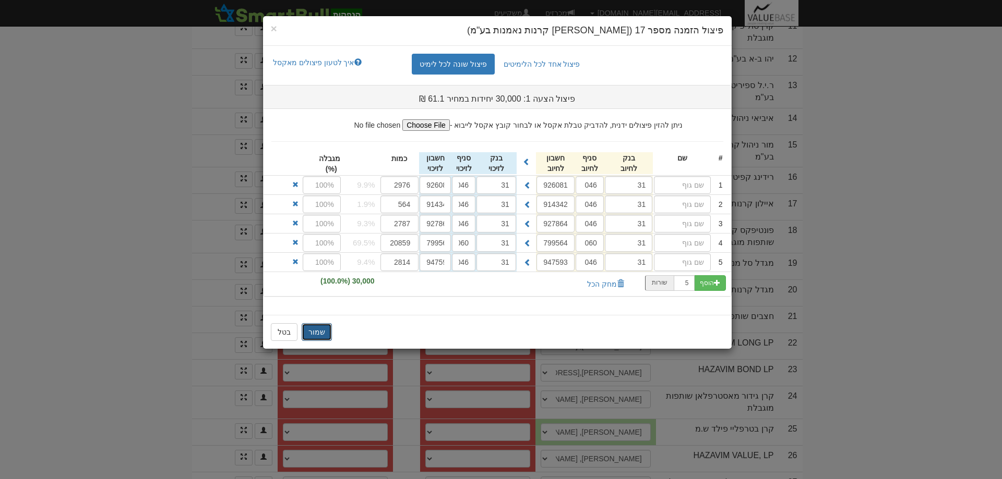
click at [317, 332] on button "שמור" at bounding box center [317, 332] width 30 height 18
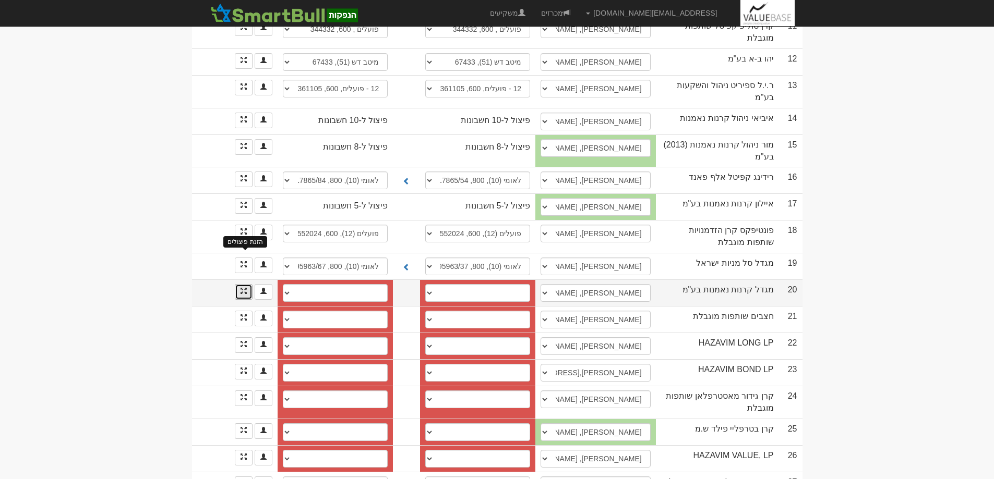
click at [244, 288] on span at bounding box center [243, 291] width 6 height 6
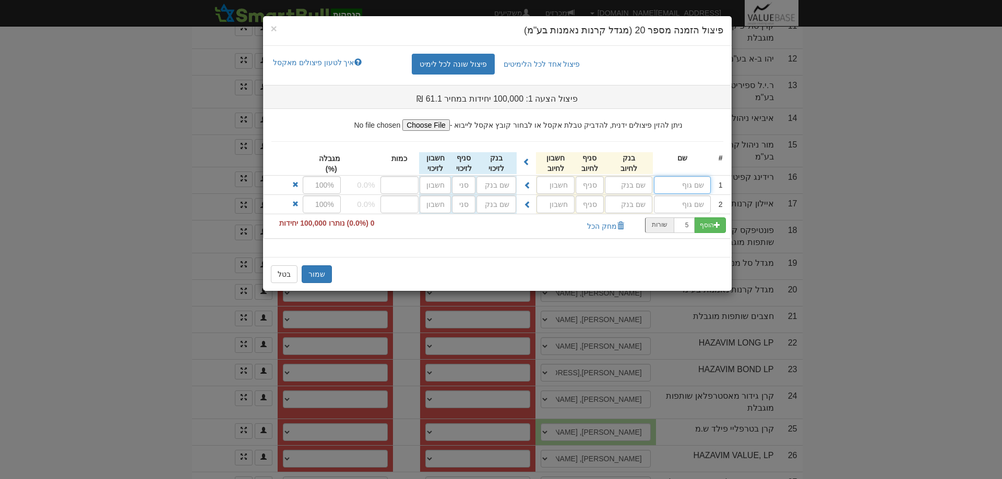
click at [677, 183] on input "text" at bounding box center [682, 185] width 57 height 18
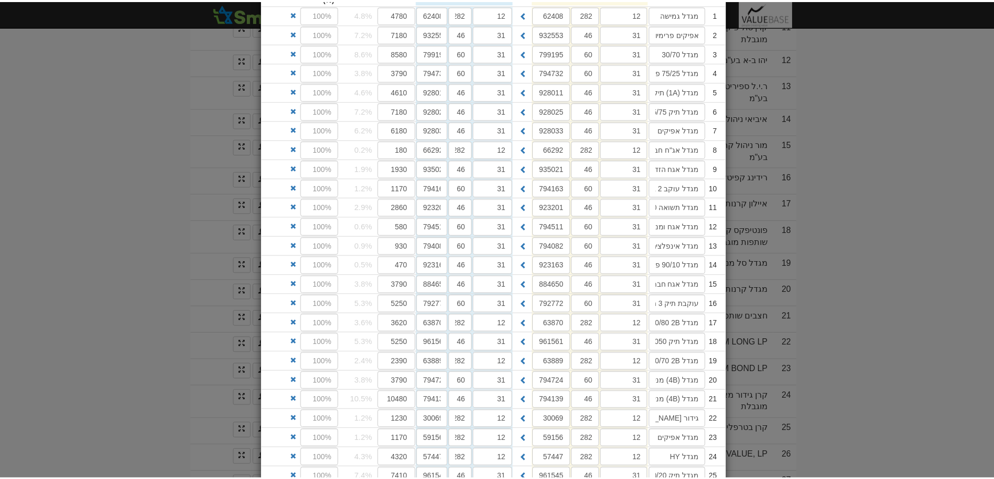
scroll to position [291, 0]
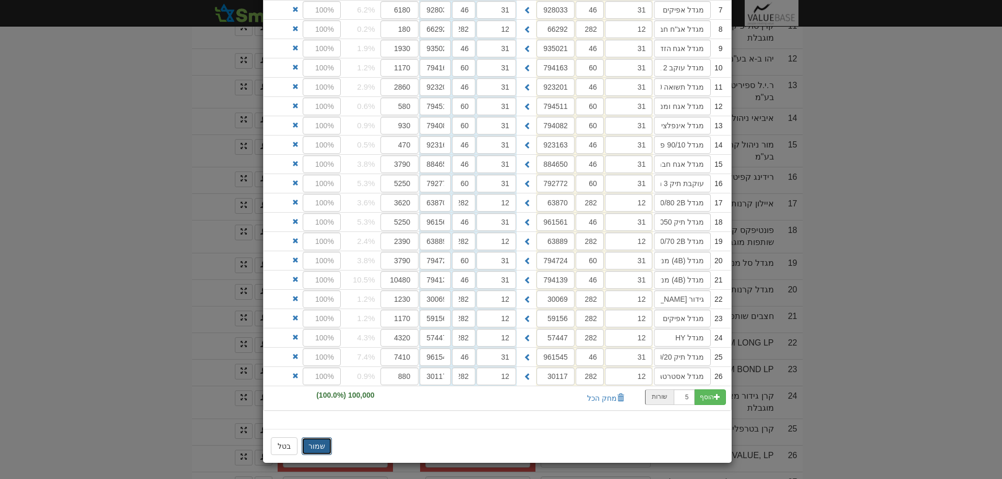
click at [316, 445] on button "שמור" at bounding box center [317, 447] width 30 height 18
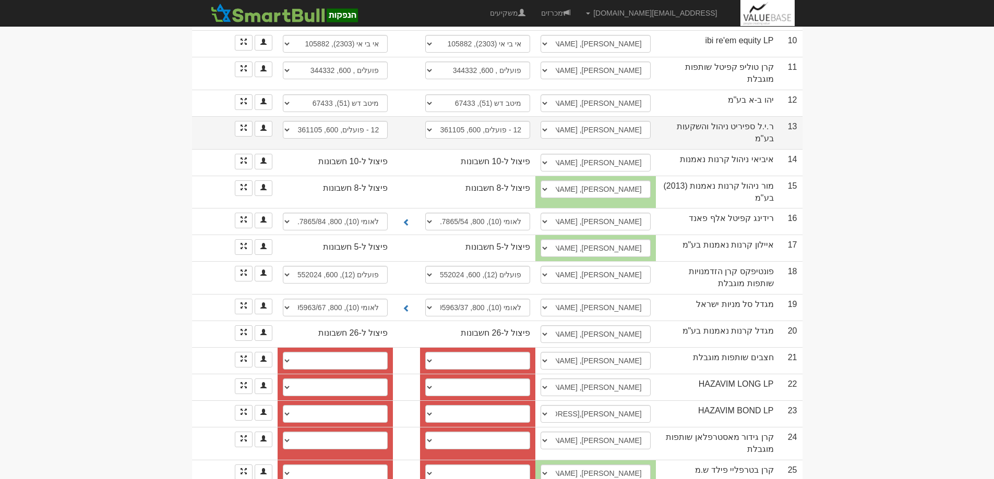
scroll to position [564, 0]
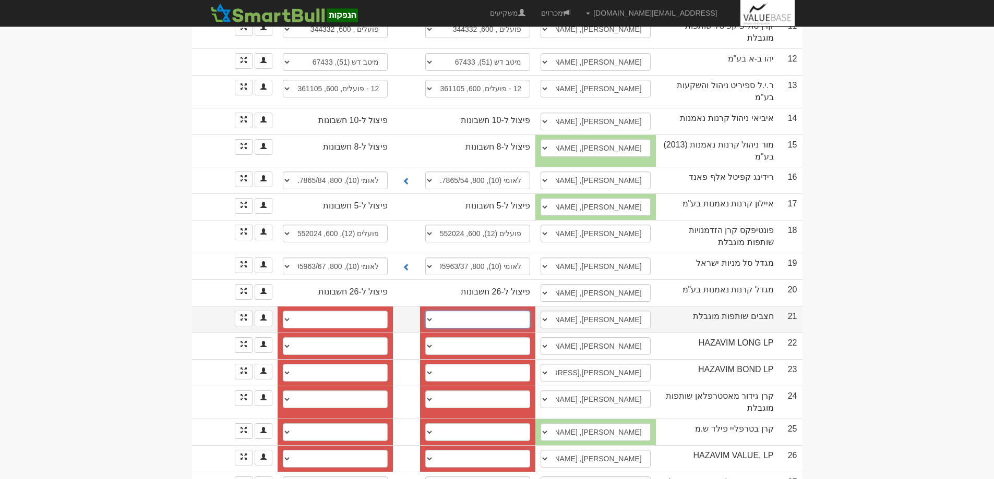
click at [435, 311] on select "לאומי (10), 800, 516869/51 לאומי (10), 800, 550268767 בינלאומי (31), 273, 8230 …" at bounding box center [477, 320] width 105 height 18
select select "65f86909d0158b8951acee0b"
click at [428, 311] on select "לאומי (10), 800, 516869/51 לאומי (10), 800, 550268767 בינלאומי (31), 273, 8230 …" at bounding box center [477, 320] width 105 height 18
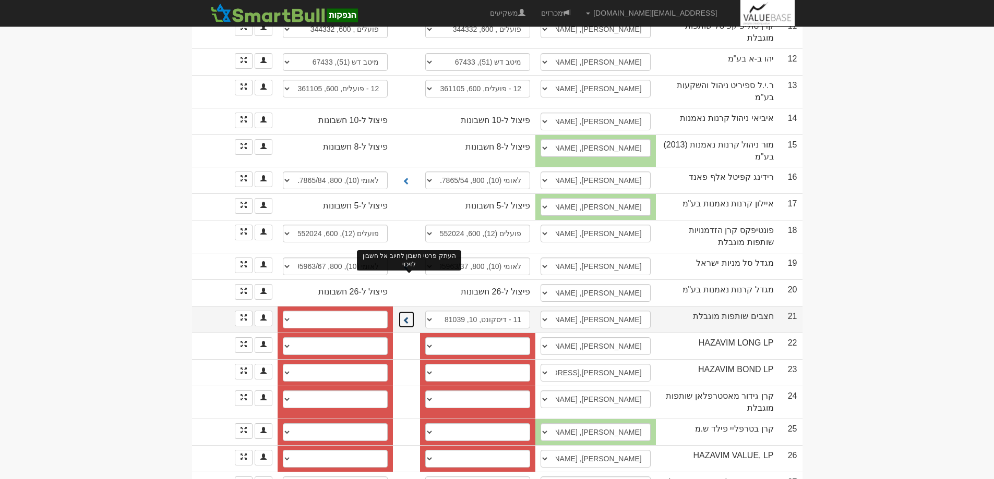
click at [409, 317] on span at bounding box center [406, 320] width 7 height 7
select select "65f86909d0158b8951acee0d"
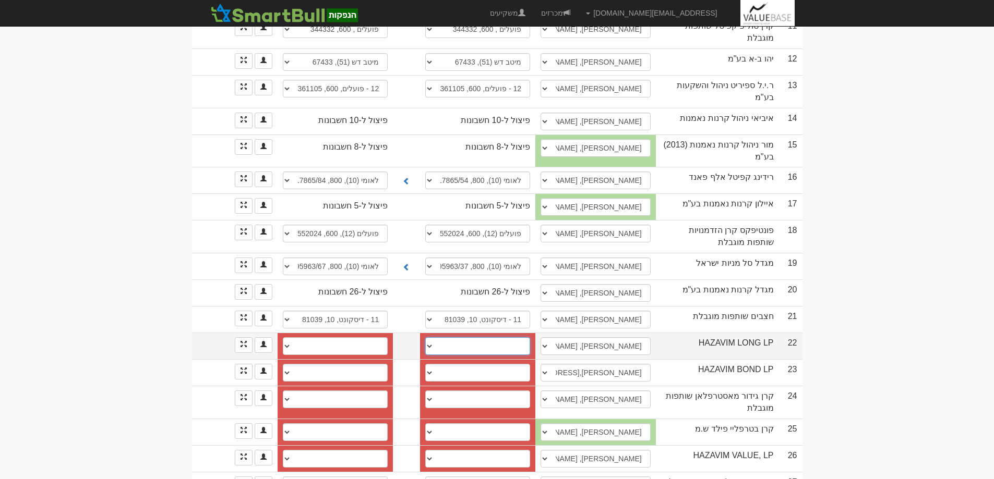
click at [432, 338] on select "לאומי (10), 800, 517936/57 בינלאומי (31), 46, 886241 בינלאומי (31), 46, 886241 …" at bounding box center [477, 347] width 105 height 18
select select "new_billing"
click at [431, 338] on select "לאומי (10), 800, 517936/57 בינלאומי (31), 46, 886241 בינלאומי (31), 46, 886241 …" at bounding box center [477, 347] width 105 height 18
select select
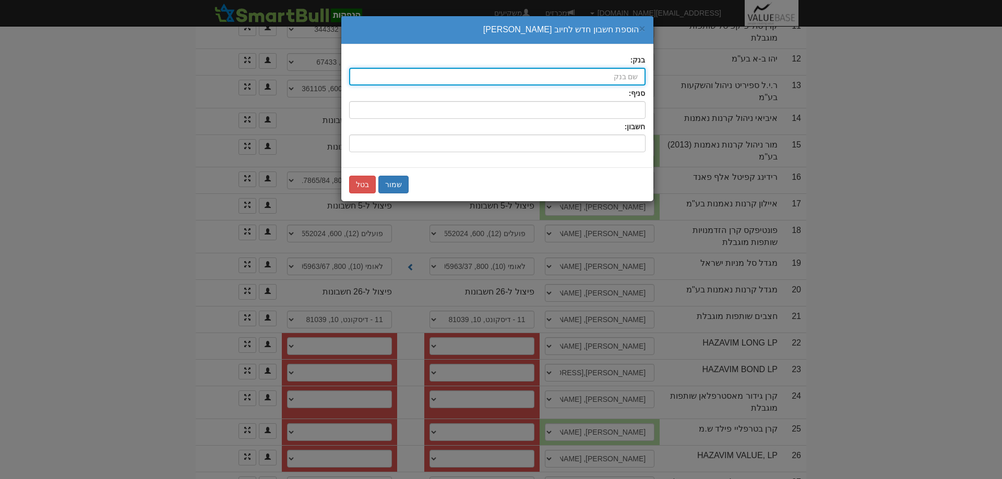
click at [630, 80] on input "בנק:" at bounding box center [497, 77] width 296 height 18
type input "ד"
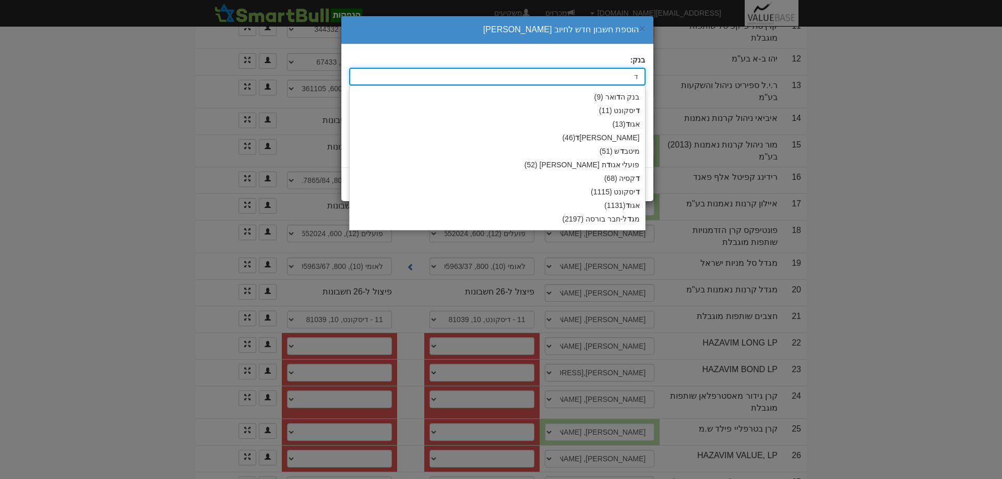
type input "דיסקונט (11)"
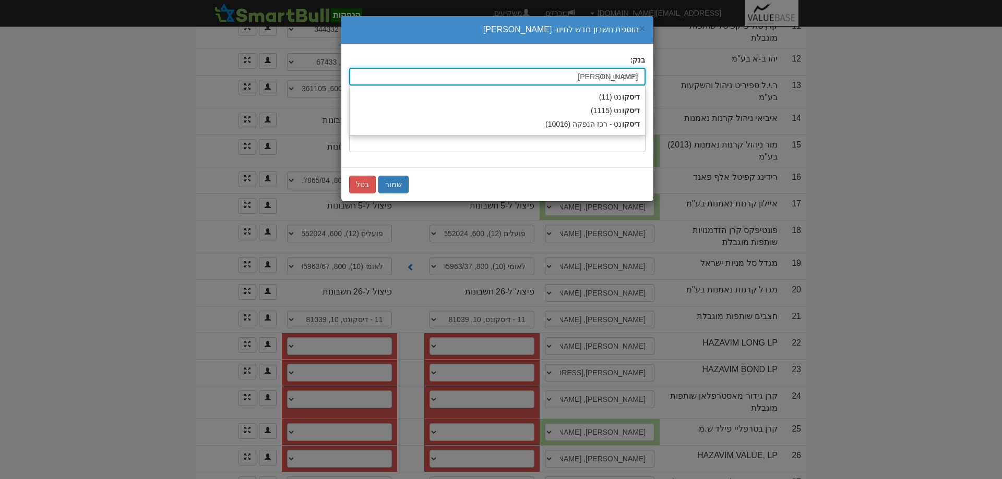
type input "דיסקונט"
click at [630, 80] on input "דיסקונט" at bounding box center [497, 77] width 296 height 18
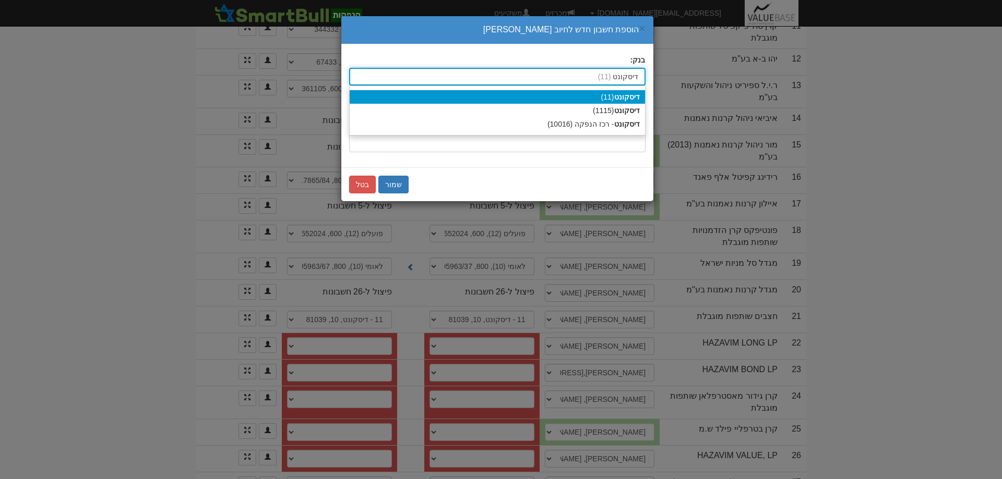
click at [617, 100] on strong "דיסקונט" at bounding box center [627, 97] width 26 height 8
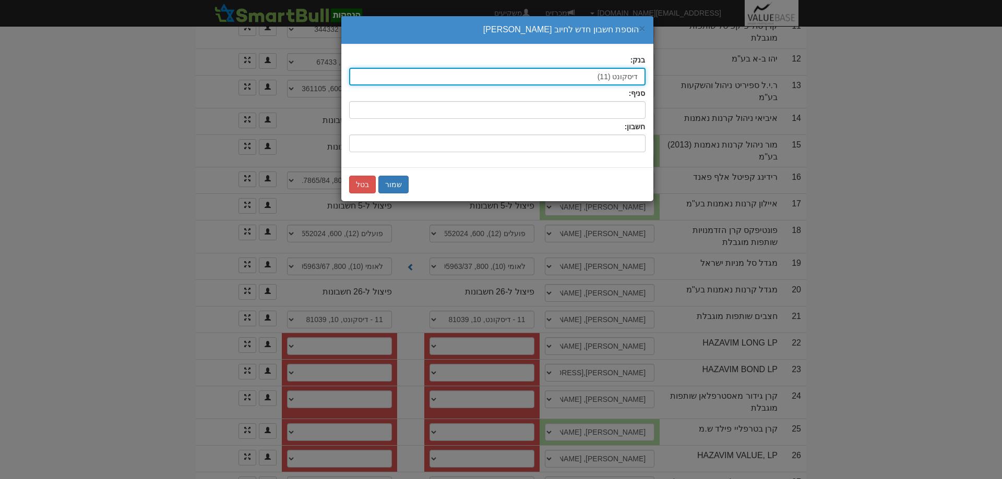
type input "דיסקונט (11)"
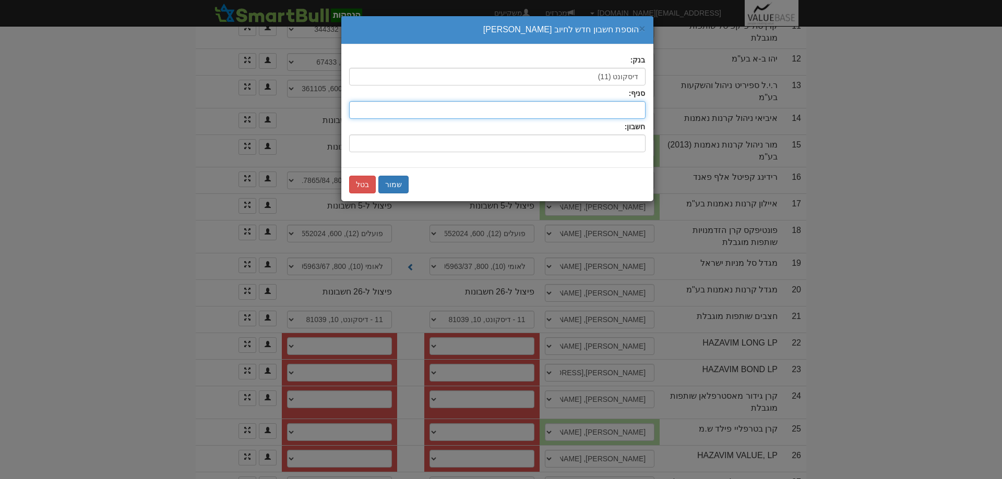
click at [629, 104] on input "סניף:" at bounding box center [497, 110] width 296 height 18
type input "10"
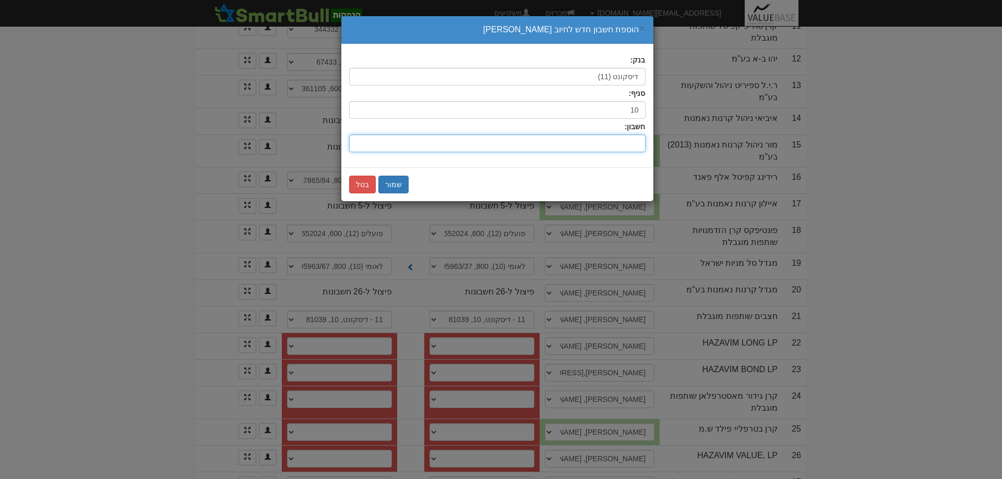
click at [619, 139] on input "חשבון:" at bounding box center [497, 144] width 296 height 18
type input "945696"
click at [388, 186] on button "שמור" at bounding box center [393, 185] width 30 height 18
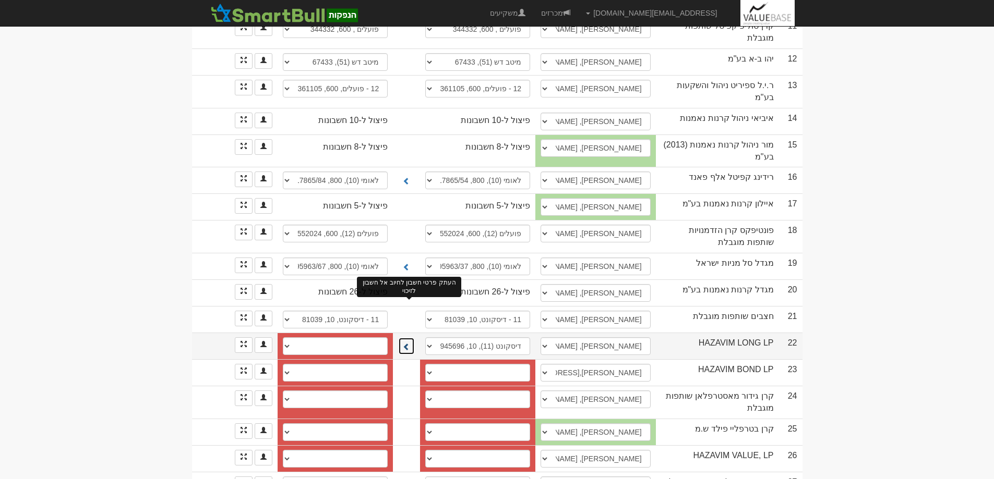
click at [404, 338] on button at bounding box center [406, 347] width 17 height 18
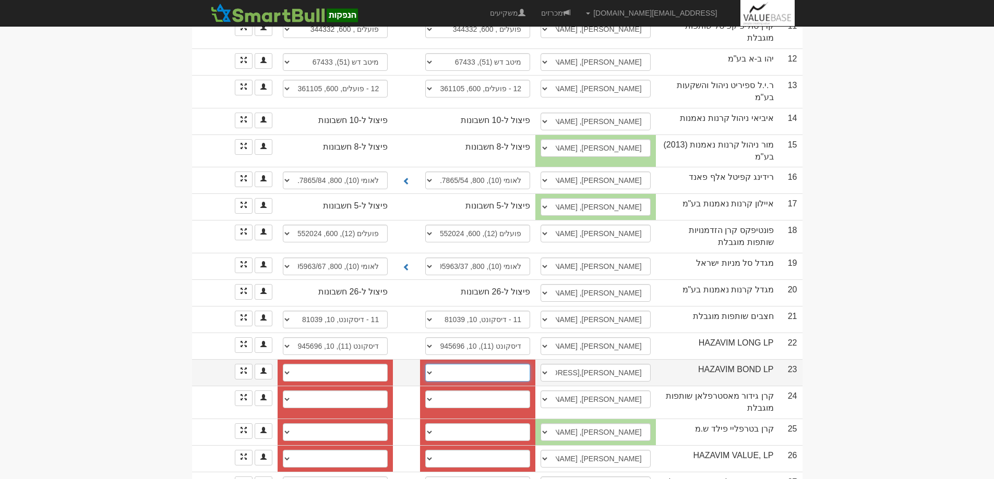
click at [434, 364] on select "לאומי (10), 800, 519786/40 בינלאומי (31), 46, 914423 דיסקונט (11), 10, 115022 ח…" at bounding box center [477, 373] width 105 height 18
select select "659fad0c4a2354ae05a3d005"
click at [428, 364] on select "לאומי (10), 800, 519786/40 בינלאומי (31), 46, 914423 דיסקונט (11), 10, 115022 ח…" at bounding box center [477, 373] width 105 height 18
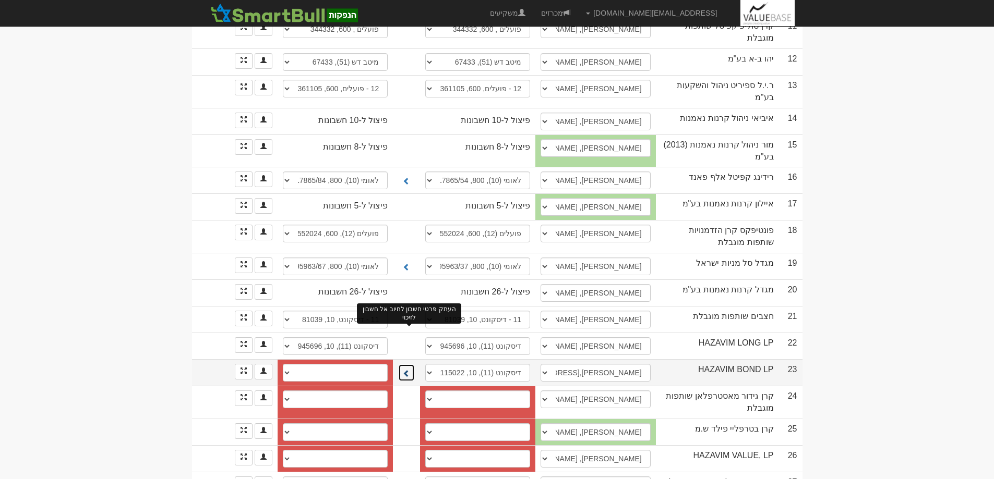
click at [410, 370] on span at bounding box center [406, 373] width 7 height 7
select select "659fad104a2354ae05a3d020"
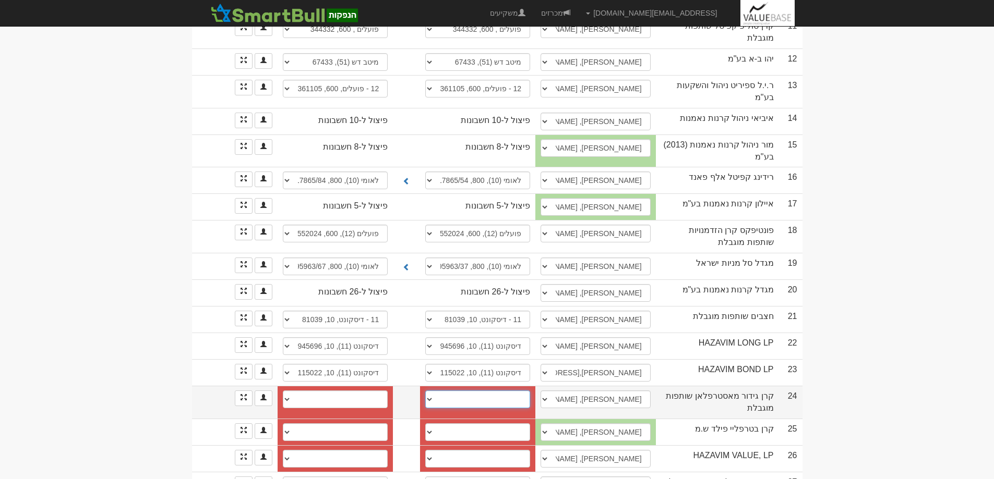
click at [431, 391] on select "לאומי (10), 800, 517943/60 בינלאומי (31), 46, 886144 דיסקונט (11), 10, 91875 חש…" at bounding box center [477, 400] width 105 height 18
select select "61f6a1da5808dba366e5c6ec"
click at [428, 391] on select "לאומי (10), 800, 517943/60 בינלאומי (31), 46, 886144 דיסקונט (11), 10, 91875 חש…" at bounding box center [477, 400] width 105 height 18
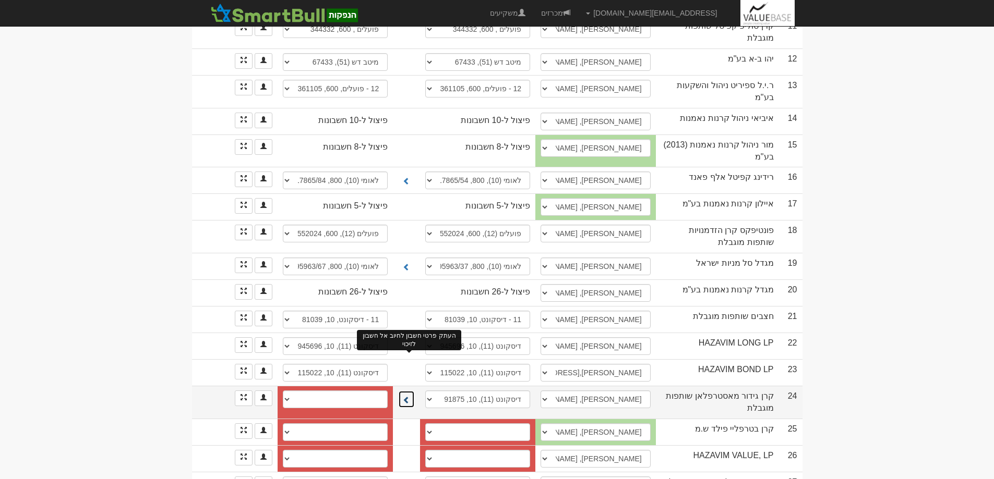
click at [407, 396] on span at bounding box center [406, 399] width 7 height 7
select select "61f6a1dc5808dba366e5c707"
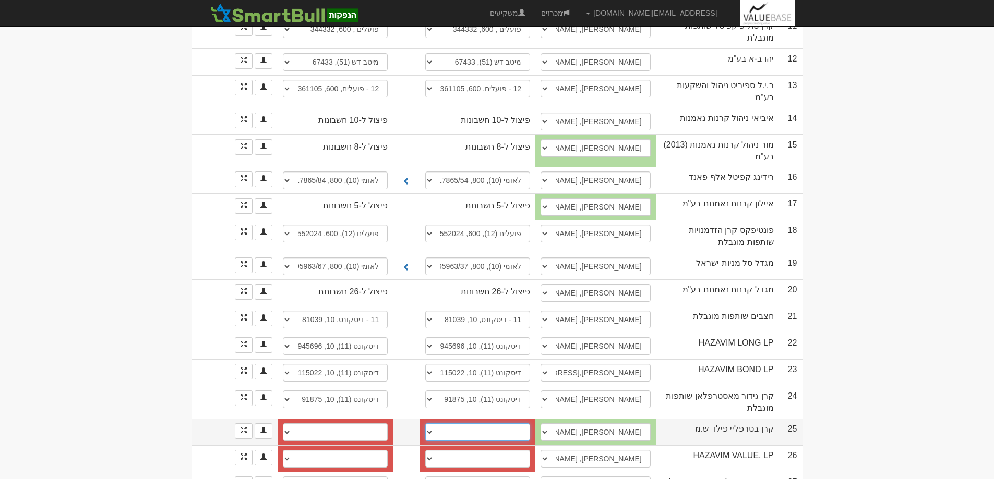
click at [430, 424] on select "11 - דיסקונט, 10, 129198 חשבון חדש" at bounding box center [477, 433] width 105 height 18
select select "686bdd9438d6cde44da21dc8"
click at [428, 424] on select "11 - דיסקונט, 10, 129198 חשבון חדש" at bounding box center [477, 433] width 105 height 18
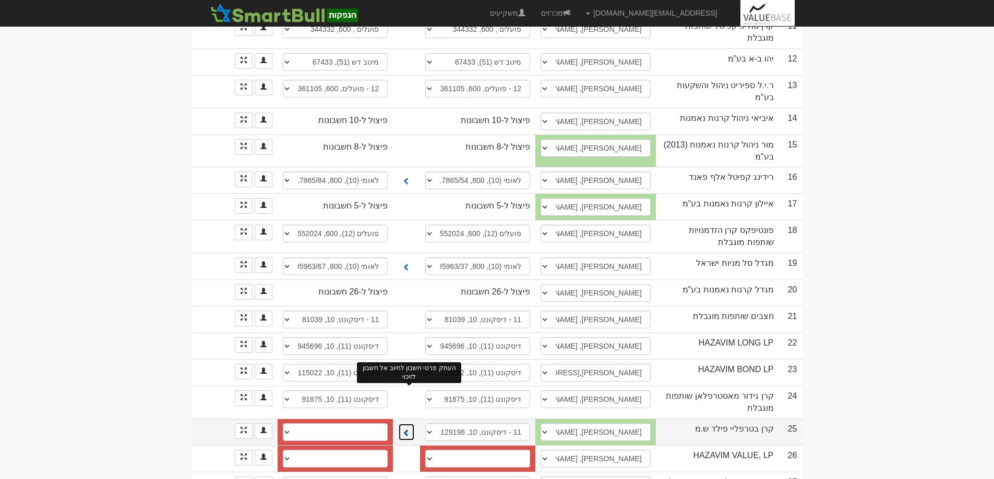
click at [408, 429] on span at bounding box center [406, 432] width 7 height 7
select select "686bdd9438d6cde44da21dca"
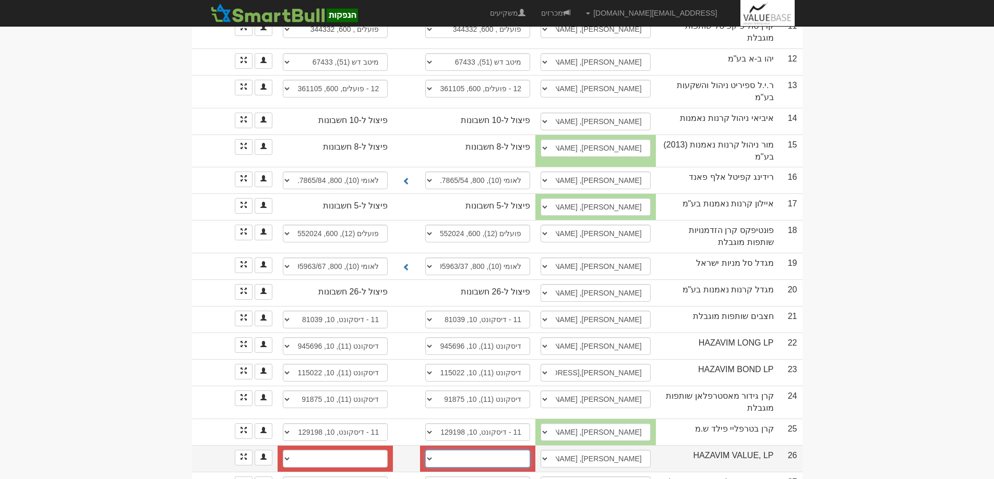
click at [433, 450] on select "חשבון חדש" at bounding box center [477, 459] width 105 height 18
select select "new_billing"
click at [431, 450] on select "חשבון חדש" at bounding box center [477, 459] width 105 height 18
select select
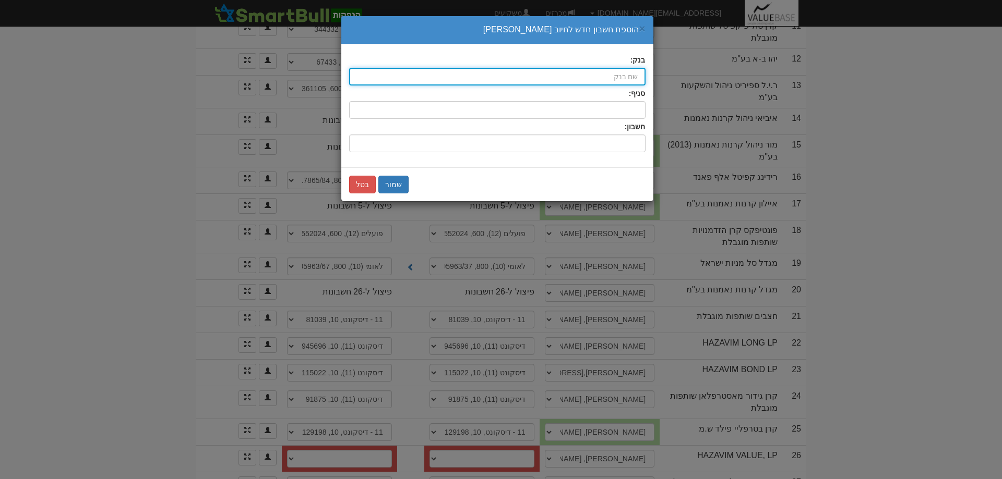
click at [627, 70] on input "בנק:" at bounding box center [497, 77] width 296 height 18
type input "ד"
type input "דיסקונט (11)"
type input "דיסקונט"
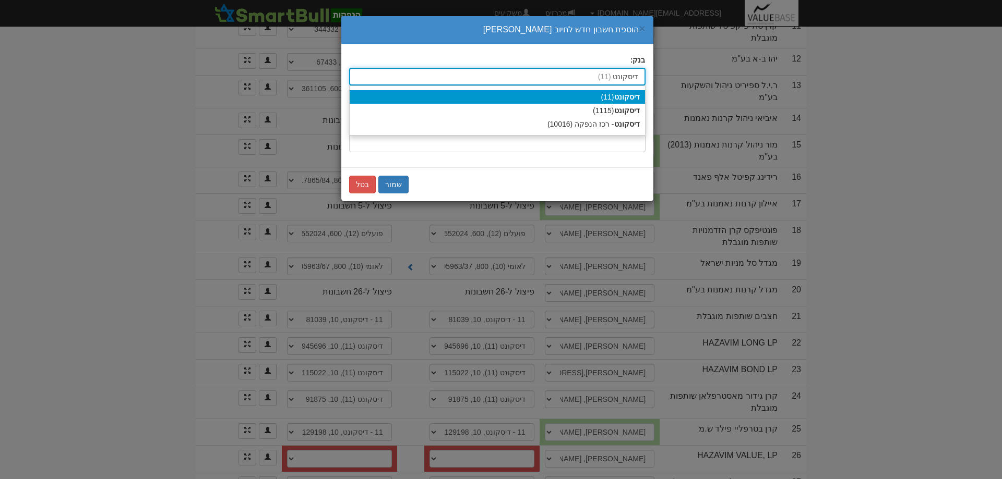
click at [629, 100] on strong "דיסקונט" at bounding box center [627, 97] width 26 height 8
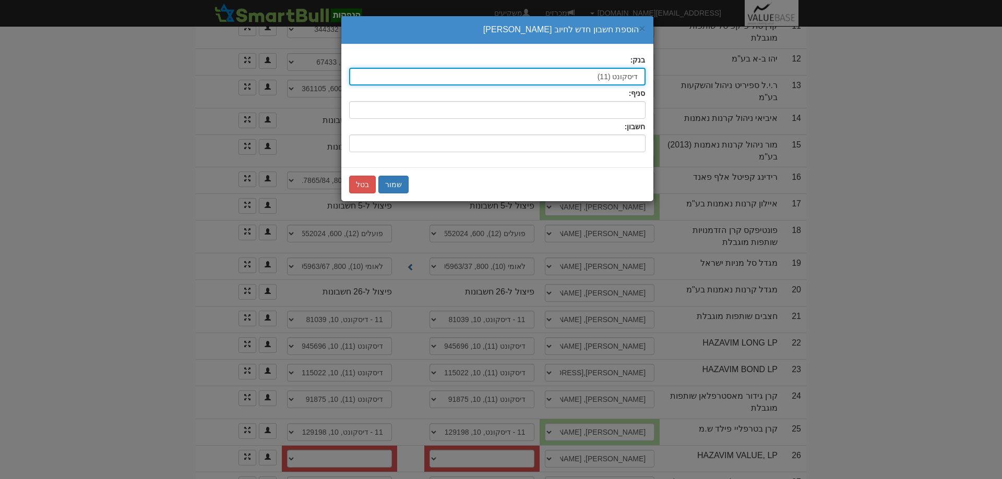
type input "דיסקונט (11)"
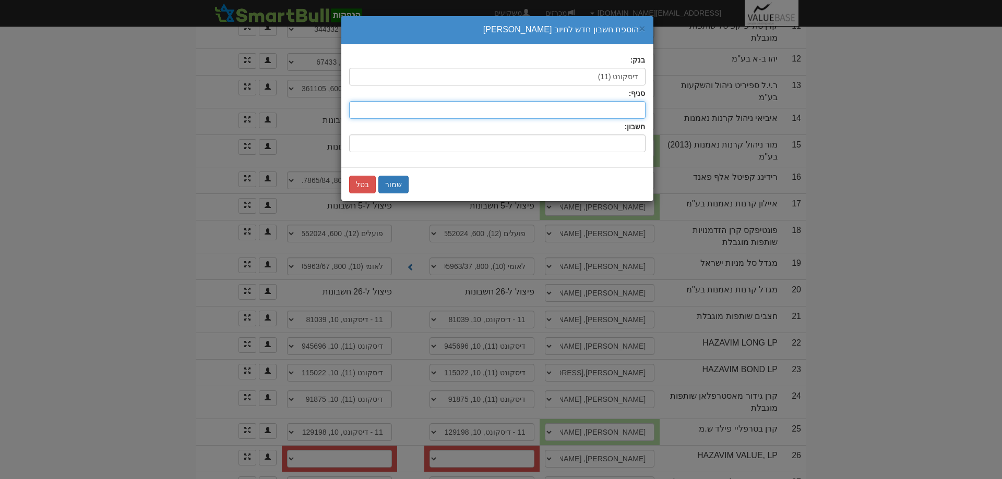
click at [630, 109] on input "סניף:" at bounding box center [497, 110] width 296 height 18
type input "10"
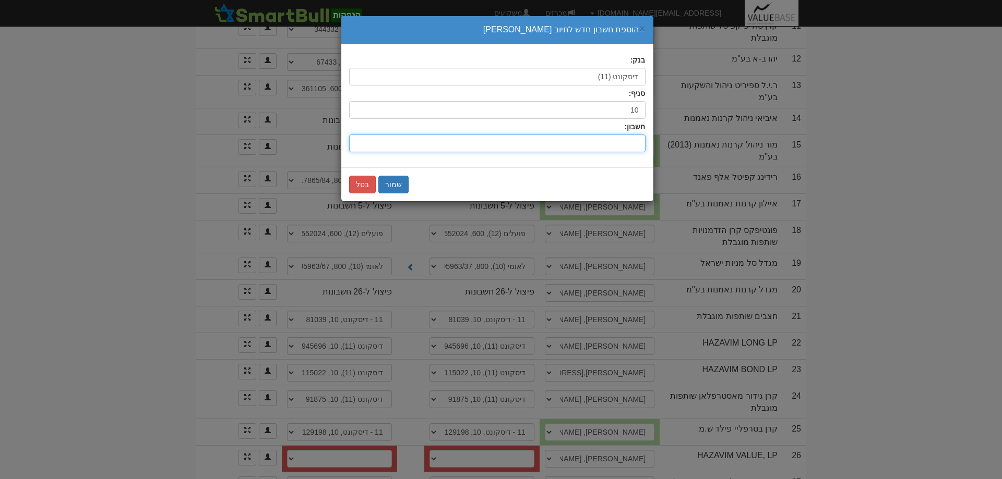
click at [626, 142] on input "חשבון:" at bounding box center [497, 144] width 296 height 18
type input "177338"
click at [393, 184] on button "שמור" at bounding box center [393, 185] width 30 height 18
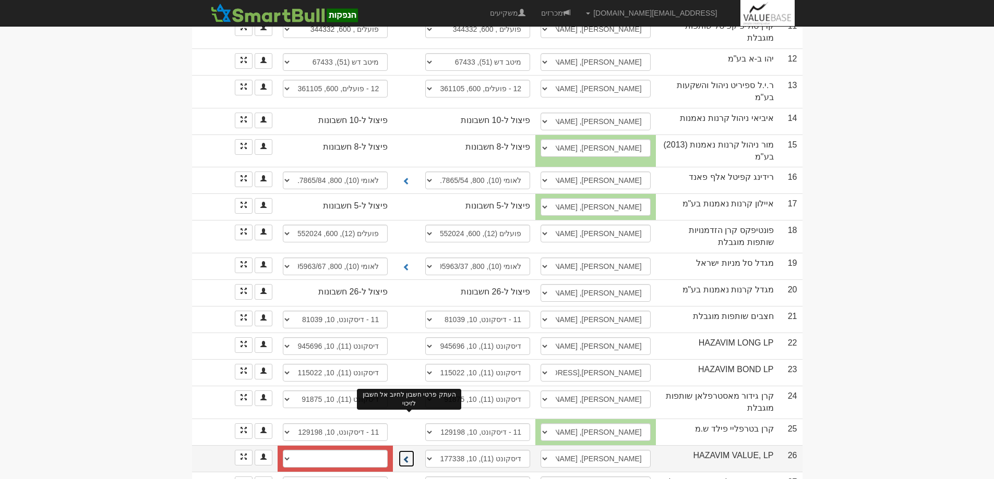
click at [406, 456] on span at bounding box center [406, 459] width 7 height 7
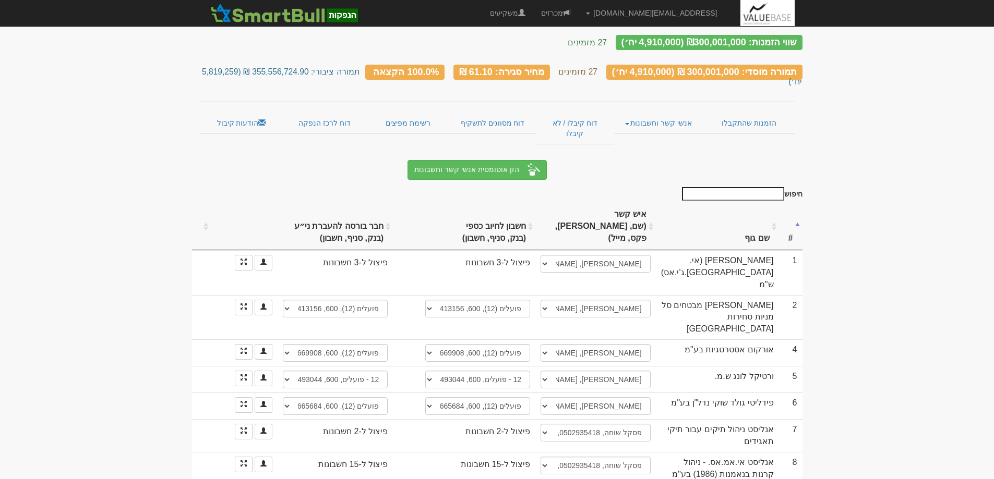
scroll to position [0, 0]
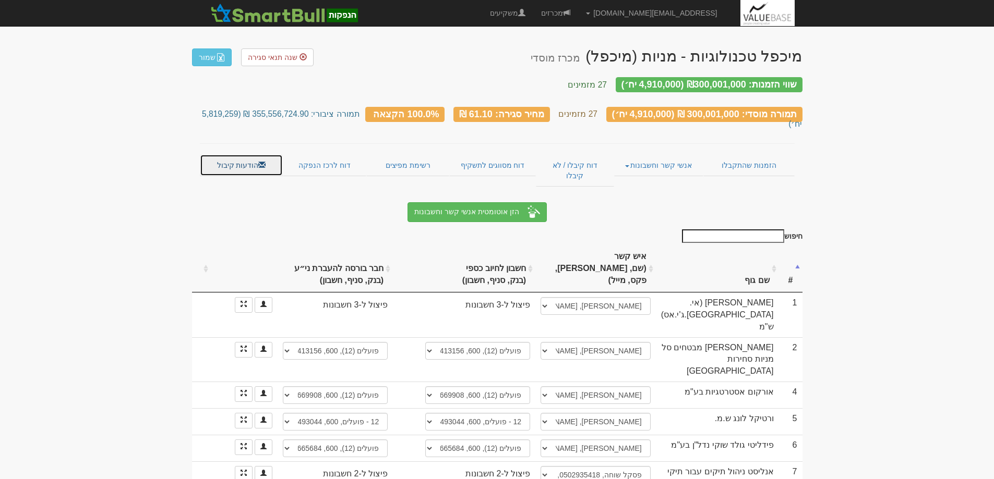
click at [231, 154] on link "הודעות קיבול" at bounding box center [241, 165] width 83 height 22
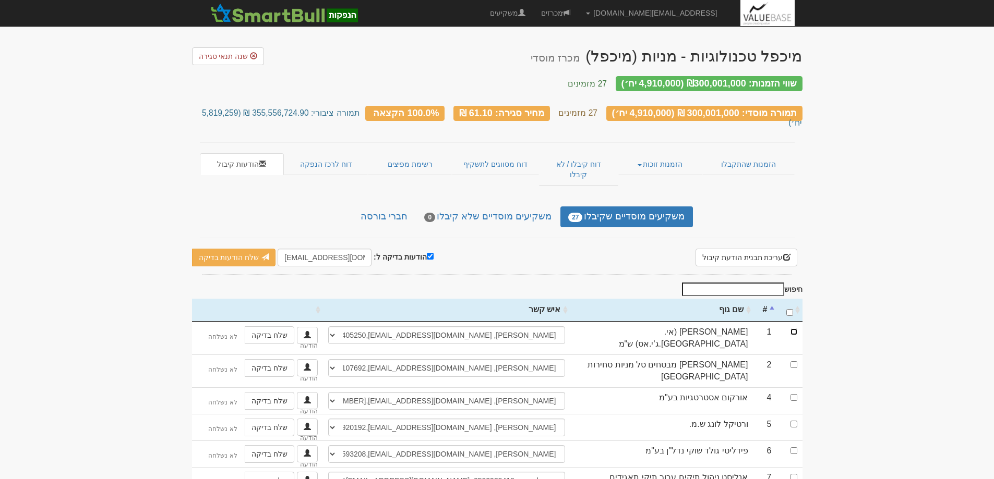
drag, startPoint x: 792, startPoint y: 304, endPoint x: 806, endPoint y: 321, distance: 22.6
click at [793, 329] on input "checkbox" at bounding box center [793, 332] width 7 height 7
click at [219, 249] on link "שלח הודעות בדיקה" at bounding box center [234, 258] width 84 height 18
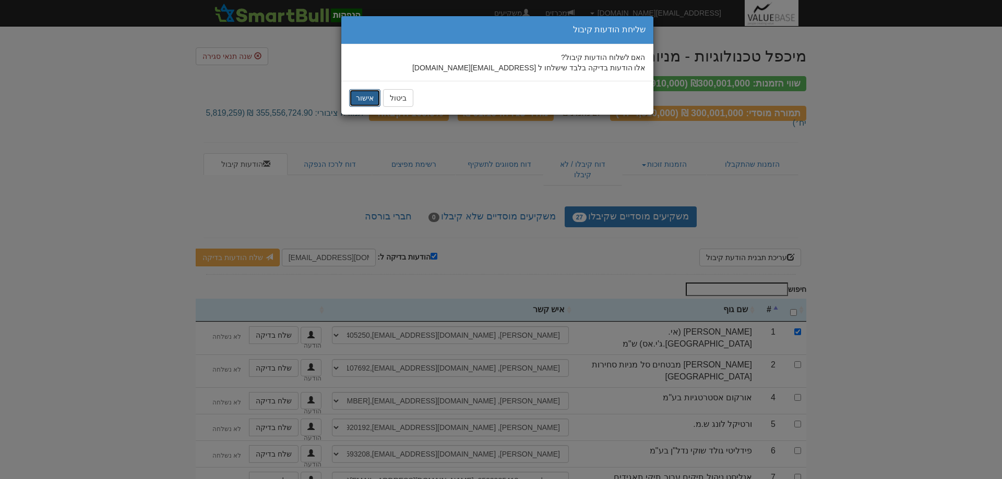
click at [365, 97] on button "אישור" at bounding box center [364, 98] width 31 height 18
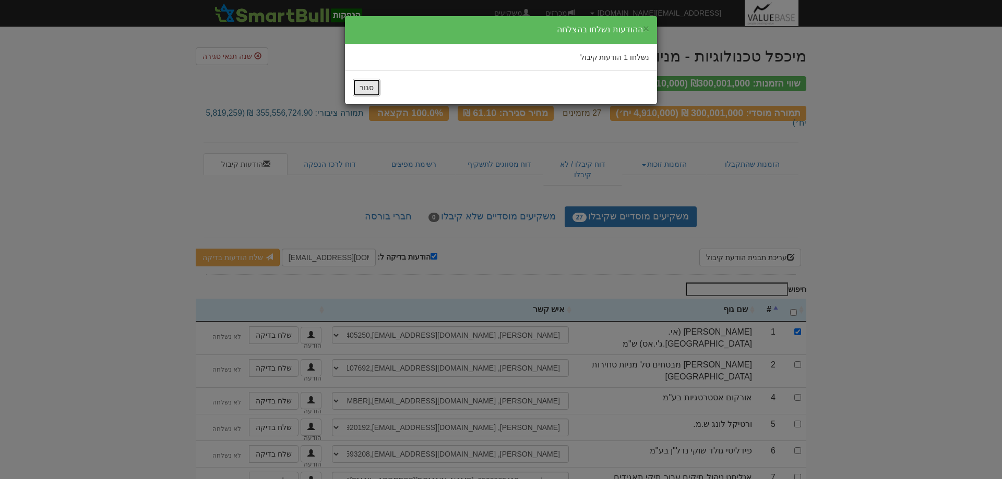
click at [357, 86] on button "סגור" at bounding box center [367, 88] width 28 height 18
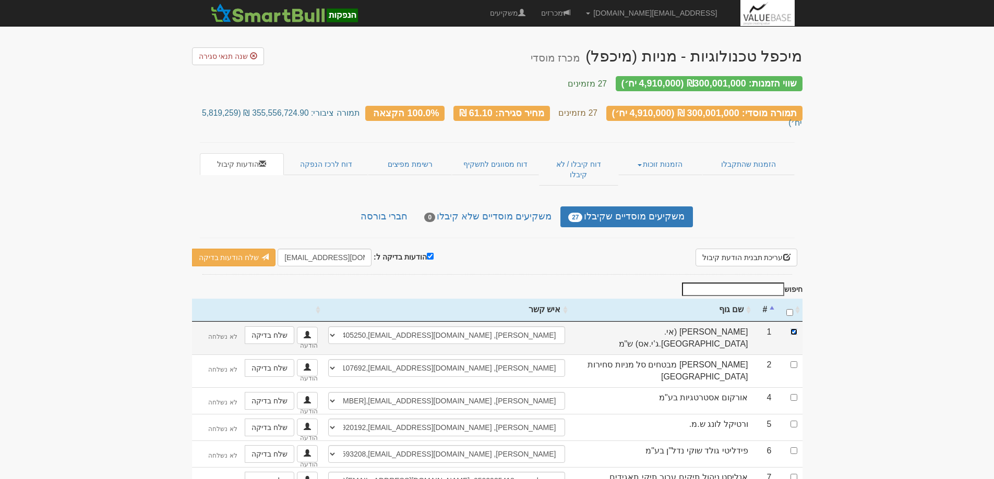
click at [793, 329] on input "checkbox" at bounding box center [793, 332] width 7 height 7
checkbox input "false"
click at [791, 309] on input "\a : activate to sort column ascending" at bounding box center [789, 312] width 7 height 7
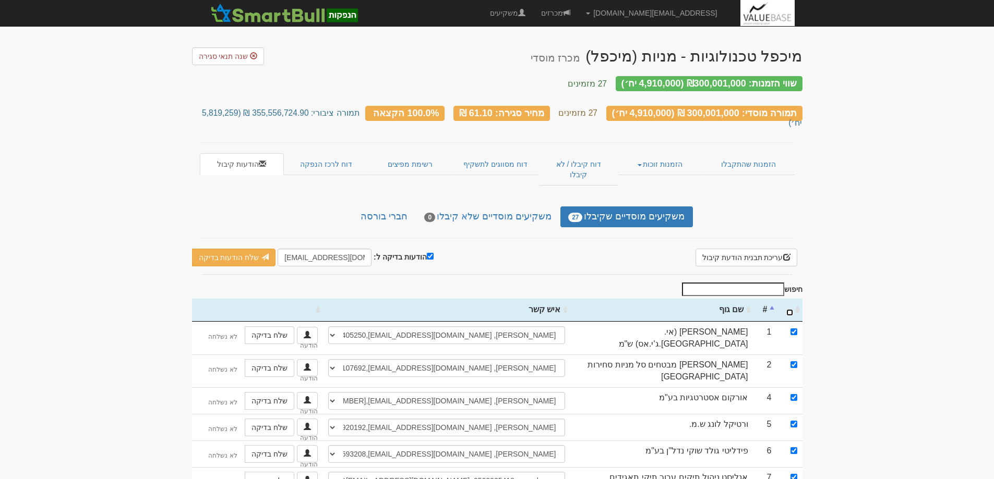
checkbox input "true"
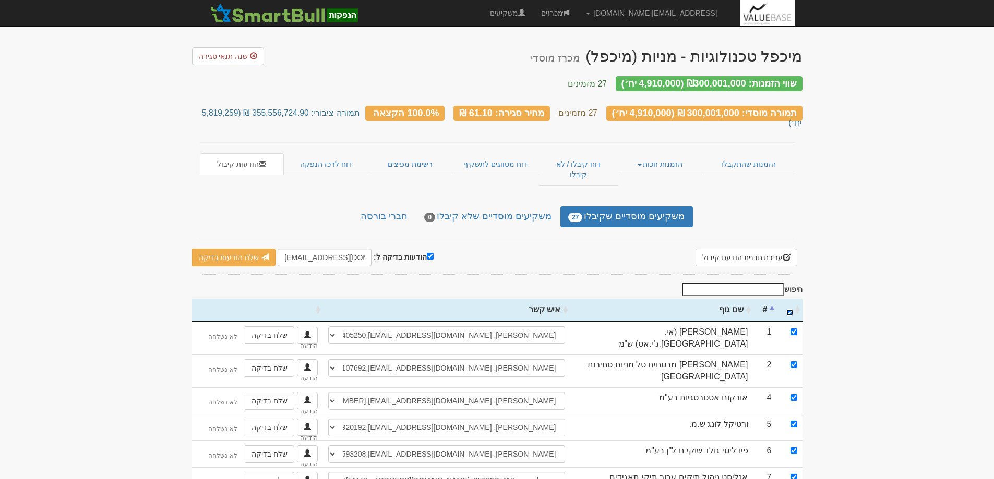
checkbox input "true"
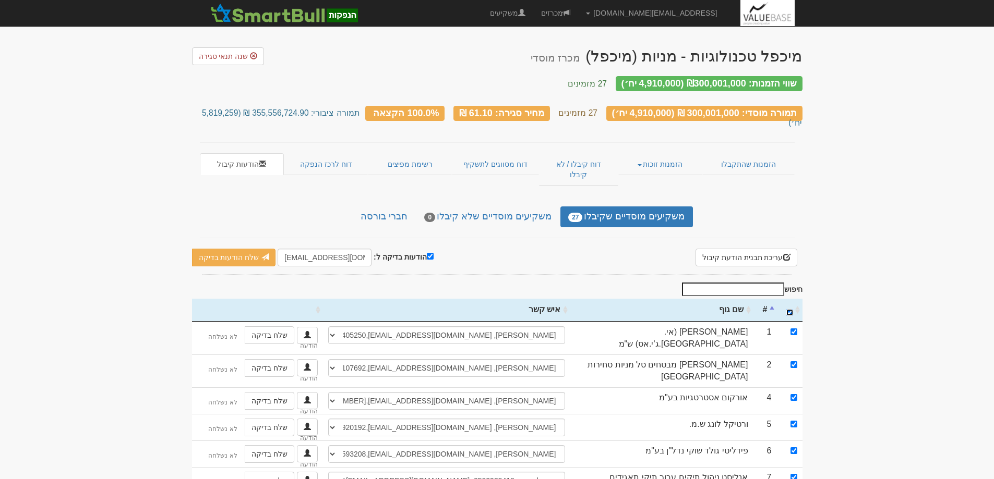
checkbox input "true"
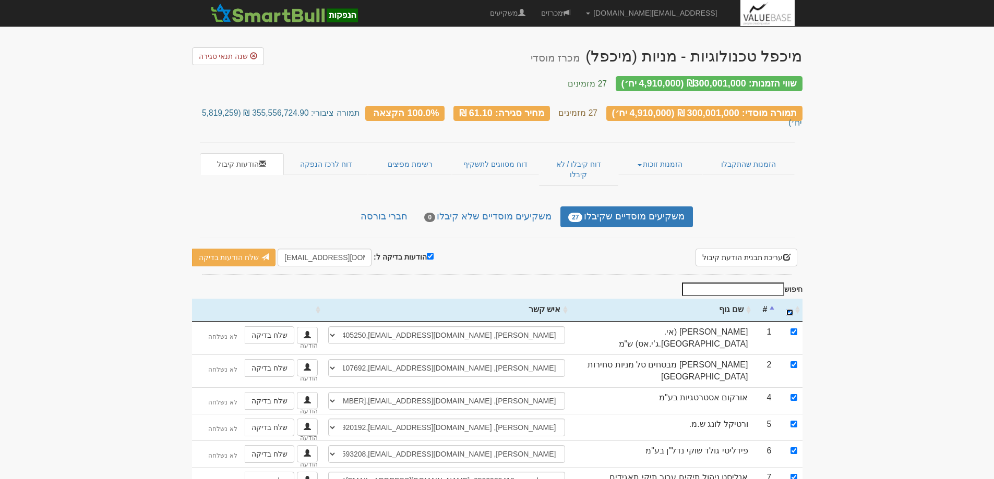
checkbox input "true"
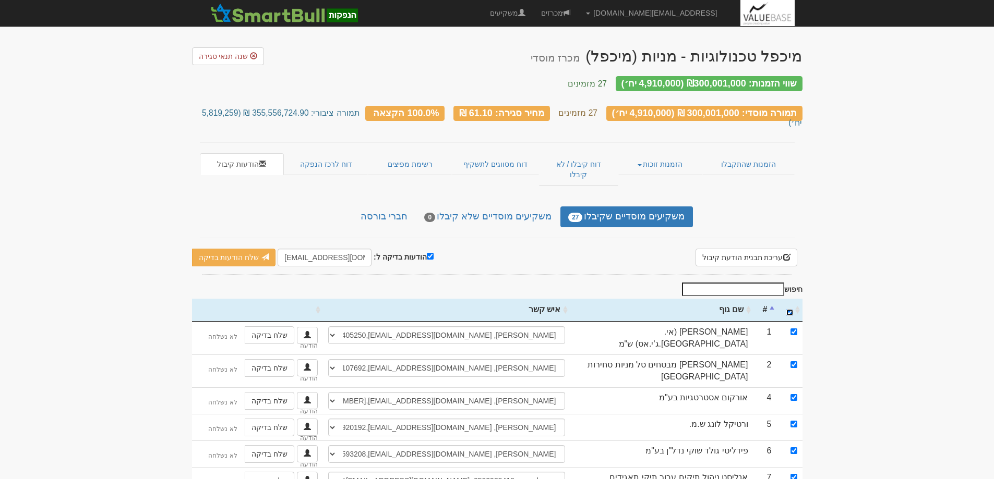
checkbox input "true"
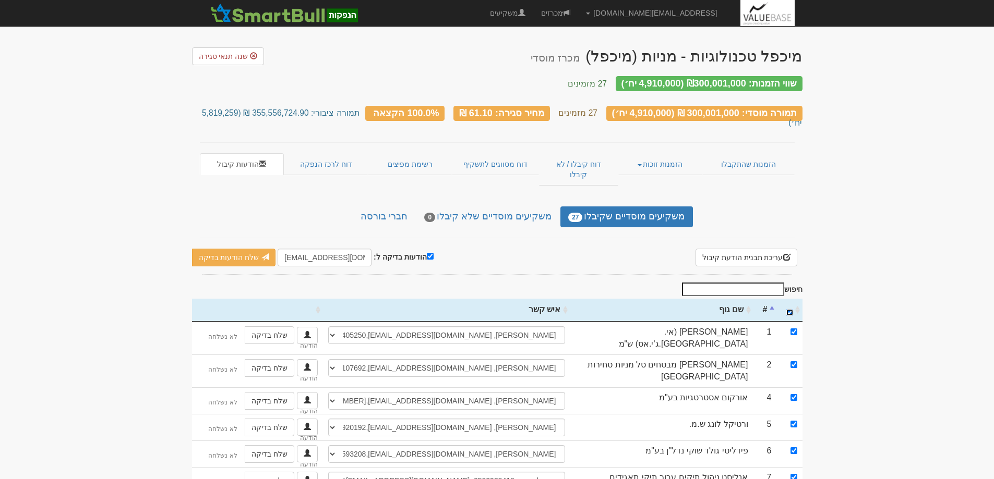
checkbox input "true"
click at [427, 253] on input "הודעות בדיקה ל:" at bounding box center [430, 256] width 7 height 7
checkbox input "false"
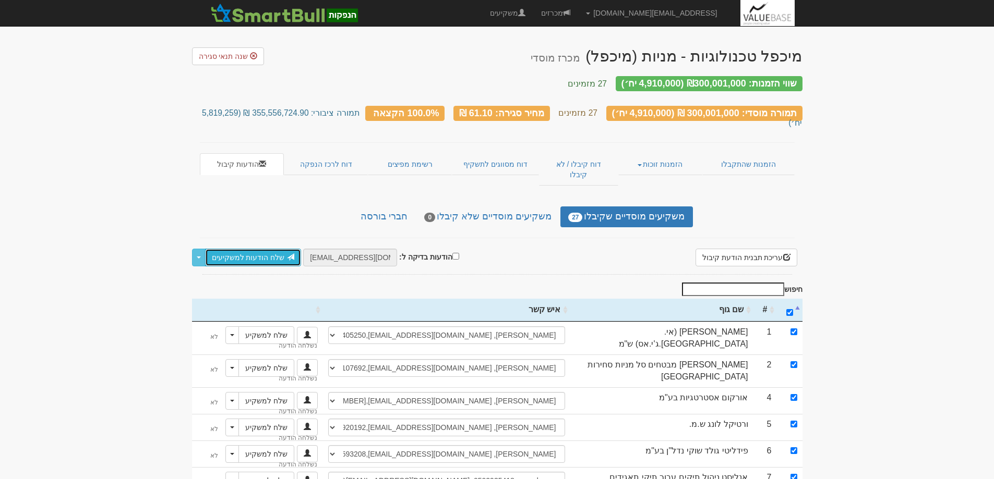
click at [245, 249] on link "שלח הודעות למשקיעים" at bounding box center [253, 258] width 97 height 18
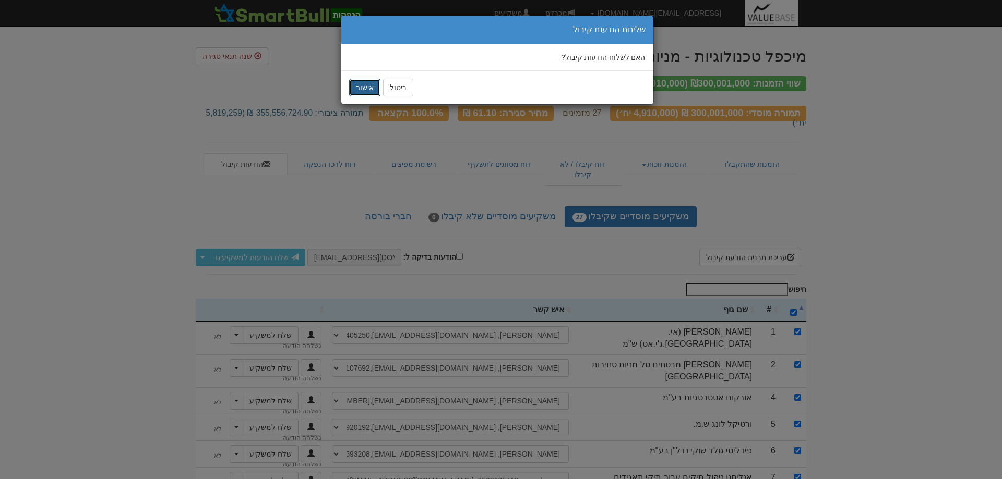
click at [358, 87] on button "אישור" at bounding box center [364, 88] width 31 height 18
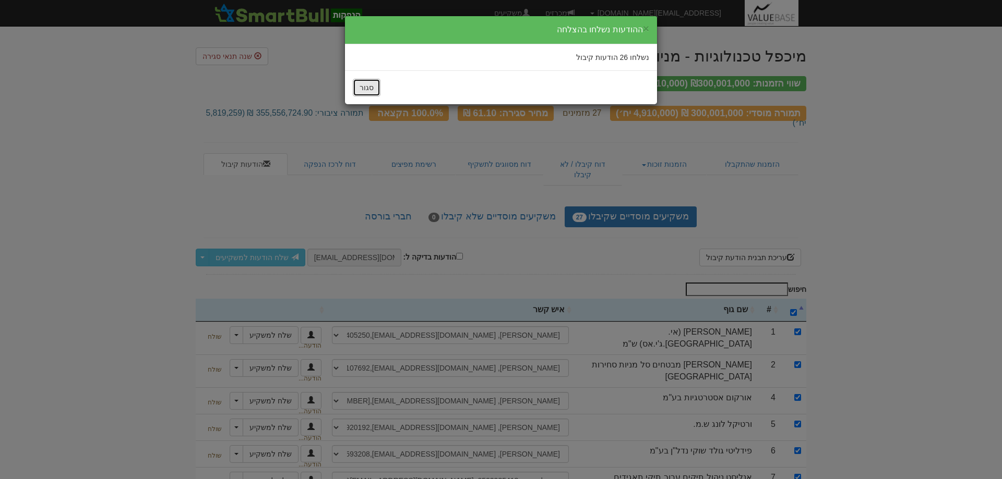
click at [362, 89] on button "סגור" at bounding box center [367, 88] width 28 height 18
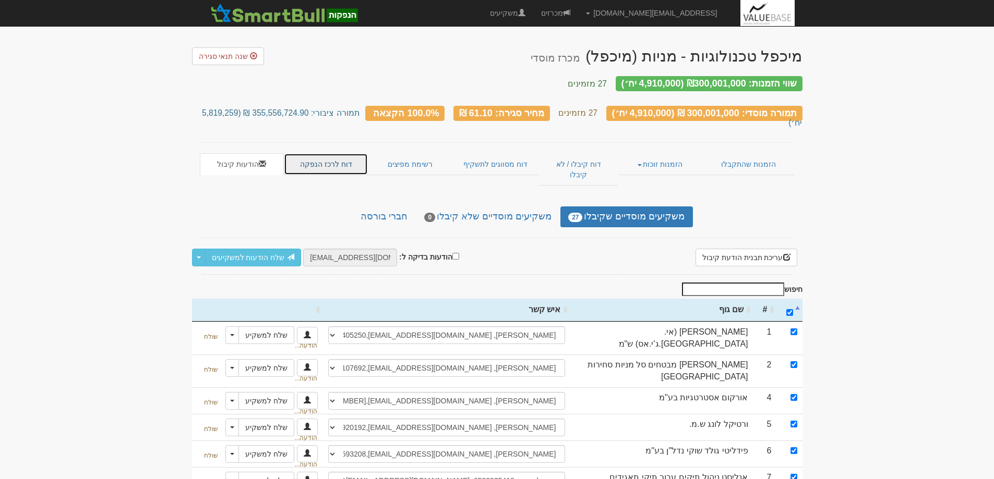
click at [324, 153] on link "דוח לרכז הנפקה" at bounding box center [326, 164] width 84 height 22
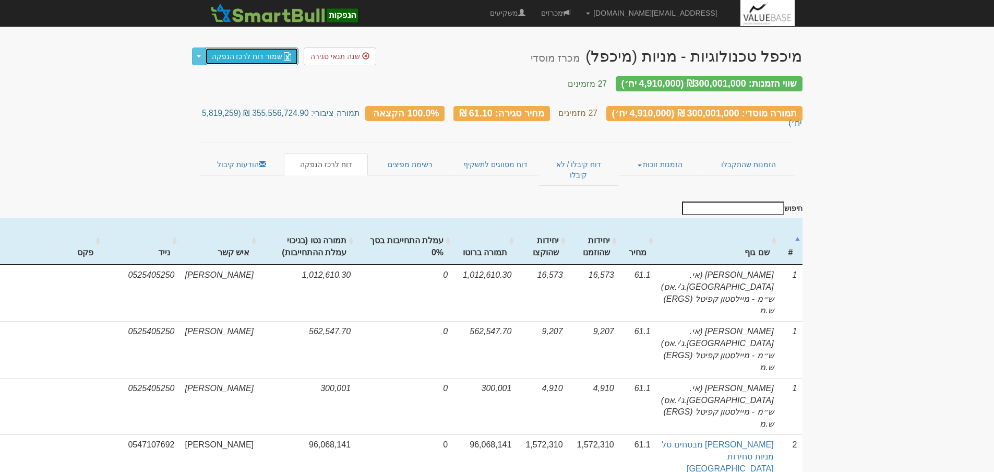
click at [258, 55] on link "שמור דוח לרכז הנפקה" at bounding box center [252, 56] width 94 height 18
click at [225, 153] on link "הודעות קיבול" at bounding box center [242, 164] width 84 height 22
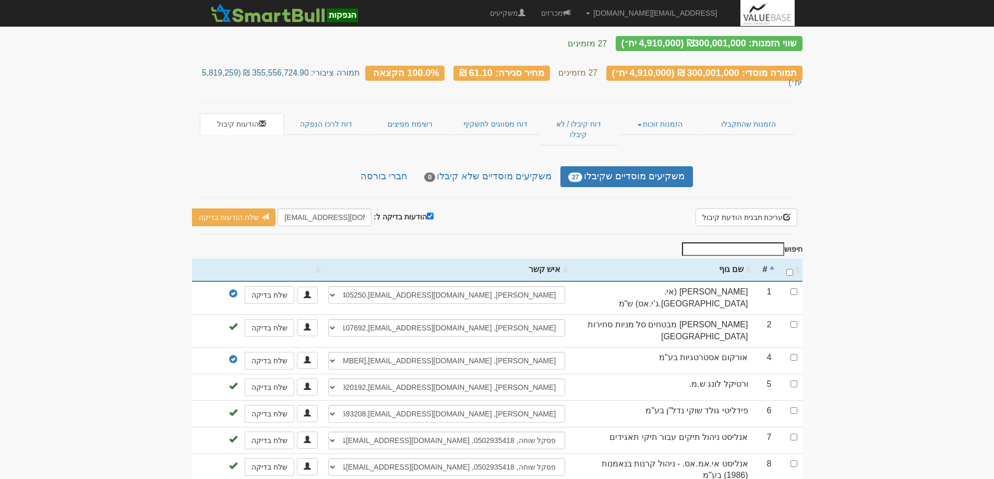
scroll to position [104, 0]
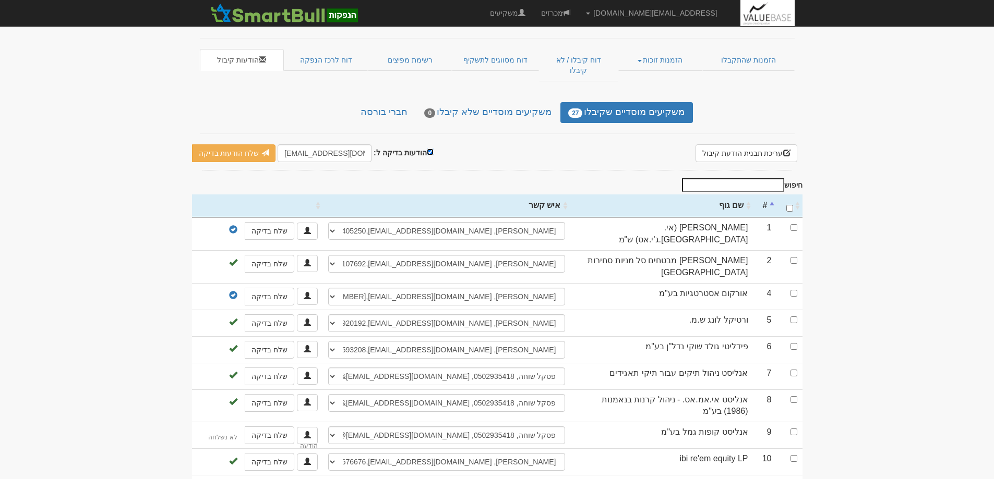
click at [427, 149] on input "הודעות בדיקה ל:" at bounding box center [430, 152] width 7 height 7
checkbox input "false"
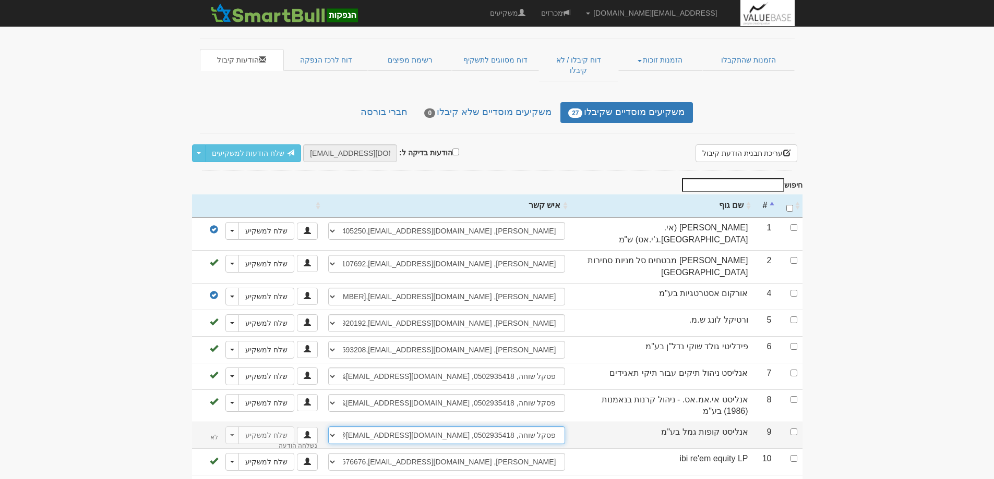
click at [332, 427] on select "[PERSON_NAME], [US_EMPLOYER_IDENTIFICATION_NUMBER], tiful& [PERSON_NAME][EMAIL_…" at bounding box center [446, 436] width 237 height 18
select select "new_contact"
click at [332, 427] on select "[PERSON_NAME], [US_EMPLOYER_IDENTIFICATION_NUMBER], tiful& [PERSON_NAME][EMAIL_…" at bounding box center [446, 436] width 237 height 18
select select
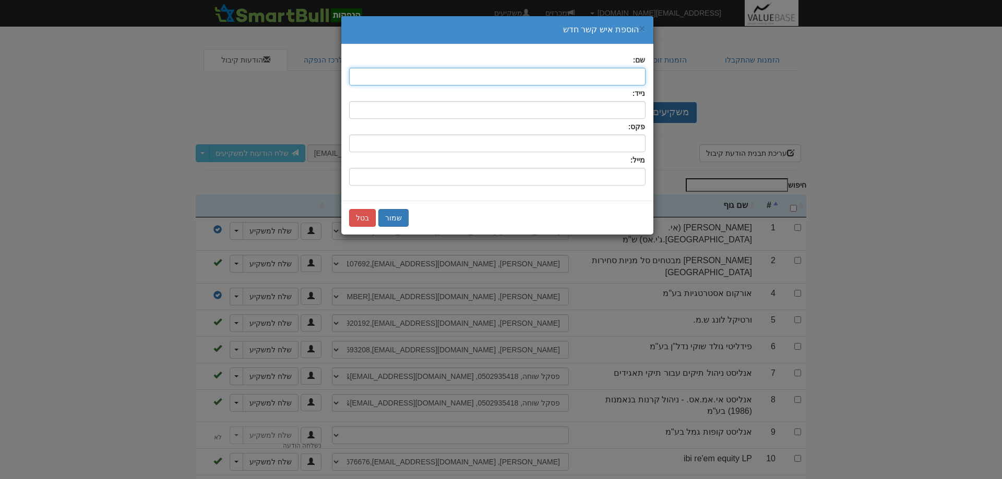
click at [629, 77] on input "text" at bounding box center [497, 77] width 296 height 18
type input "פסקל שוחה"
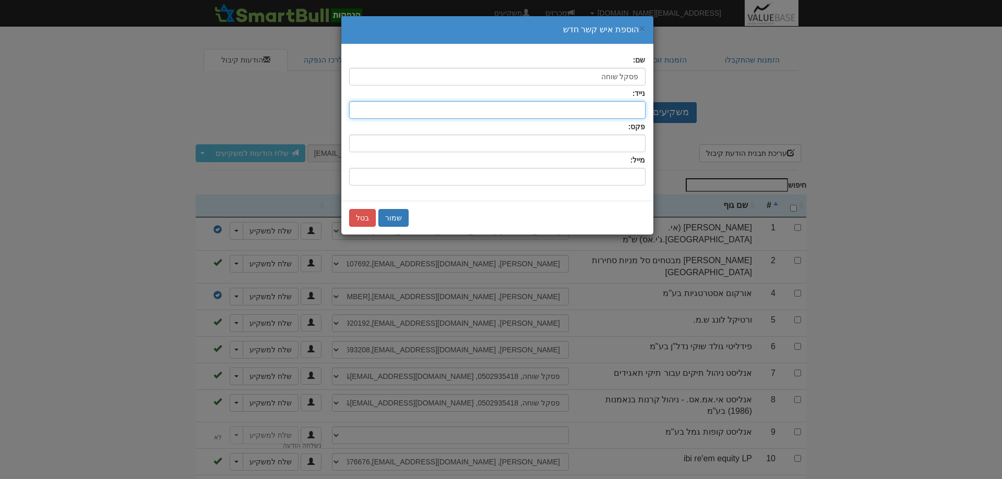
click at [613, 107] on input "text" at bounding box center [497, 110] width 296 height 18
type input "0502935418"
click at [612, 177] on input "שם:" at bounding box center [497, 177] width 296 height 18
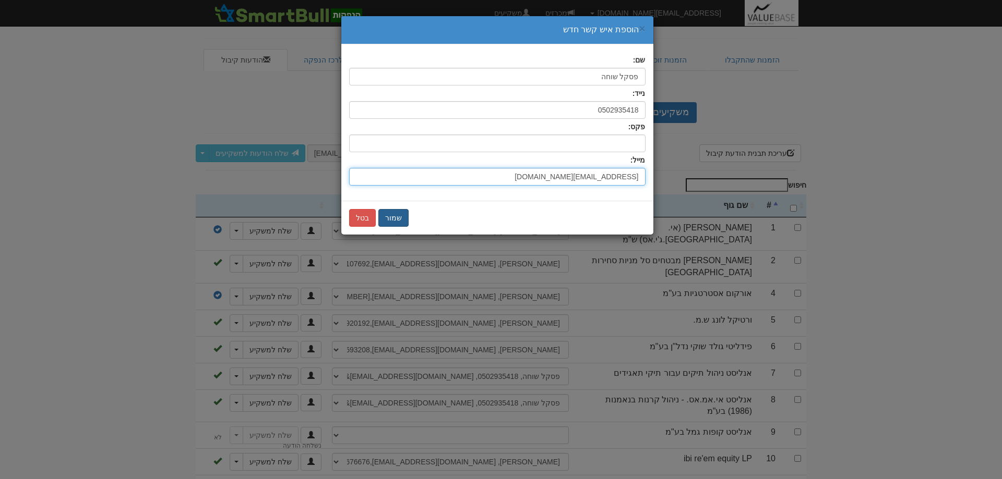
type input "[EMAIL_ADDRESS][DOMAIN_NAME]"
click at [395, 219] on button "שמור" at bounding box center [393, 218] width 30 height 18
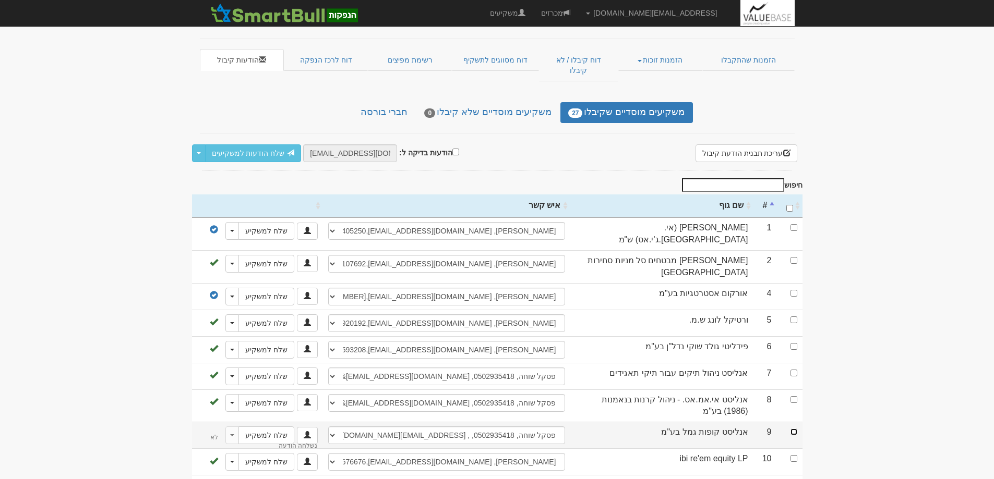
click at [795, 429] on input "checkbox" at bounding box center [793, 432] width 7 height 7
checkbox input "true"
click at [244, 144] on link "שלח הודעות למשקיעים" at bounding box center [253, 153] width 97 height 18
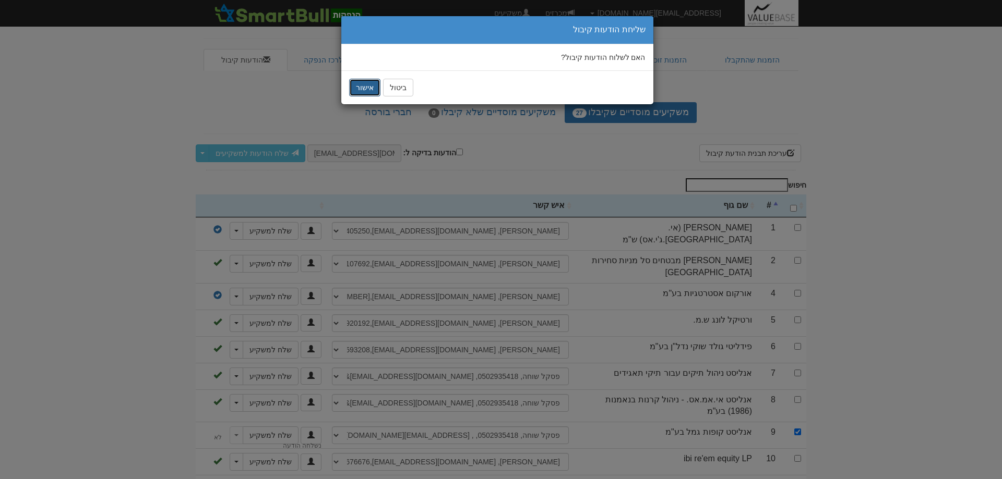
click at [362, 90] on button "אישור" at bounding box center [364, 88] width 31 height 18
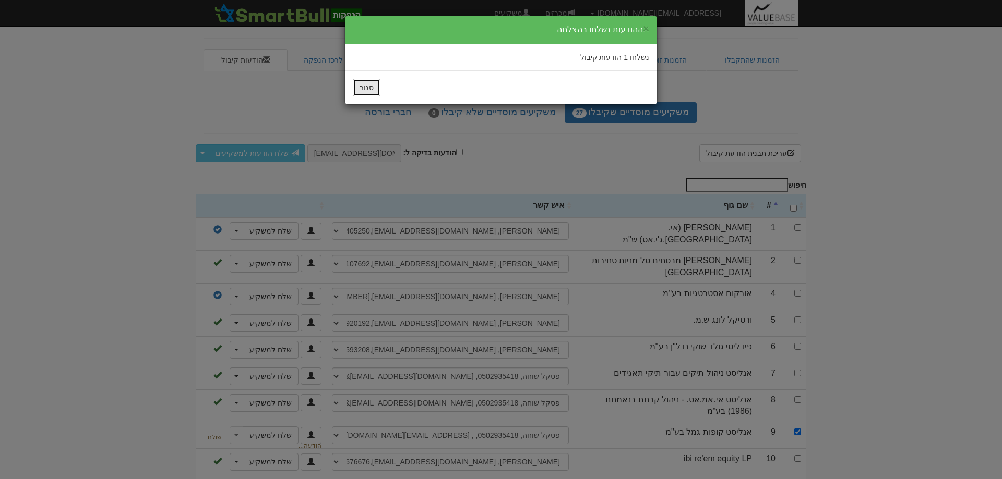
click at [369, 85] on button "סגור" at bounding box center [367, 88] width 28 height 18
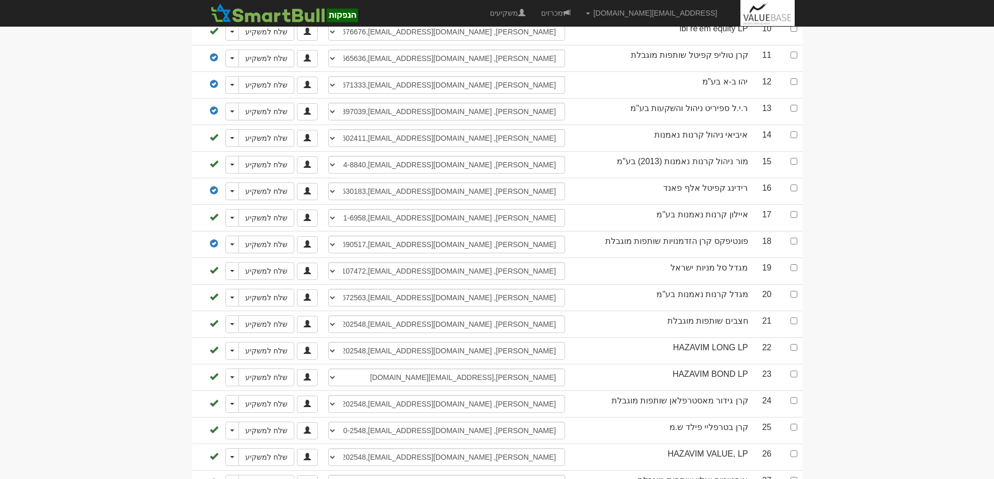
scroll to position [540, 0]
